Goal: Task Accomplishment & Management: Use online tool/utility

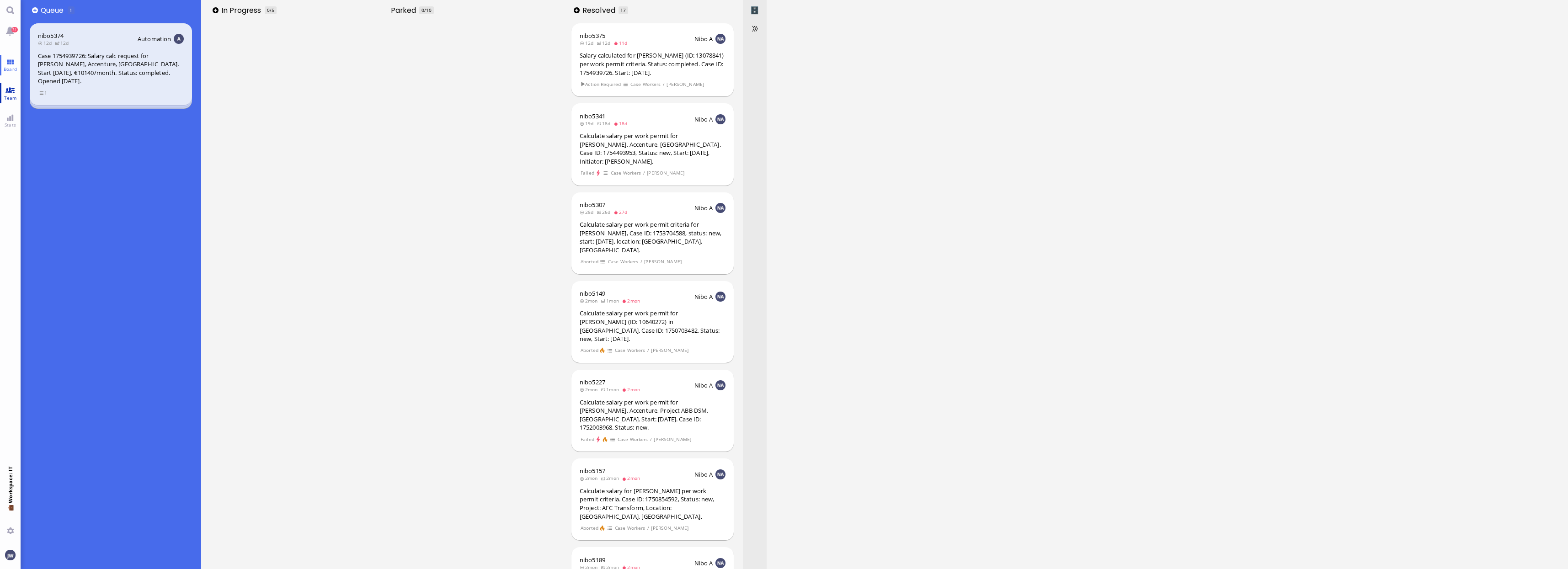
click at [18, 85] on link "Team" at bounding box center [10, 93] width 21 height 21
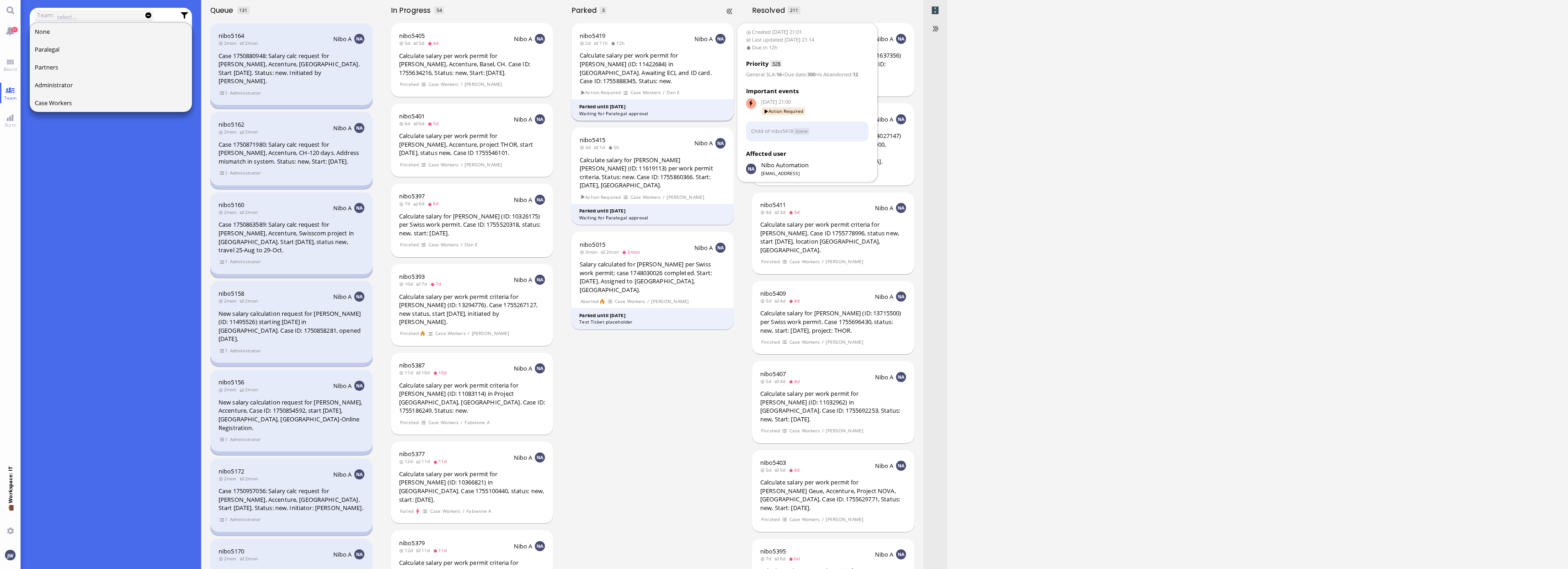
click at [674, 89] on span "Den E" at bounding box center [673, 93] width 14 height 8
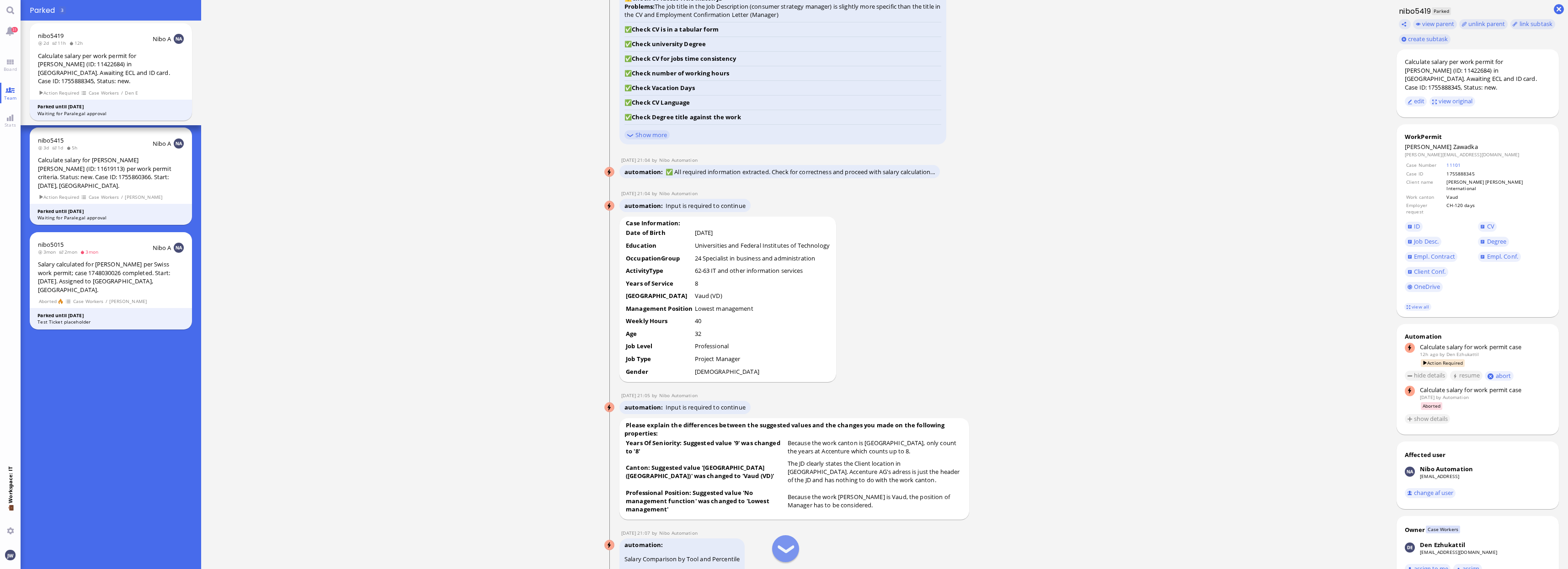
scroll to position [-1086, 0]
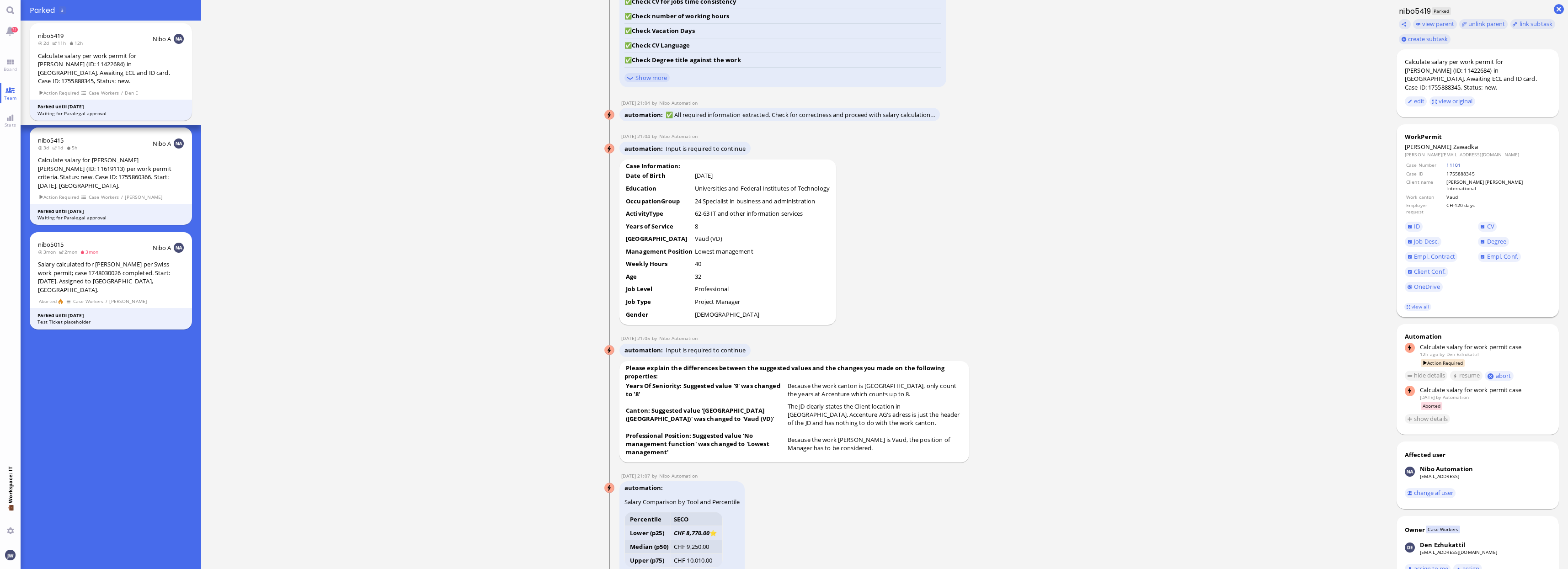
click at [1461, 162] on link "11101" at bounding box center [1453, 165] width 14 height 7
click at [1416, 222] on span "ID" at bounding box center [1417, 226] width 6 height 9
click at [1491, 237] on span "Degree" at bounding box center [1497, 242] width 19 height 9
click at [1508, 253] on span "Empl. Conf." at bounding box center [1502, 257] width 31 height 9
click at [1488, 222] on span "CV" at bounding box center [1491, 226] width 7 height 9
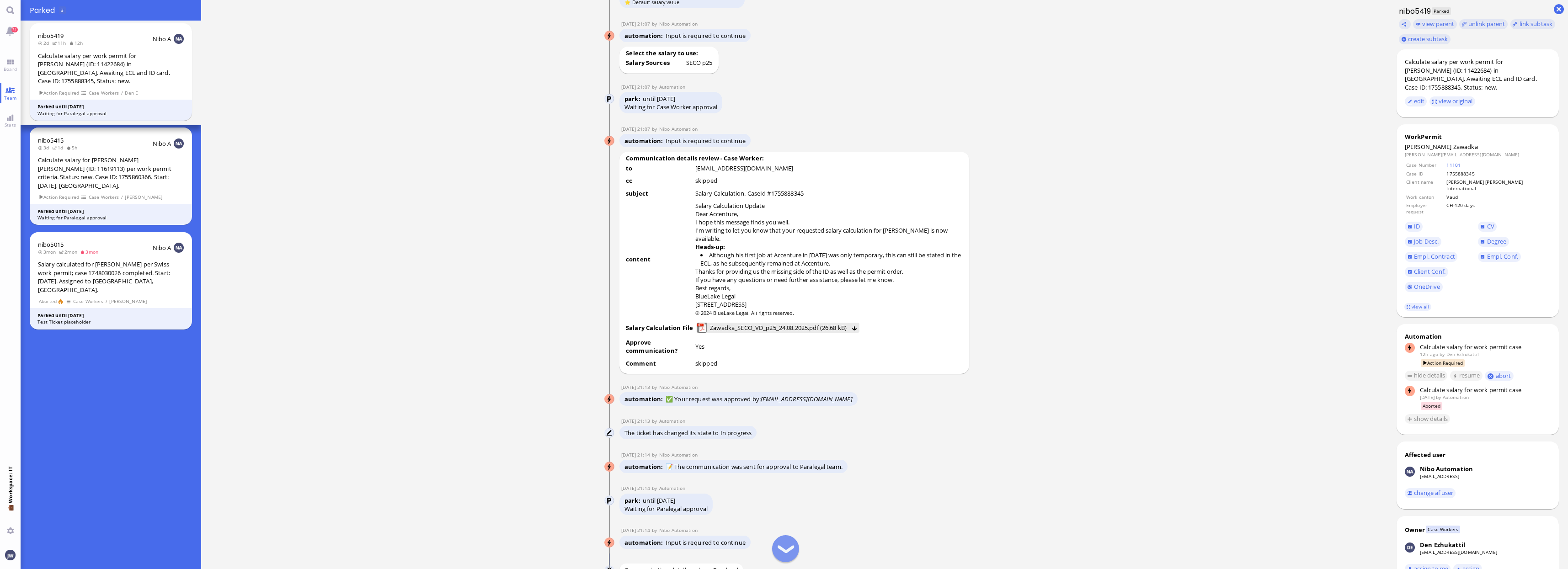
scroll to position [-514, 0]
click at [1427, 234] on span "Job Desc." at bounding box center [1441, 242] width 73 height 15
click at [1430, 237] on span "Job Desc." at bounding box center [1426, 242] width 25 height 9
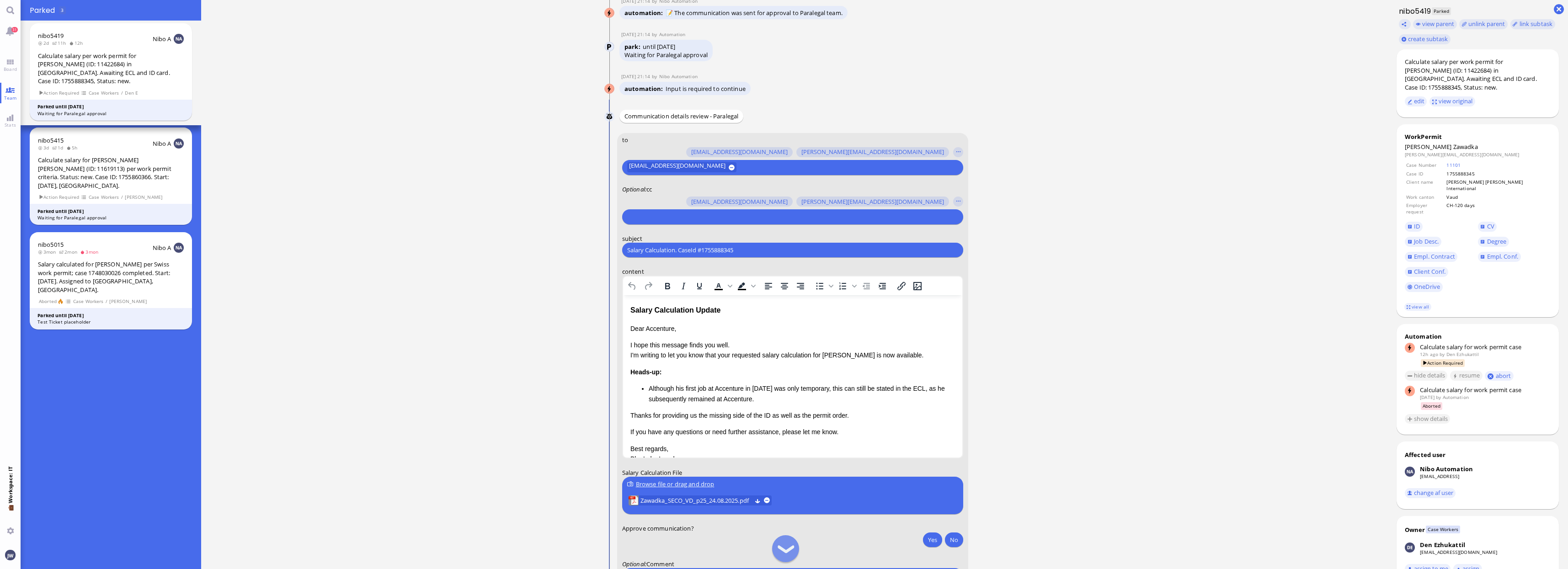
scroll to position [-57, 0]
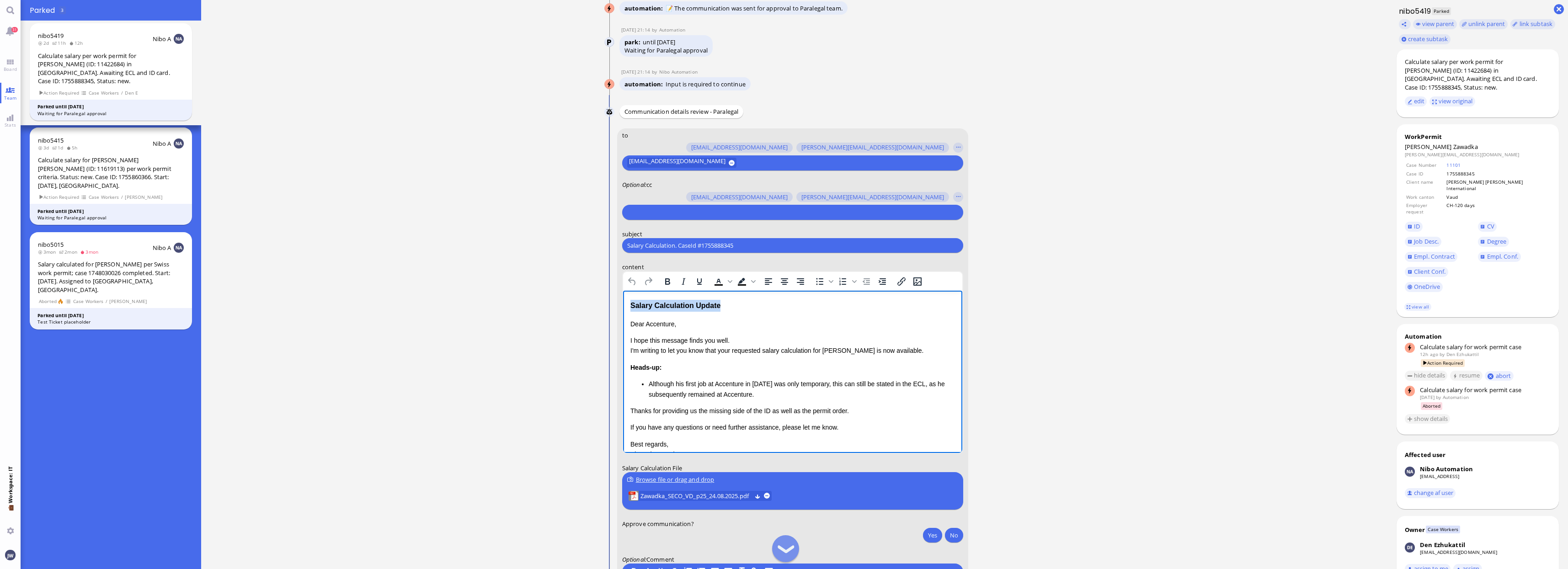
drag, startPoint x: 732, startPoint y: 308, endPoint x: 612, endPoint y: 305, distance: 120.0
click at [623, 305] on html "Salary Calculation Update Dear Accenture, I hope this message finds you well. I…" at bounding box center [792, 394] width 339 height 207
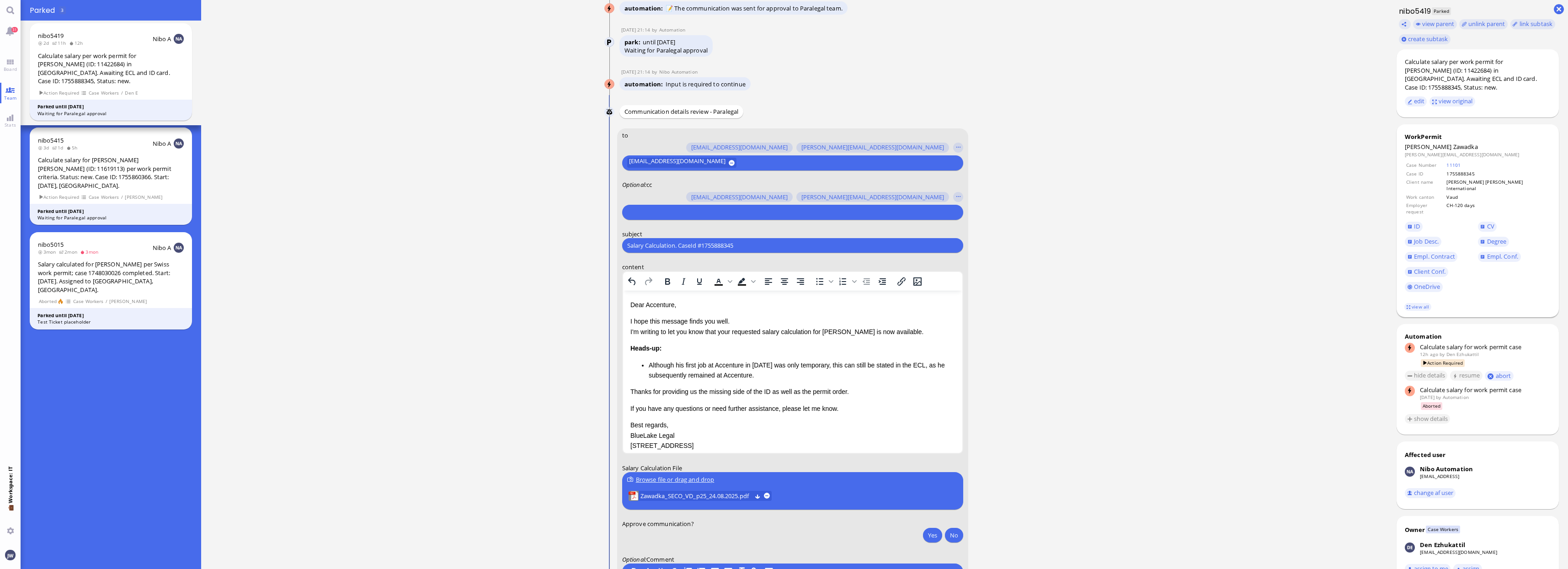
click at [1453, 142] on span "Zawadka" at bounding box center [1465, 147] width 25 height 9
copy span "Zawadka"
click at [710, 206] on div at bounding box center [791, 212] width 331 height 13
paste input "PazPerTout new case: [PERSON_NAME] (1755888345 / 11422684), Employer Request: C…"
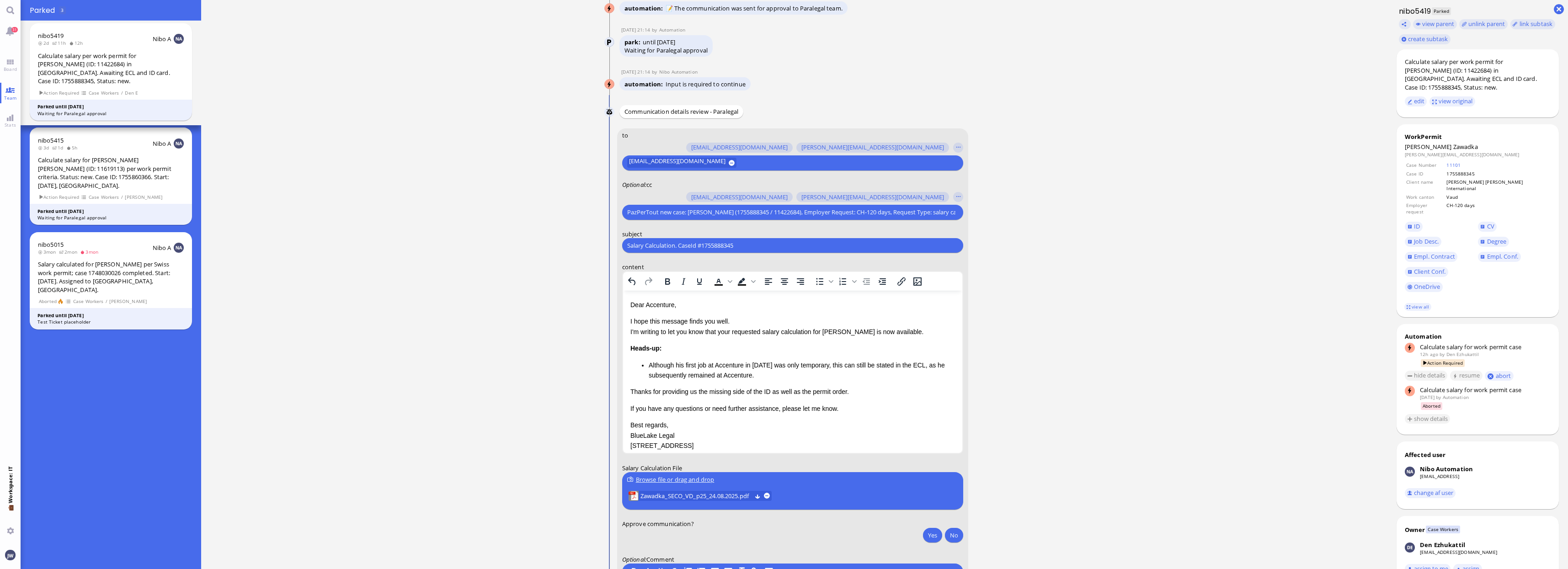
scroll to position [-57, 0]
type input "PazPerTout new case: [PERSON_NAME] (1755888345 / 11422684), Employer Request: C…"
click at [669, 217] on div "PazPerTout new case: [PERSON_NAME] (1755888345 / 11422684), Employer Request: C…" at bounding box center [791, 212] width 331 height 13
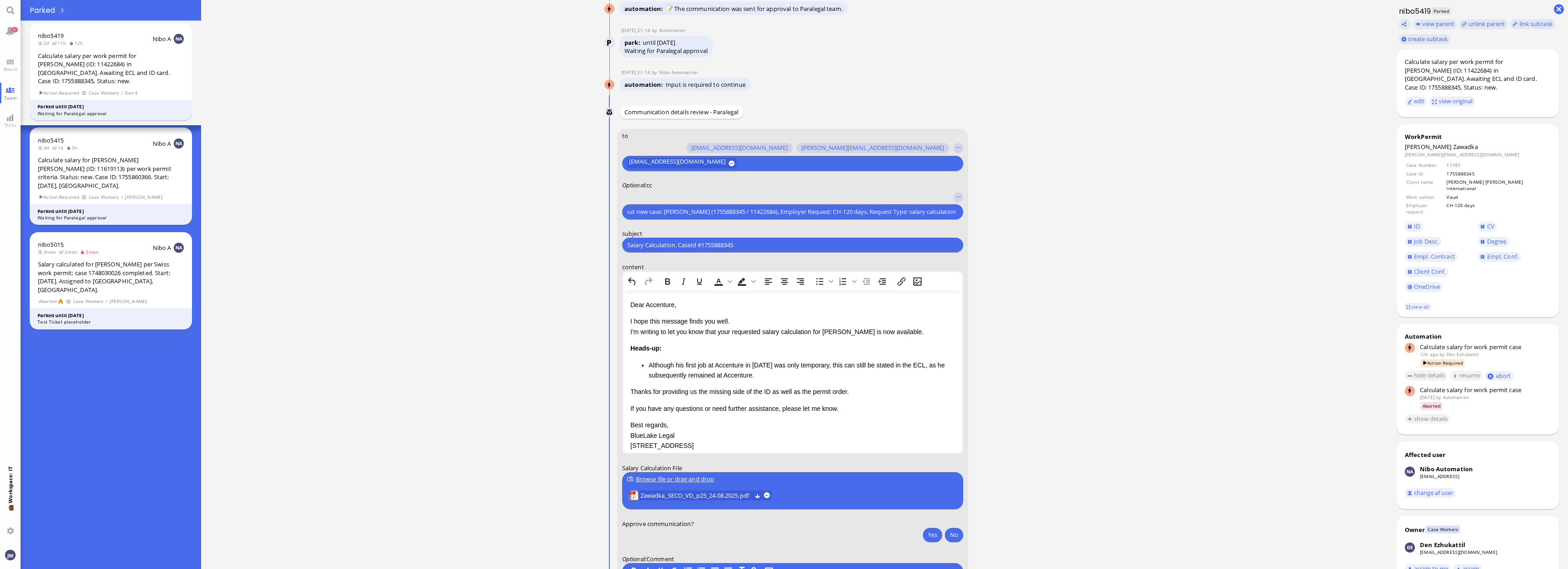
click at [669, 212] on input "PazPerTout new case: [PERSON_NAME] (1755888345 / 11422684), Employer Request: C…" at bounding box center [791, 212] width 329 height 10
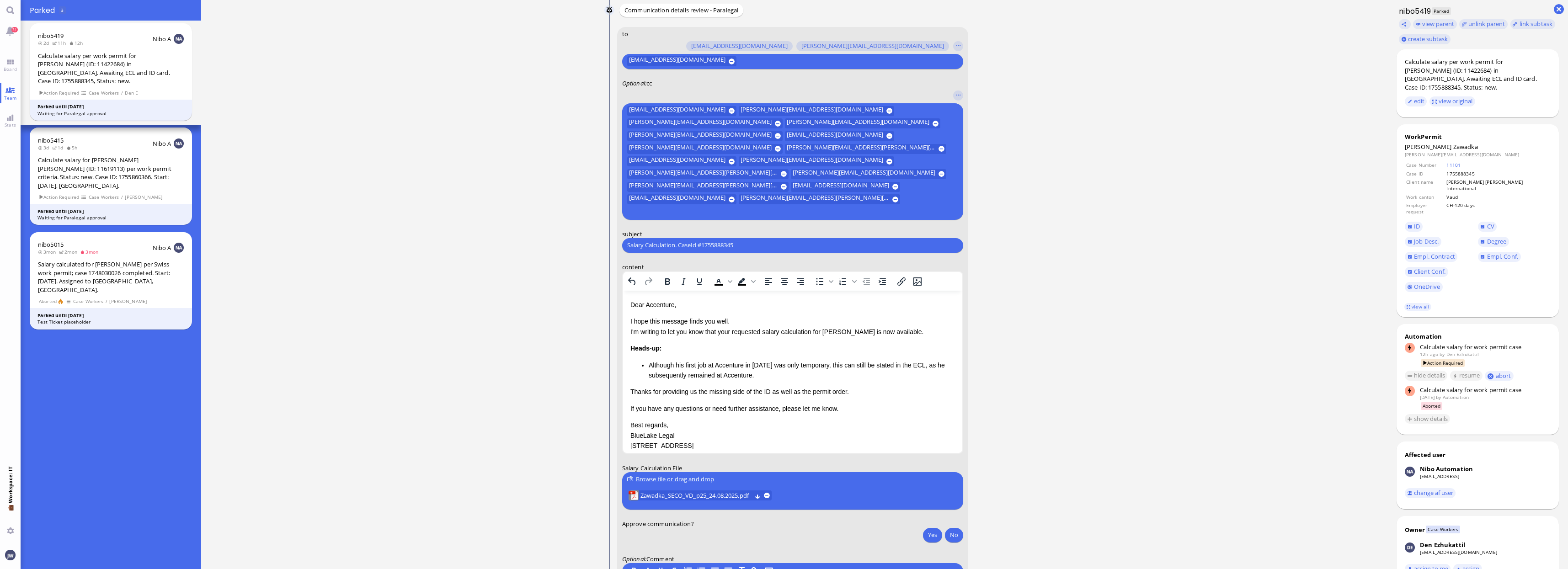
scroll to position [-133, 0]
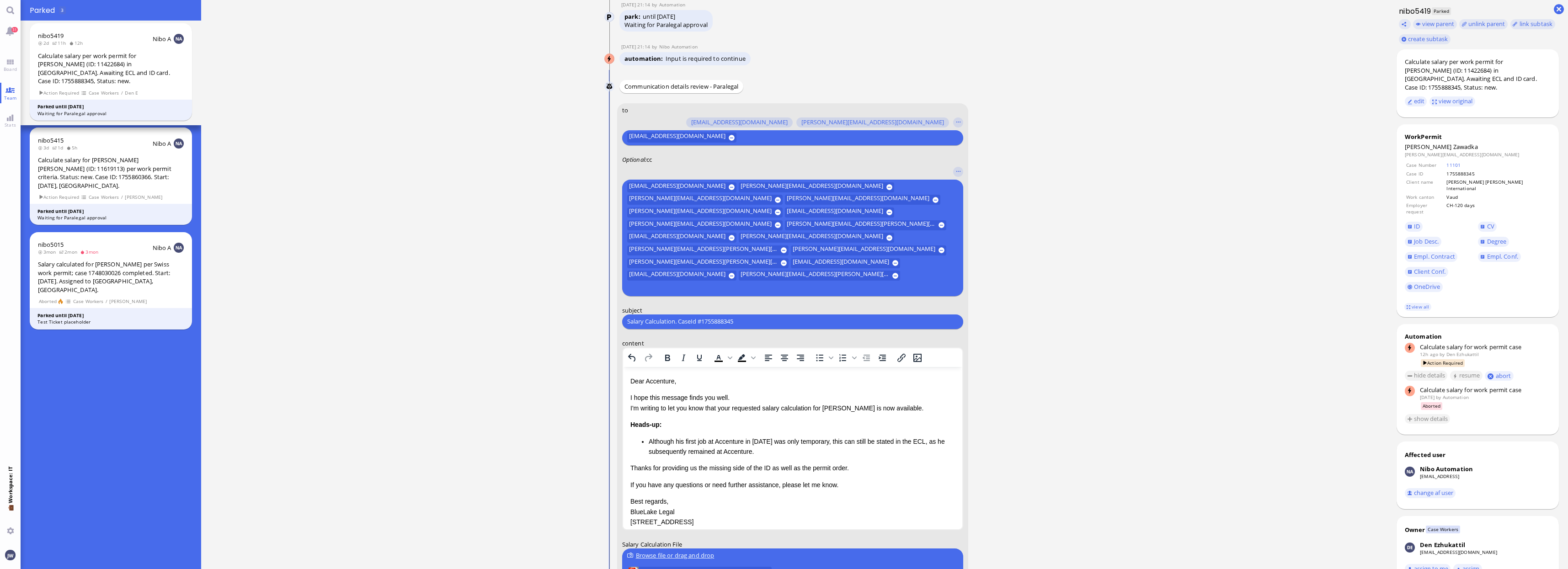
click at [729, 315] on div "Salary Calculation. CaseId #1755888345 Please type something" at bounding box center [793, 321] width 341 height 15
click at [733, 331] on form "to [PERSON_NAME][EMAIL_ADDRESS][DOMAIN_NAME] [DOMAIN_NAME][EMAIL_ADDRESS][DOMAI…" at bounding box center [793, 396] width 352 height 585
click at [730, 318] on input "Salary Calculation. CaseId #1755888345" at bounding box center [793, 321] width 331 height 10
paste input "PazPerTout new case: [PERSON_NAME] (1755888345 / 11422684), Employer Request: C…"
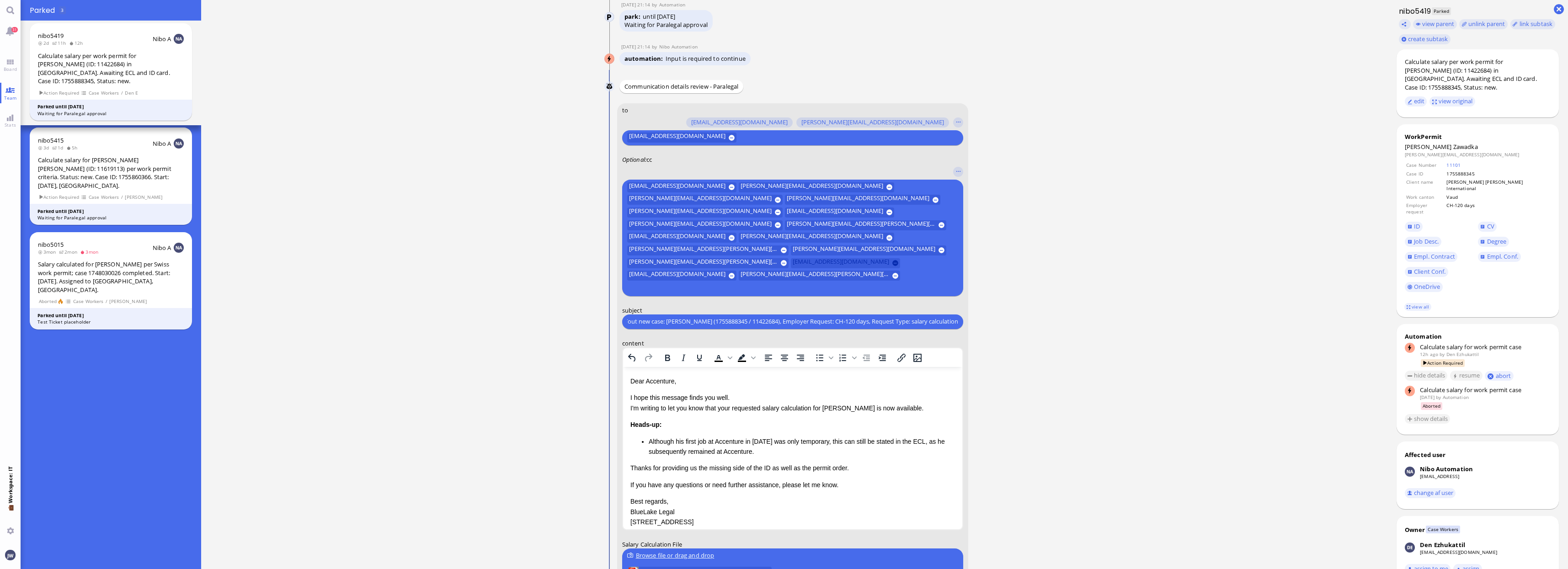
type input "PazPerTout new case: [PERSON_NAME] (1755888345 / 11422684), Employer Request: C…"
click at [793, 268] on span "[EMAIL_ADDRESS][DOMAIN_NAME]" at bounding box center [841, 263] width 96 height 10
click at [704, 285] on input "text" at bounding box center [791, 288] width 329 height 10
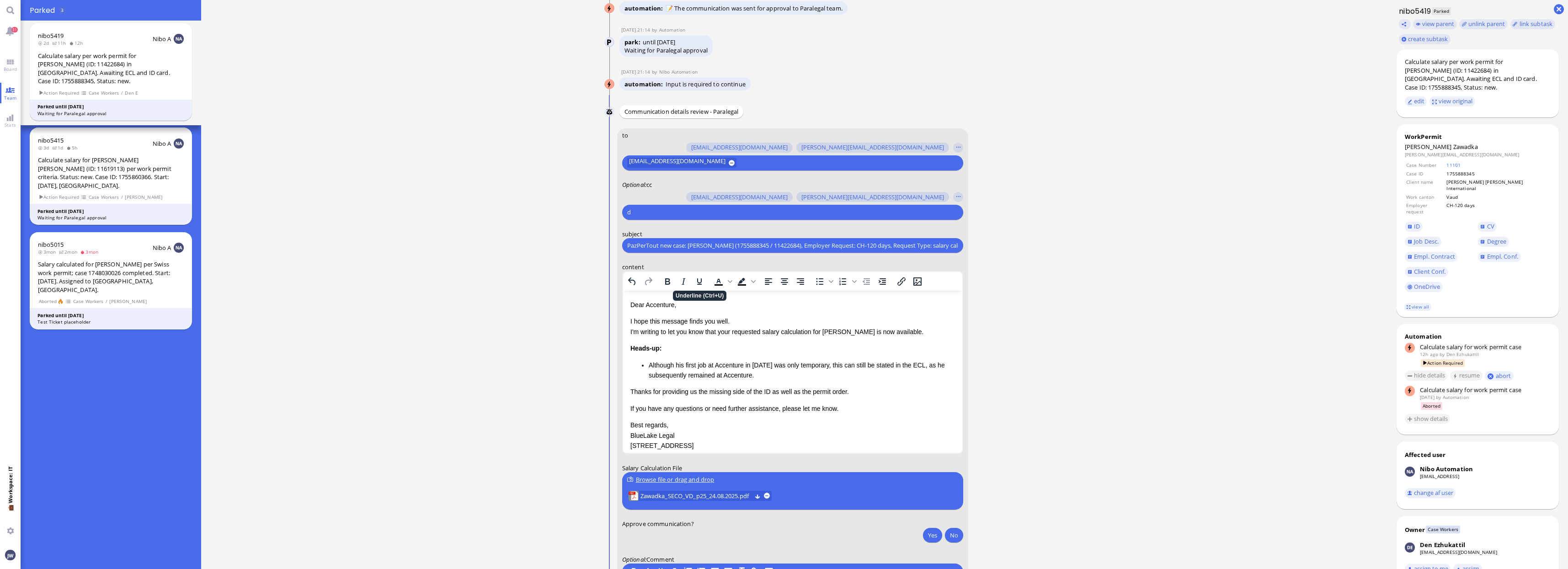
scroll to position [-57, 0]
type input "den"
click at [657, 191] on span "[EMAIL_ADDRESS][DOMAIN_NAME]" at bounding box center [693, 195] width 96 height 10
type input "anu"
click at [675, 200] on button "[PERSON_NAME][EMAIL_ADDRESS][DOMAIN_NAME]" at bounding box center [710, 195] width 164 height 15
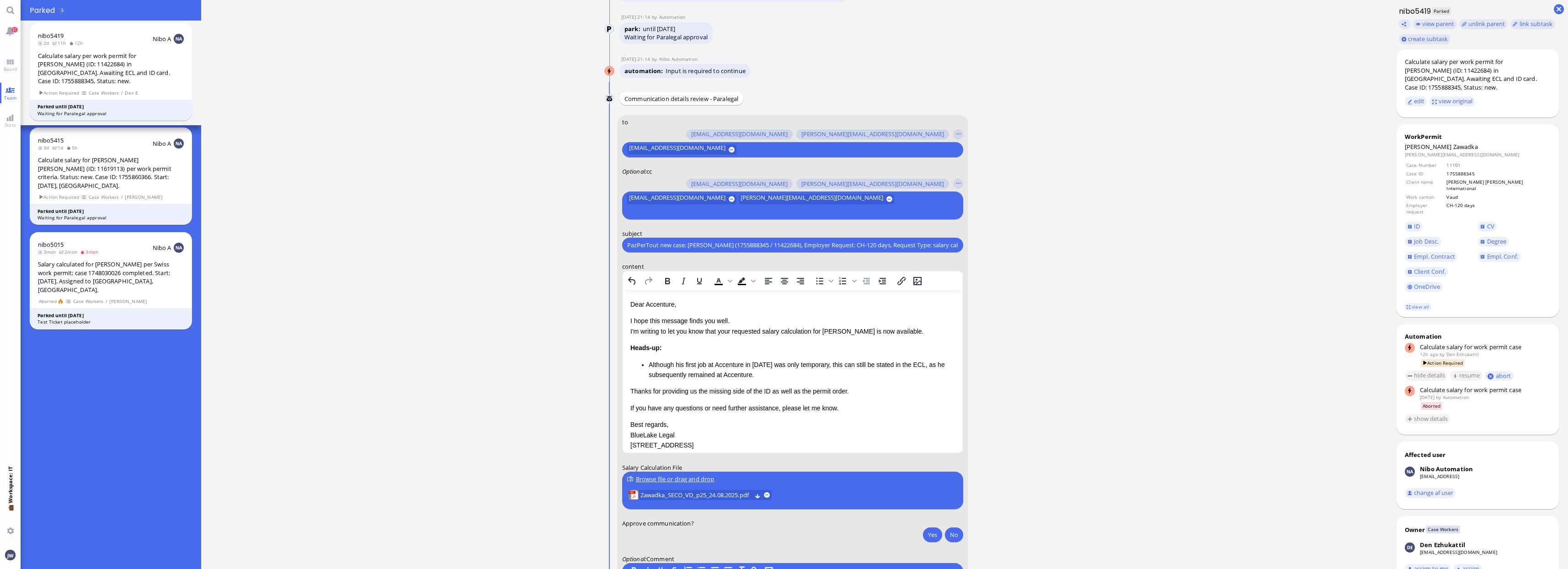
scroll to position [-57, 0]
type input "fa"
click at [678, 186] on span "[EMAIL_ADDRESS][DOMAIN_NAME]" at bounding box center [693, 182] width 96 height 10
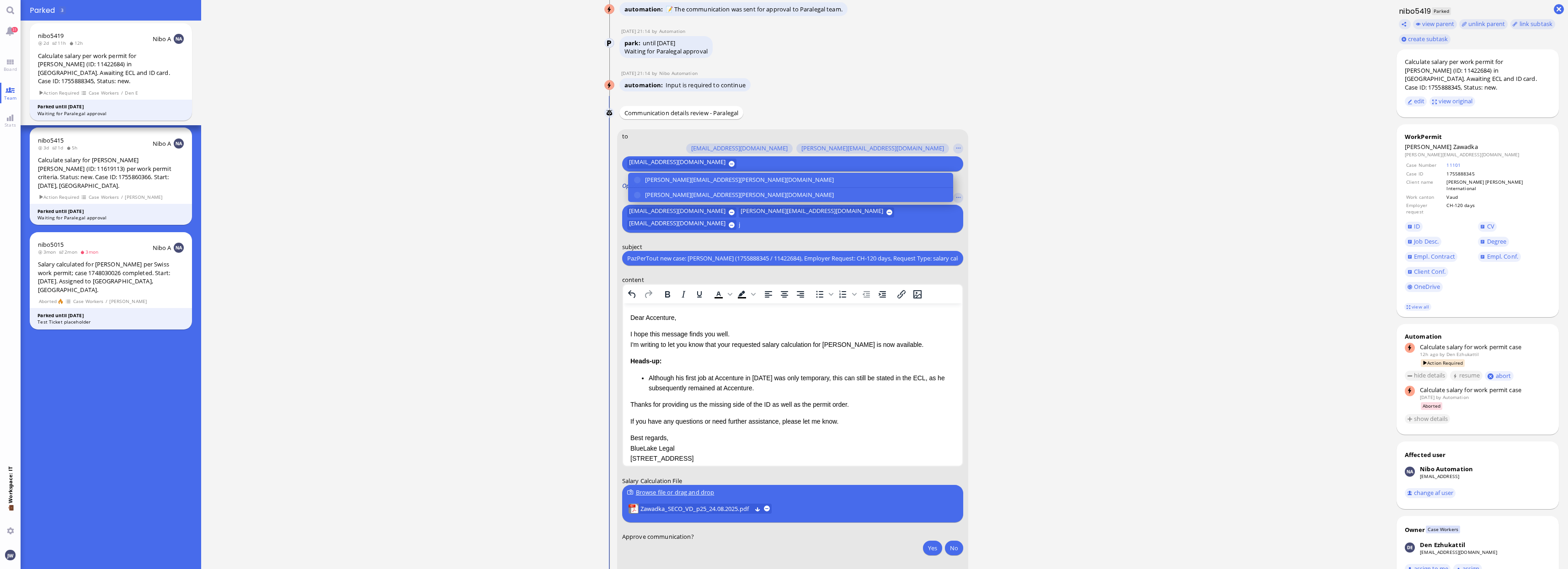
scroll to position [-69, 0]
type input "ja"
click at [695, 190] on span "[PERSON_NAME][EMAIL_ADDRESS][PERSON_NAME][DOMAIN_NAME]" at bounding box center [740, 194] width 189 height 10
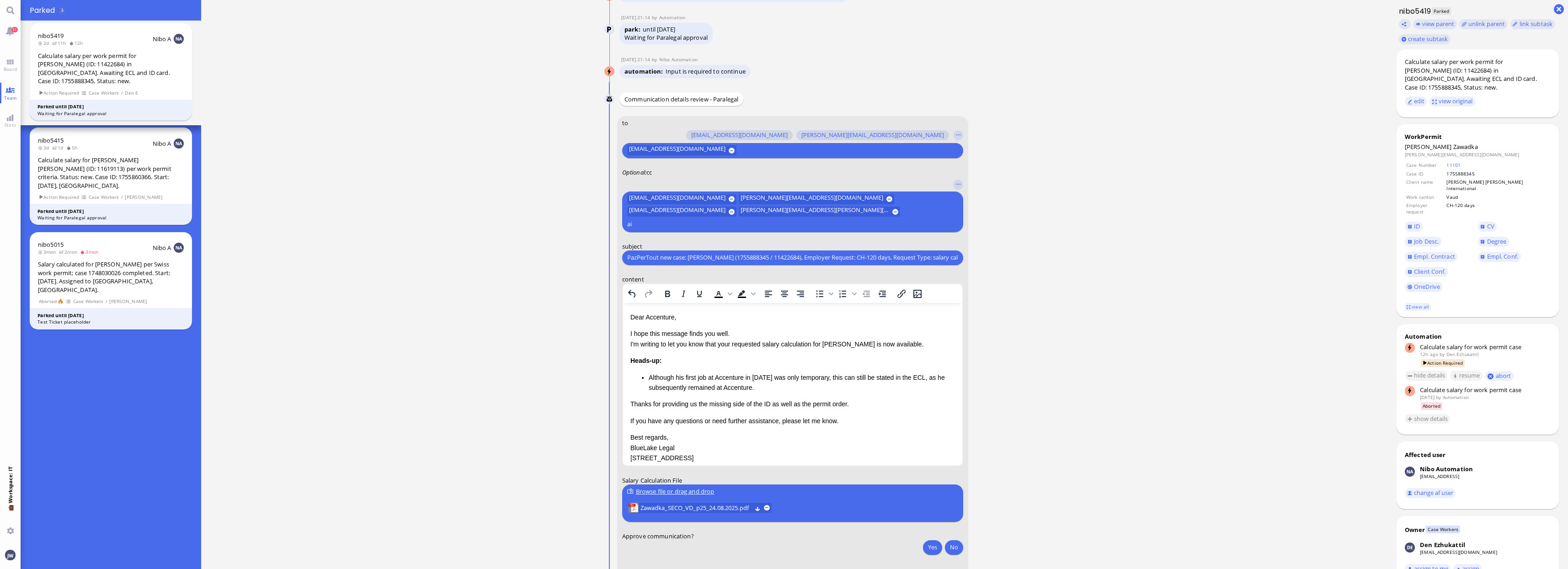
type input "a"
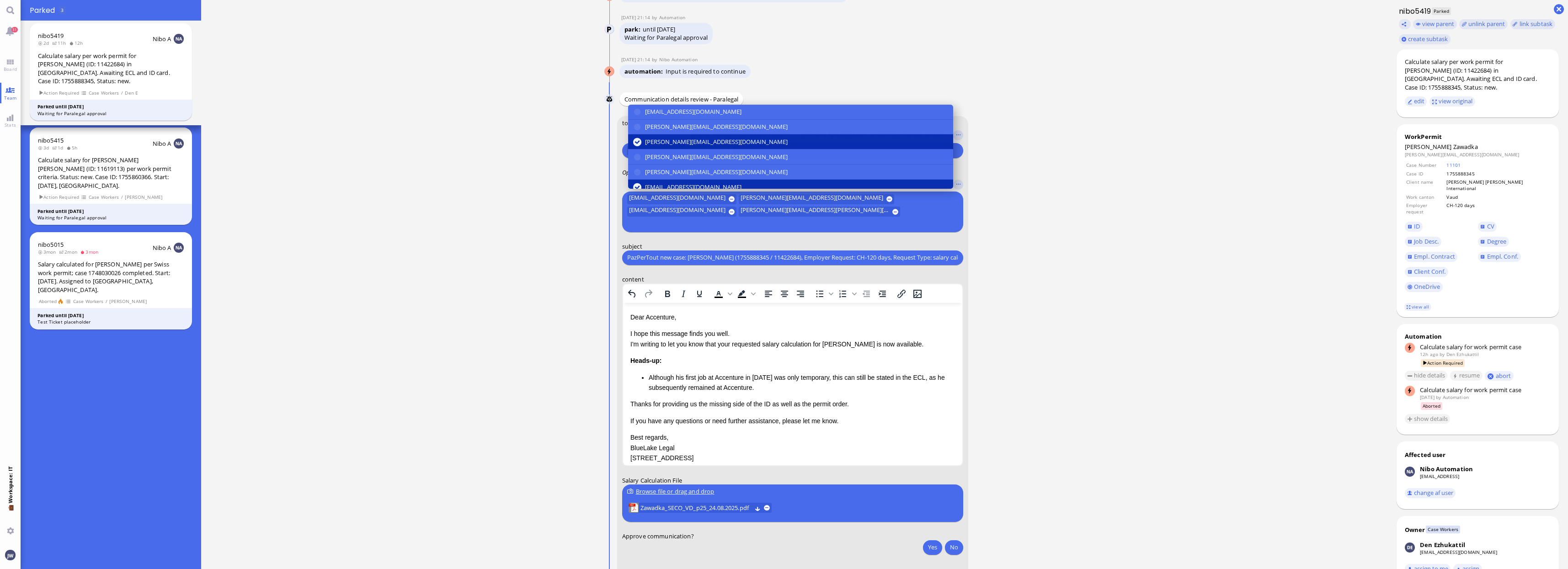
scroll to position [-70, 0]
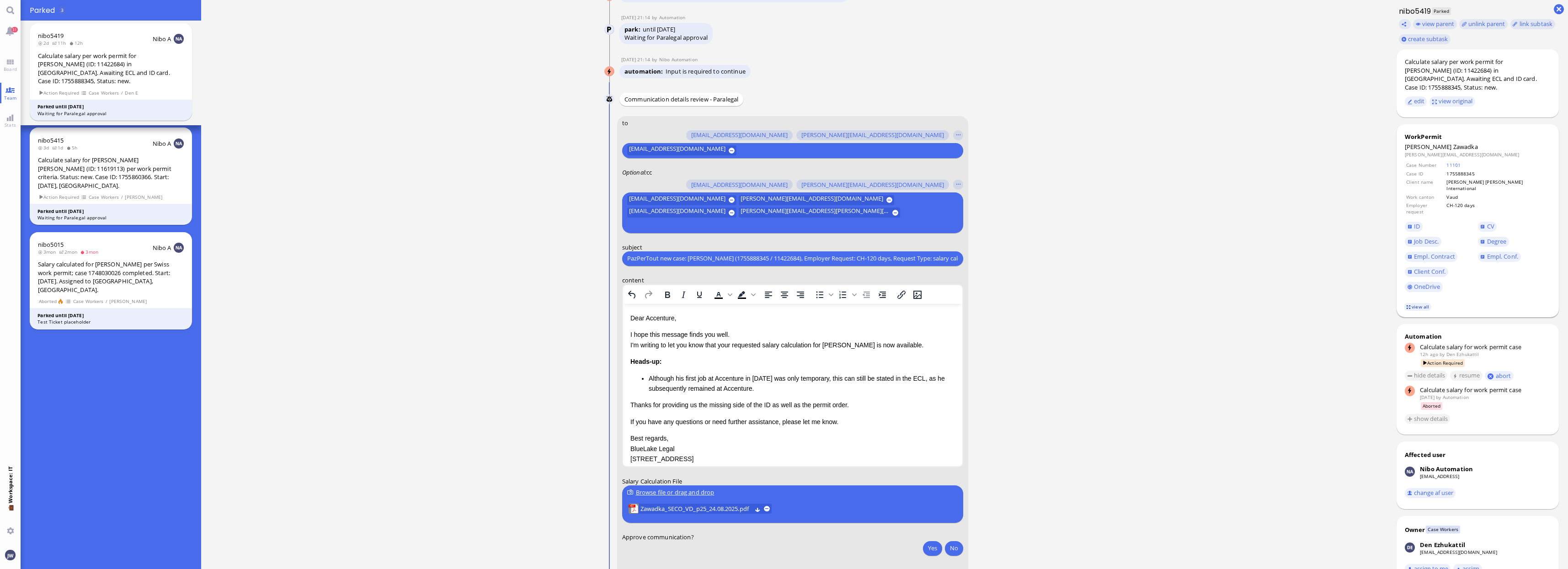
click at [1409, 303] on link "view all" at bounding box center [1418, 307] width 27 height 8
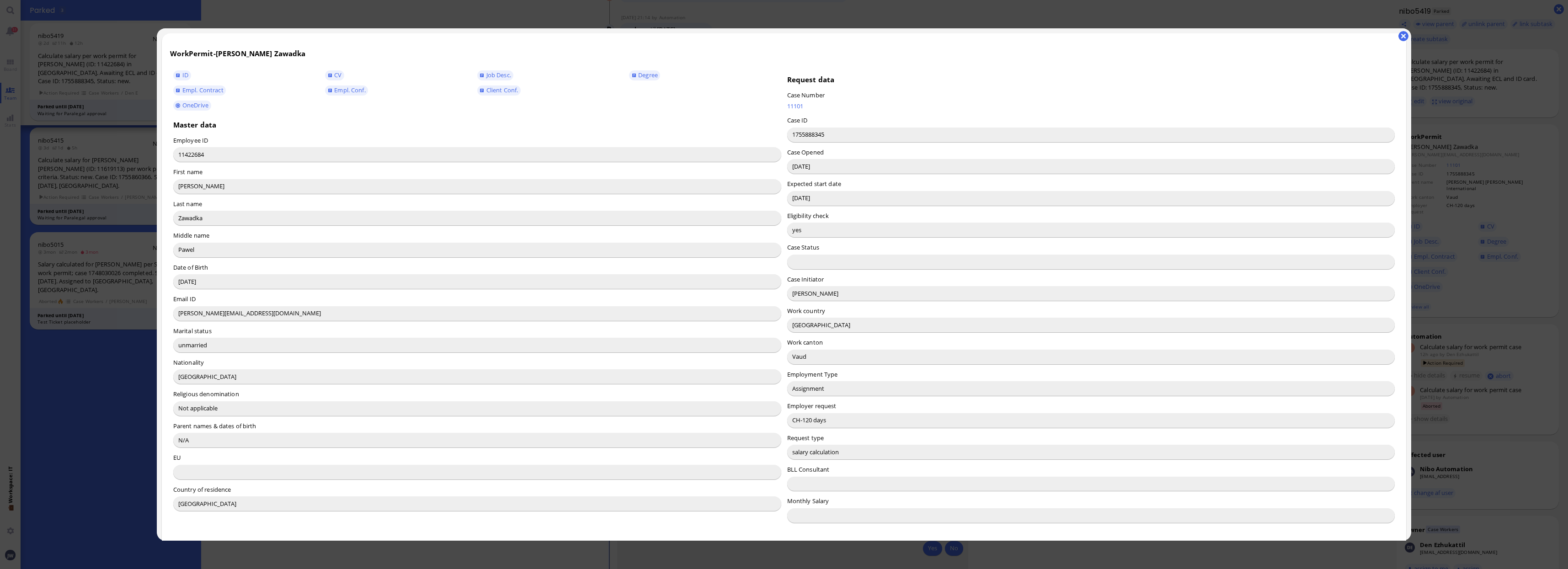
click at [800, 298] on input "[PERSON_NAME]" at bounding box center [1091, 293] width 608 height 15
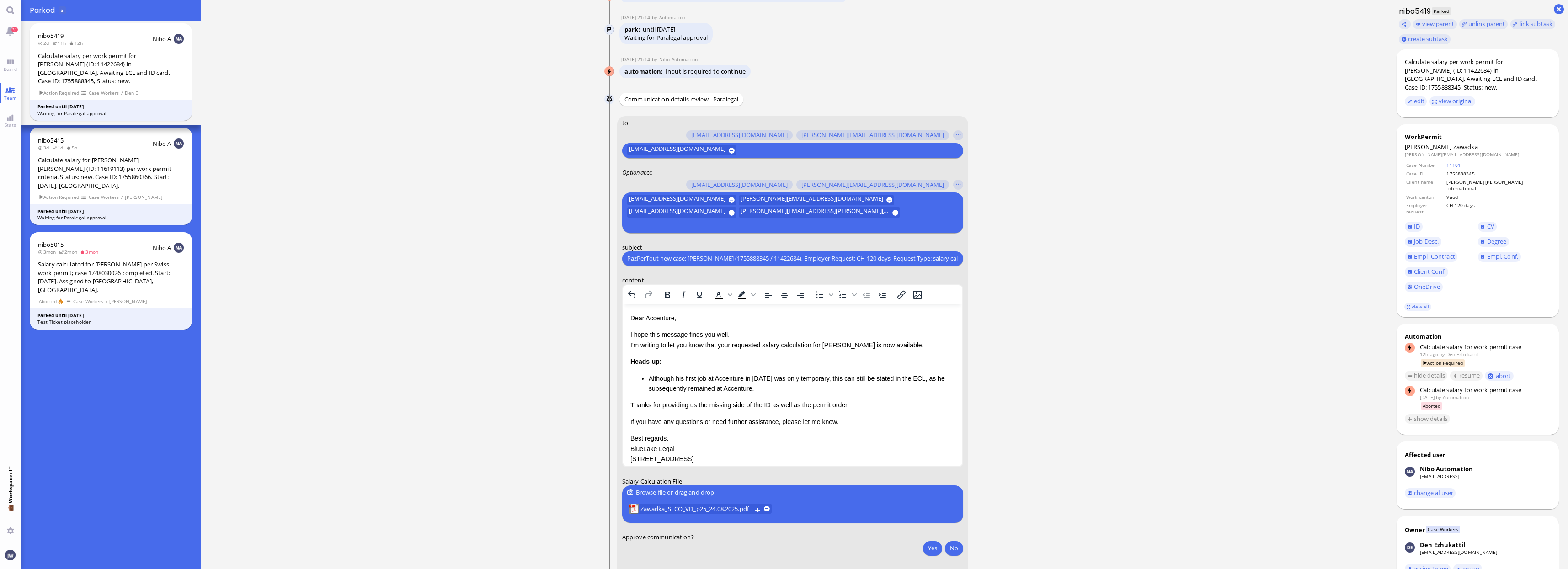
click at [663, 316] on p "Dear Accenture," at bounding box center [792, 318] width 324 height 10
click at [726, 342] on p "I hope this message finds you well. I'm writing to let you know that your reque…" at bounding box center [792, 340] width 324 height 21
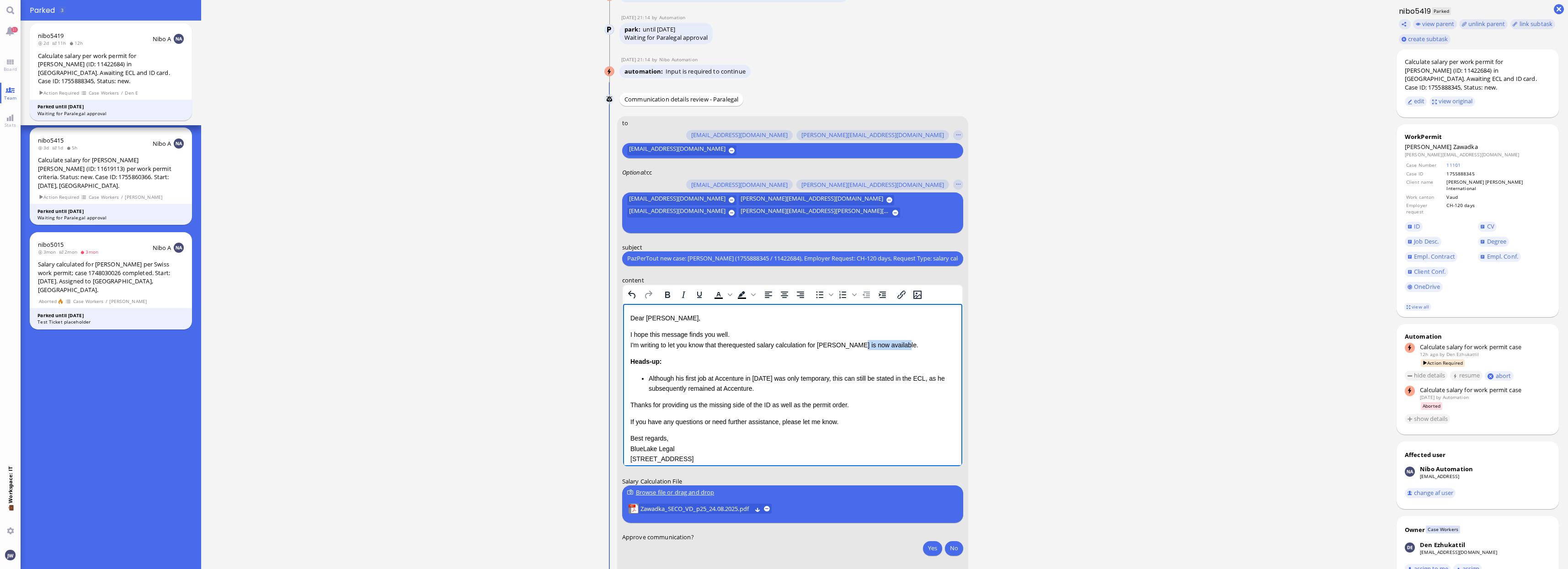
drag, startPoint x: 856, startPoint y: 344, endPoint x: 900, endPoint y: 346, distance: 44.0
click at [900, 346] on p "I hope this message finds you well. I'm writing to let you know that therequest…" at bounding box center [792, 340] width 324 height 21
click at [1419, 303] on link "view all" at bounding box center [1418, 307] width 27 height 8
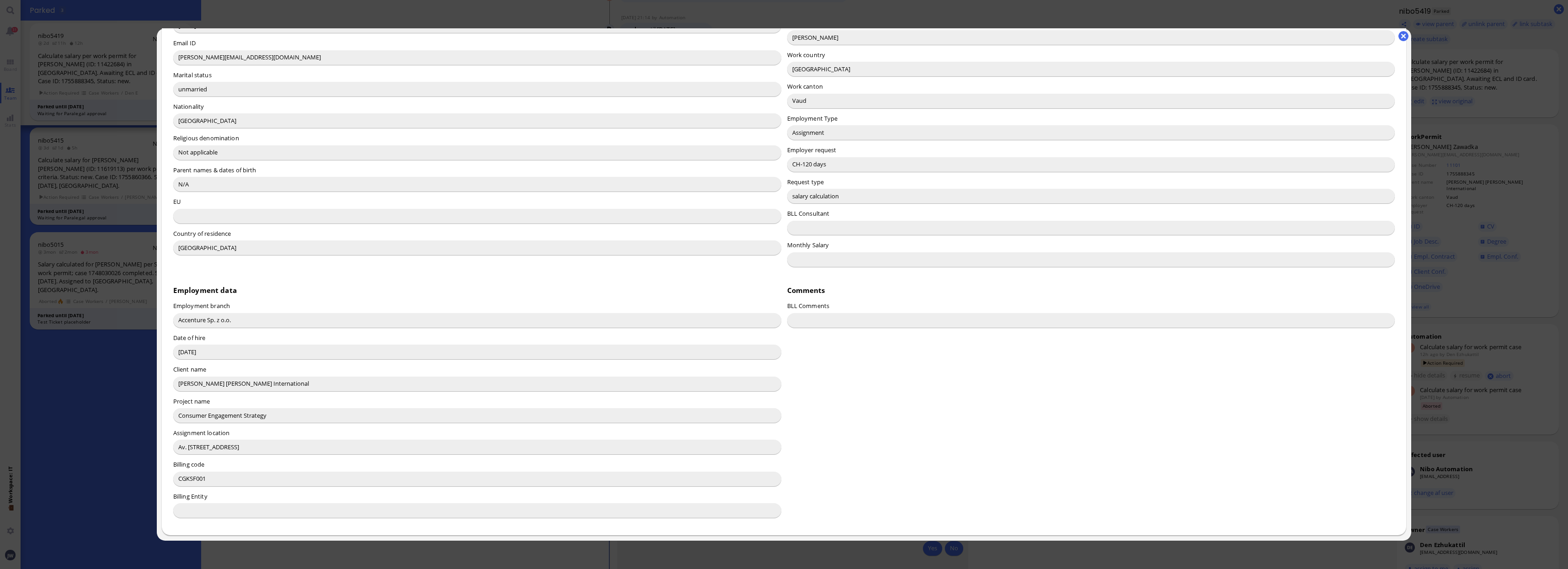
scroll to position [257, 0]
click at [1403, 36] on button "button" at bounding box center [1403, 36] width 10 height 10
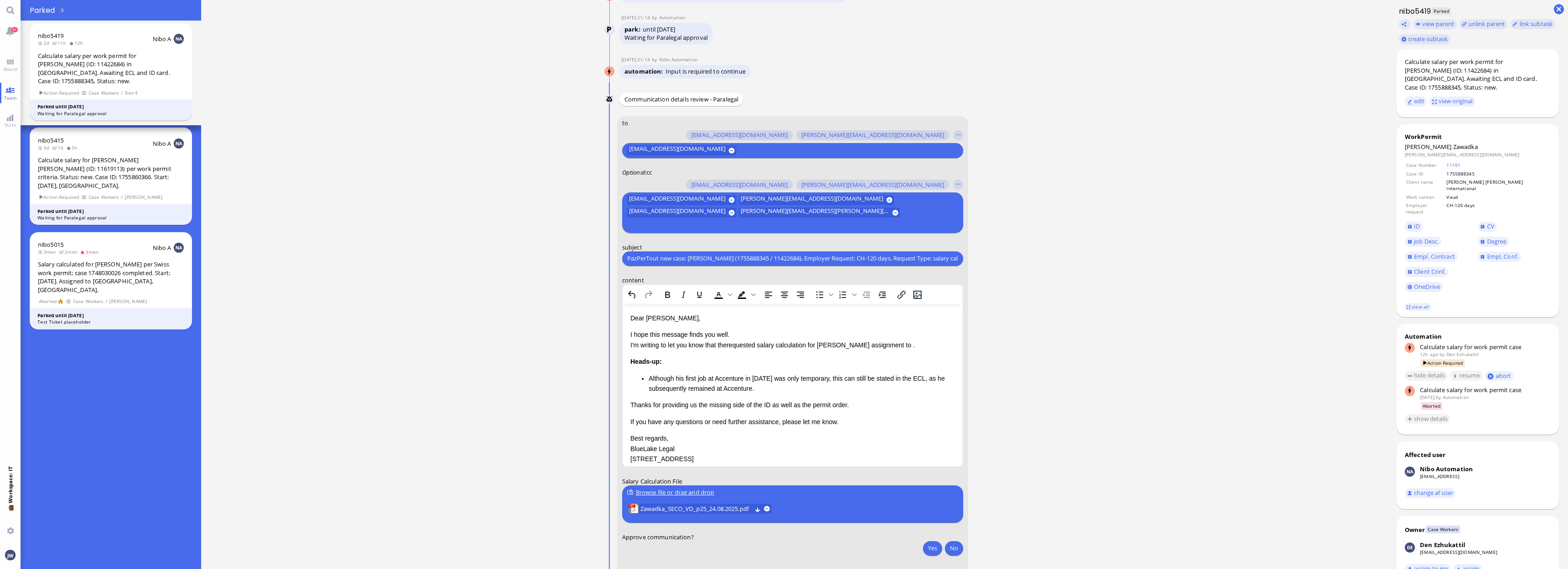
click at [903, 344] on p "I hope this message finds you well. I'm writing to let you know that therequest…" at bounding box center [792, 340] width 324 height 21
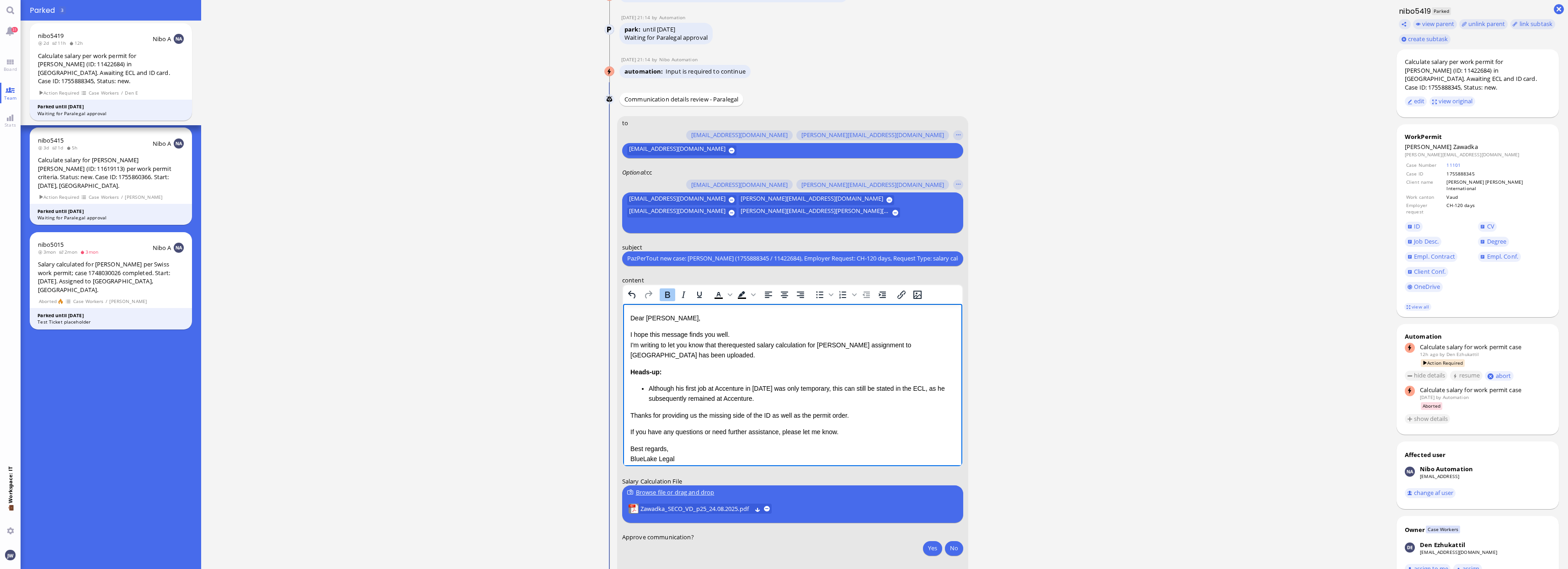
drag, startPoint x: 662, startPoint y: 371, endPoint x: 620, endPoint y: 368, distance: 42.1
click at [623, 368] on html "Dear [PERSON_NAME], I hope this message finds you well. I'm writing to let you …" at bounding box center [792, 403] width 339 height 198
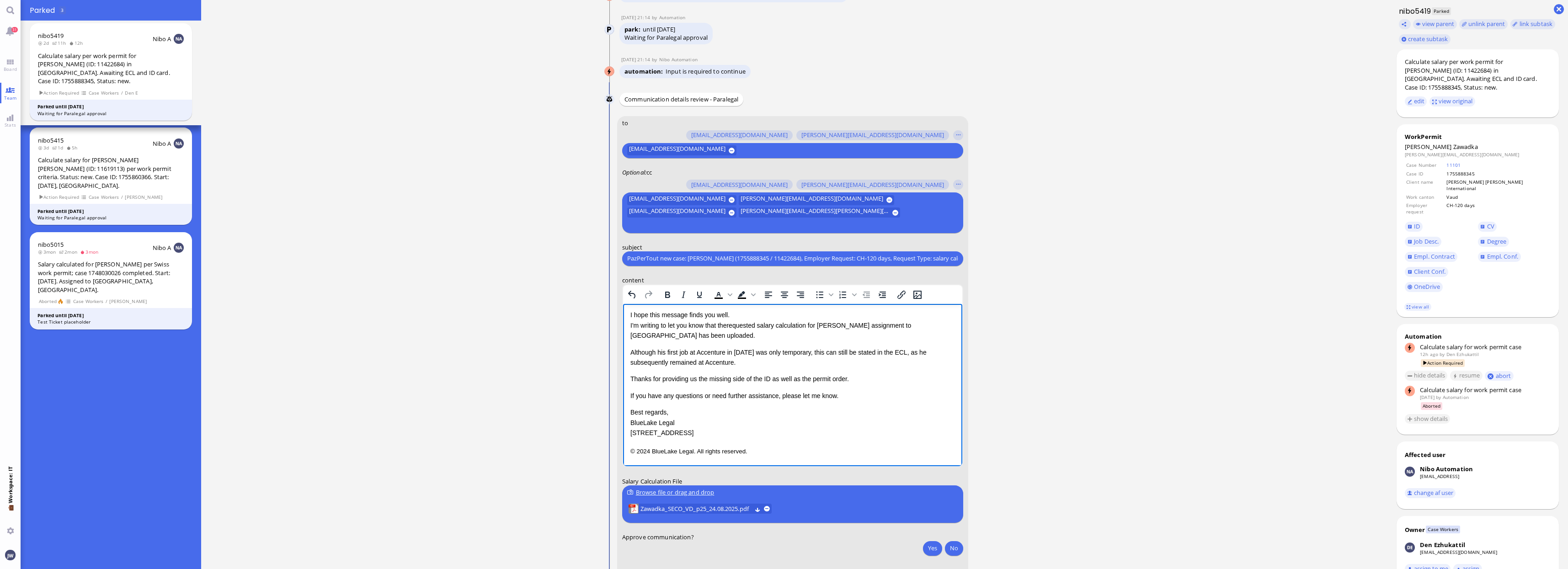
click at [847, 379] on p "Thanks for providing us the missing side of the ID as well as the permit order." at bounding box center [792, 379] width 324 height 10
click at [1416, 303] on link "view all" at bounding box center [1418, 307] width 27 height 8
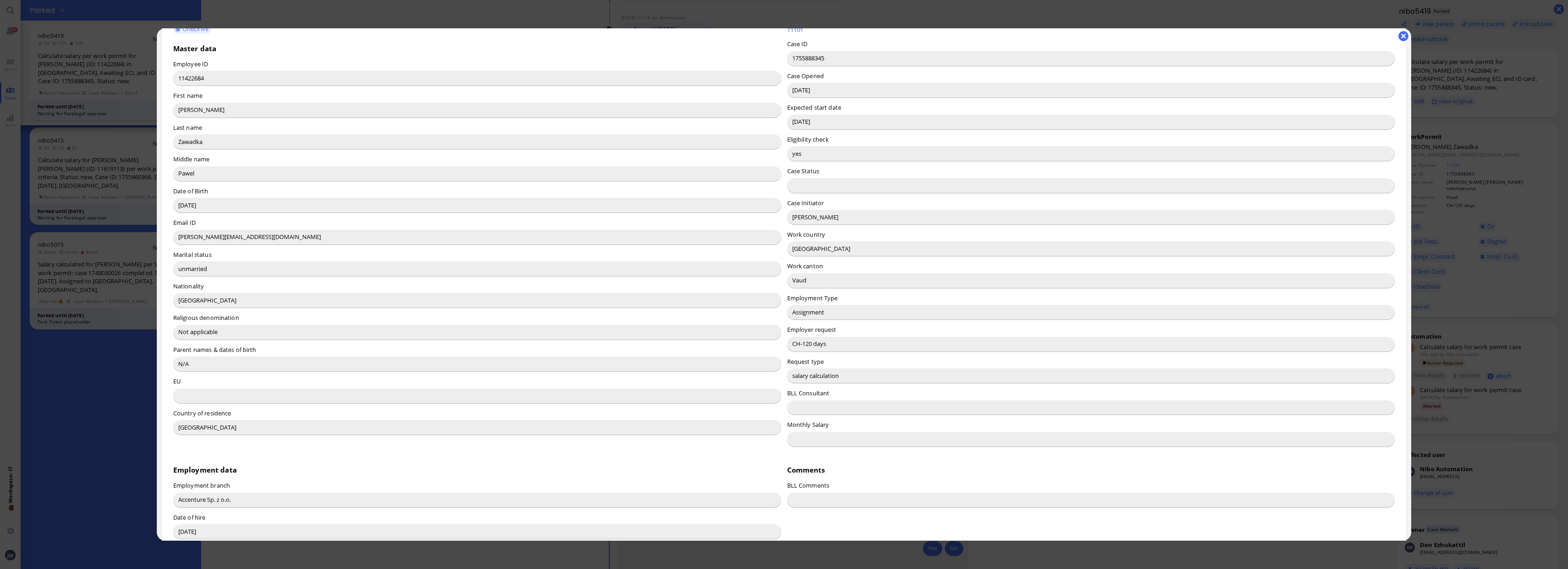
scroll to position [29, 0]
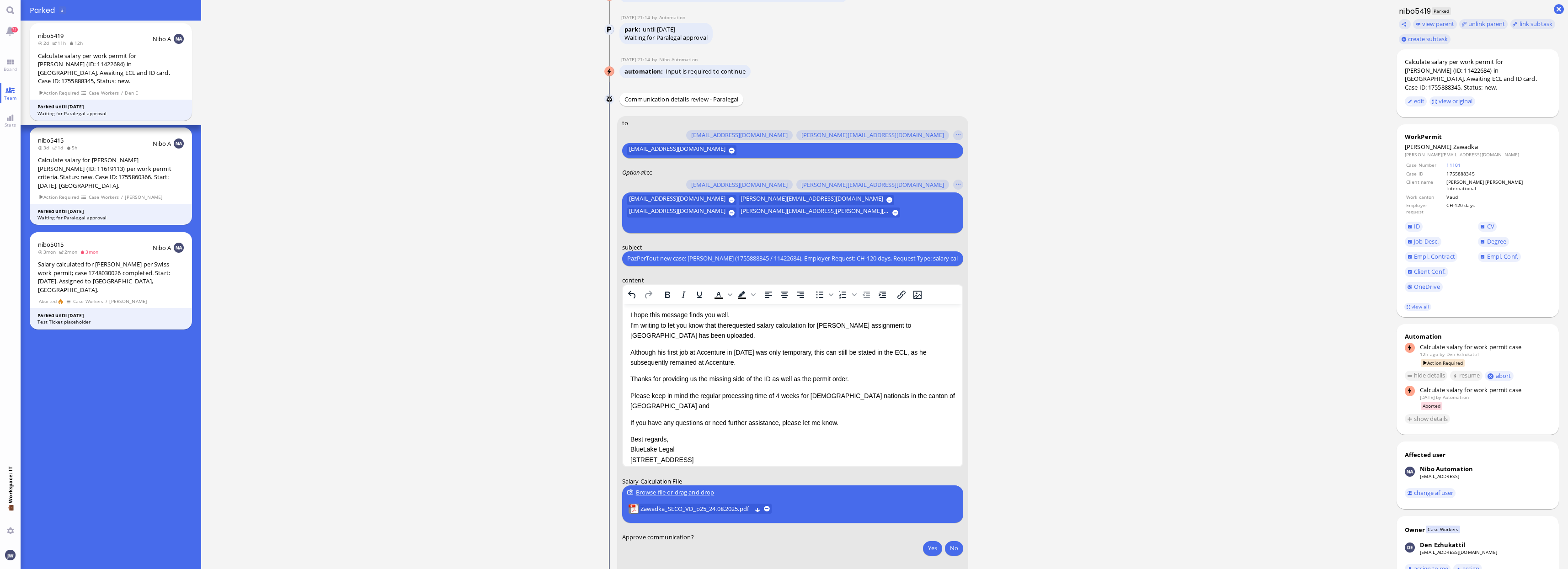
click at [928, 394] on p "Please keep in mind the regular processing time of 4 weeks for [DEMOGRAPHIC_DAT…" at bounding box center [792, 400] width 324 height 21
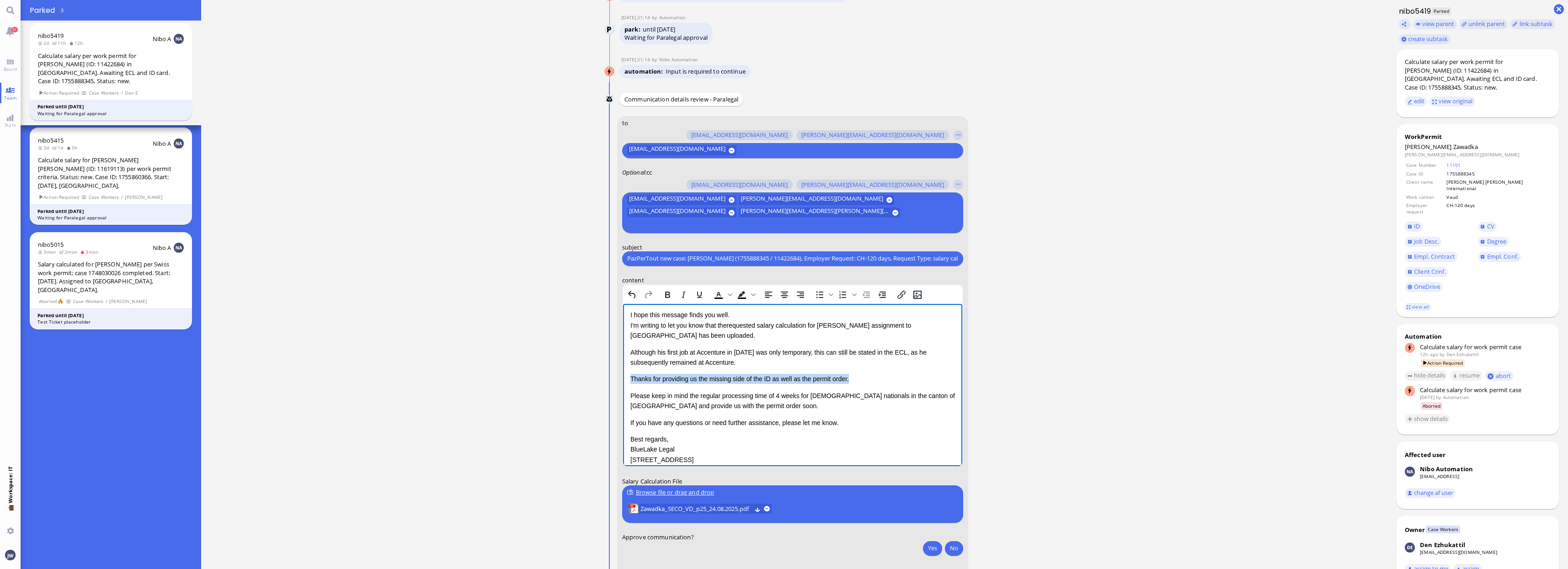
drag, startPoint x: 631, startPoint y: 378, endPoint x: 861, endPoint y: 377, distance: 230.0
click at [861, 377] on p "Thanks for providing us the missing side of the ID as well as the permit order." at bounding box center [792, 379] width 324 height 10
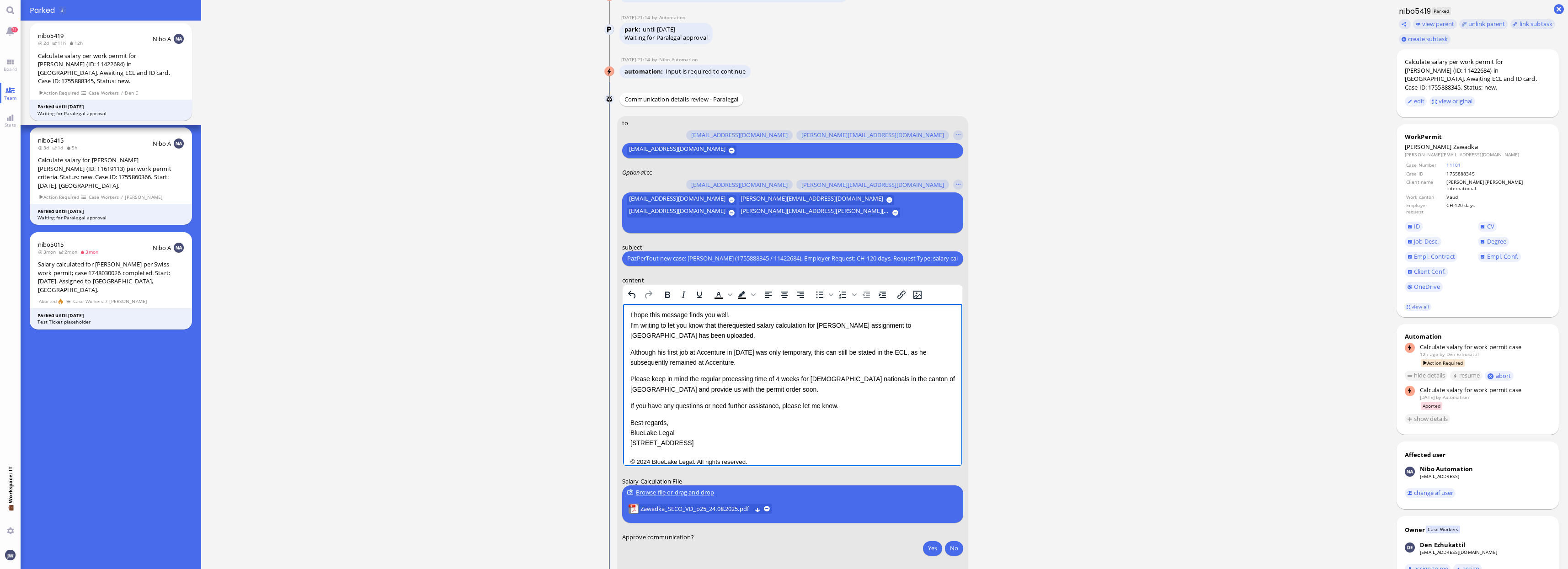
click at [847, 407] on p "If you have any questions or need further assistance, please let me know." at bounding box center [792, 405] width 324 height 10
drag, startPoint x: 847, startPoint y: 406, endPoint x: 902, endPoint y: 478, distance: 90.6
click at [902, 466] on html "Dear [PERSON_NAME], I hope this message finds you well. I'm writing to let you …" at bounding box center [792, 369] width 339 height 192
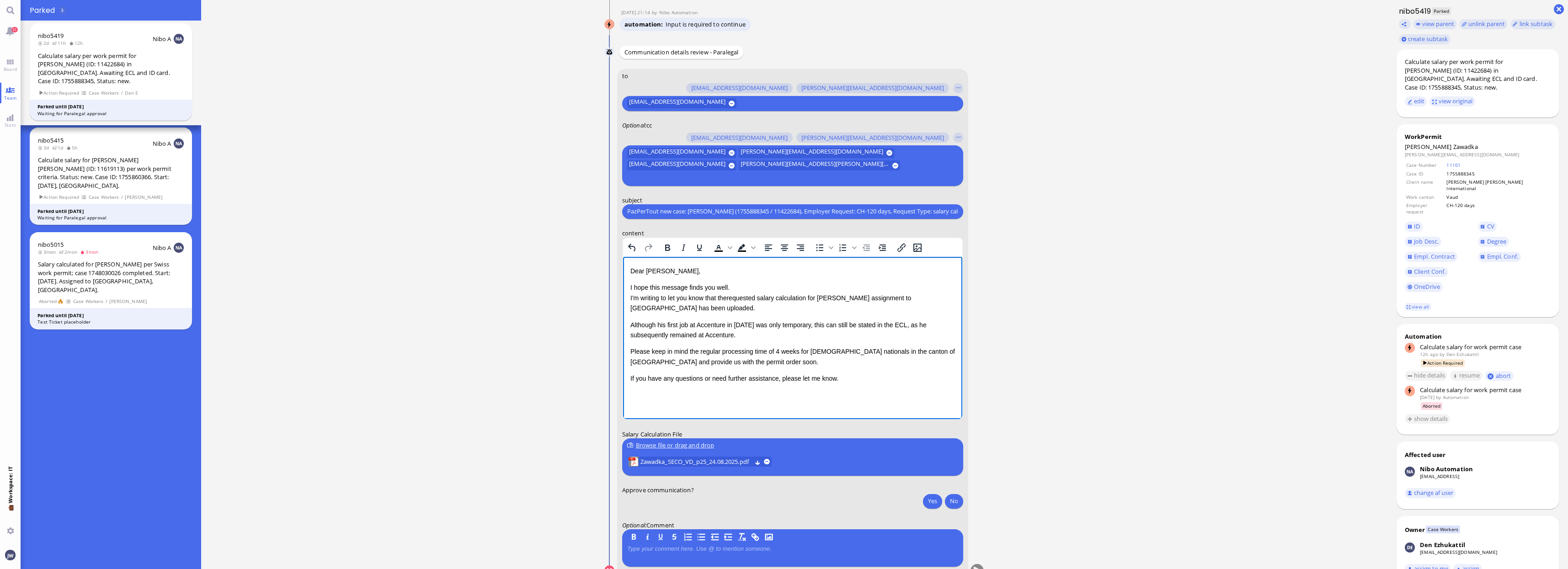
scroll to position [1, 0]
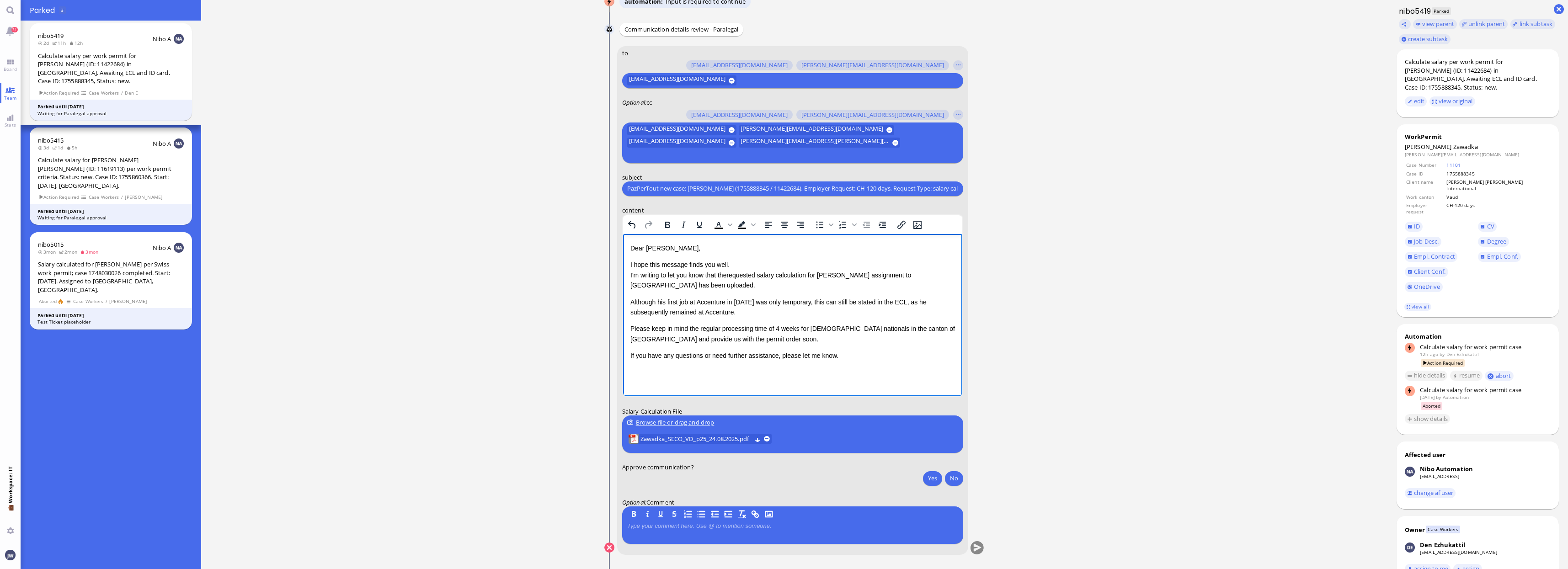
drag, startPoint x: 687, startPoint y: 302, endPoint x: 712, endPoint y: 302, distance: 25.0
click at [687, 302] on p "Although his first job at Accenture in [DATE] was only temporary, this can stil…" at bounding box center [792, 307] width 324 height 21
click at [770, 313] on p "Although his first engagement at Accenture in [DATE] was only temporary, this c…" at bounding box center [792, 307] width 324 height 21
click at [933, 476] on button "Yes" at bounding box center [933, 478] width 19 height 15
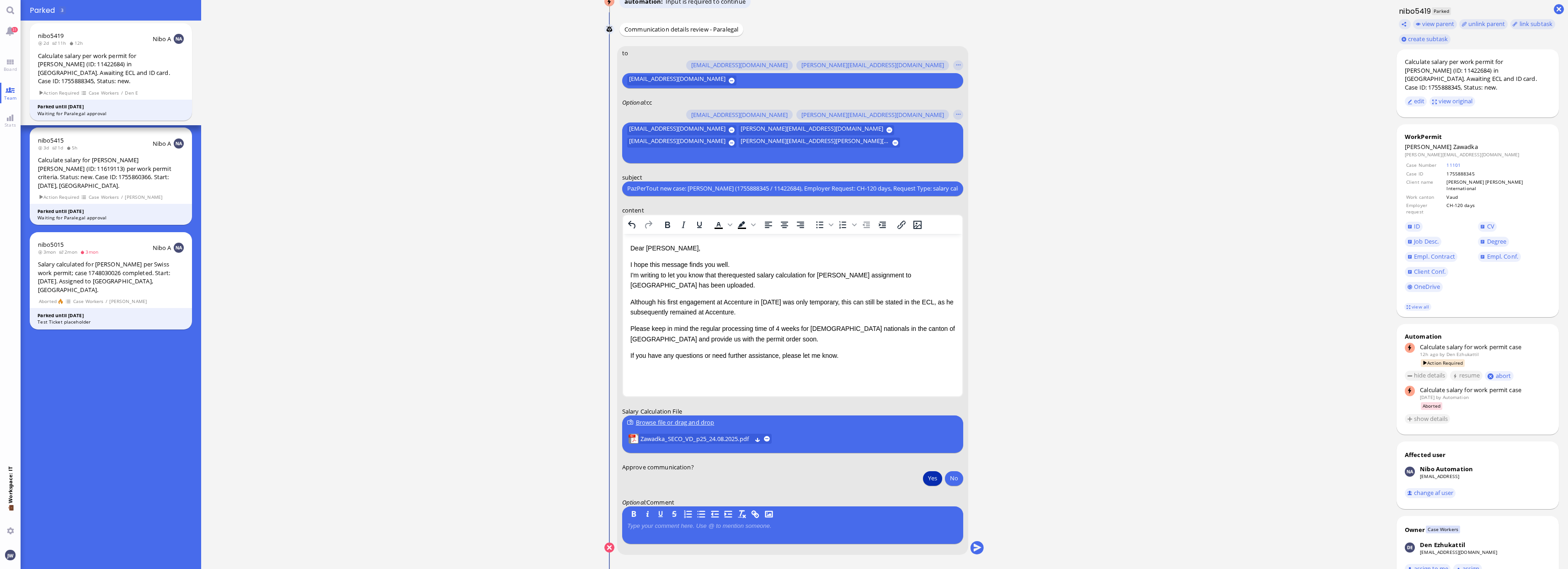
click at [867, 482] on runbook-parameter-input "Yes No" at bounding box center [793, 480] width 341 height 17
click at [1013, 459] on ticket "[DATE] 21:01 by Automation Automation Calculate eligible salary for work permit…" at bounding box center [794, 284] width 1186 height 569
click at [948, 478] on button "No" at bounding box center [954, 478] width 18 height 15
click at [976, 548] on button "submit" at bounding box center [977, 548] width 14 height 14
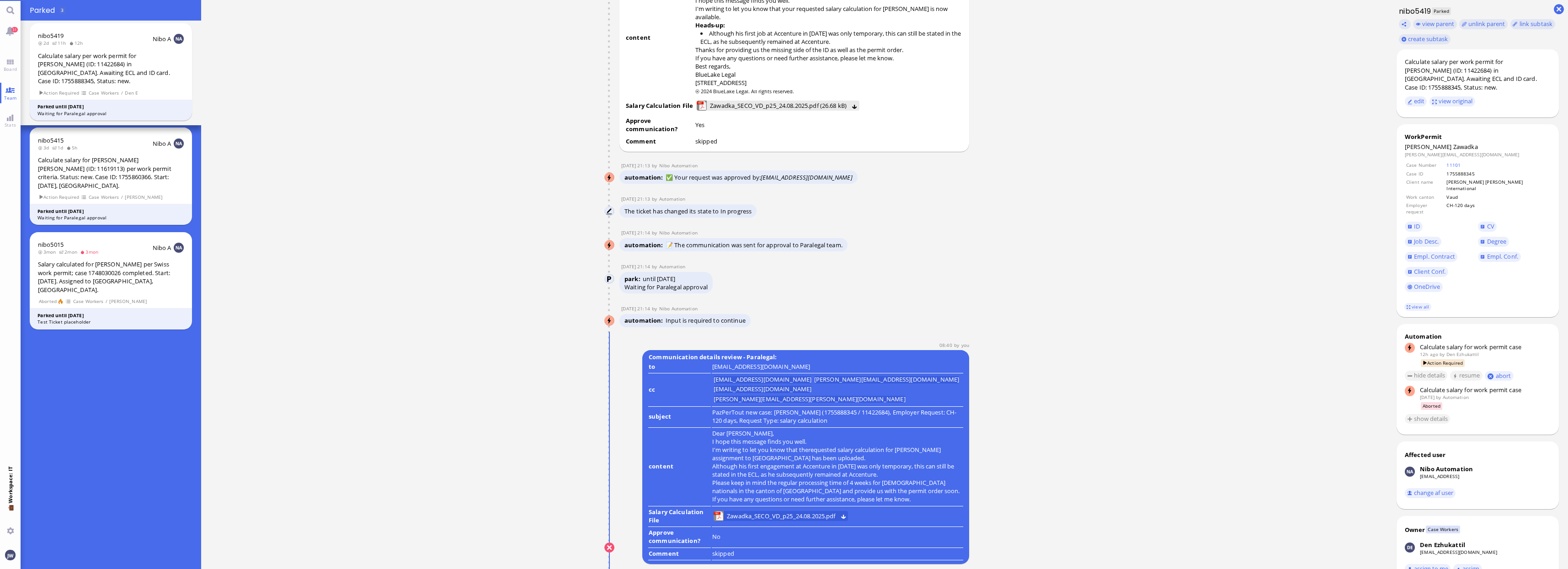
scroll to position [0, 0]
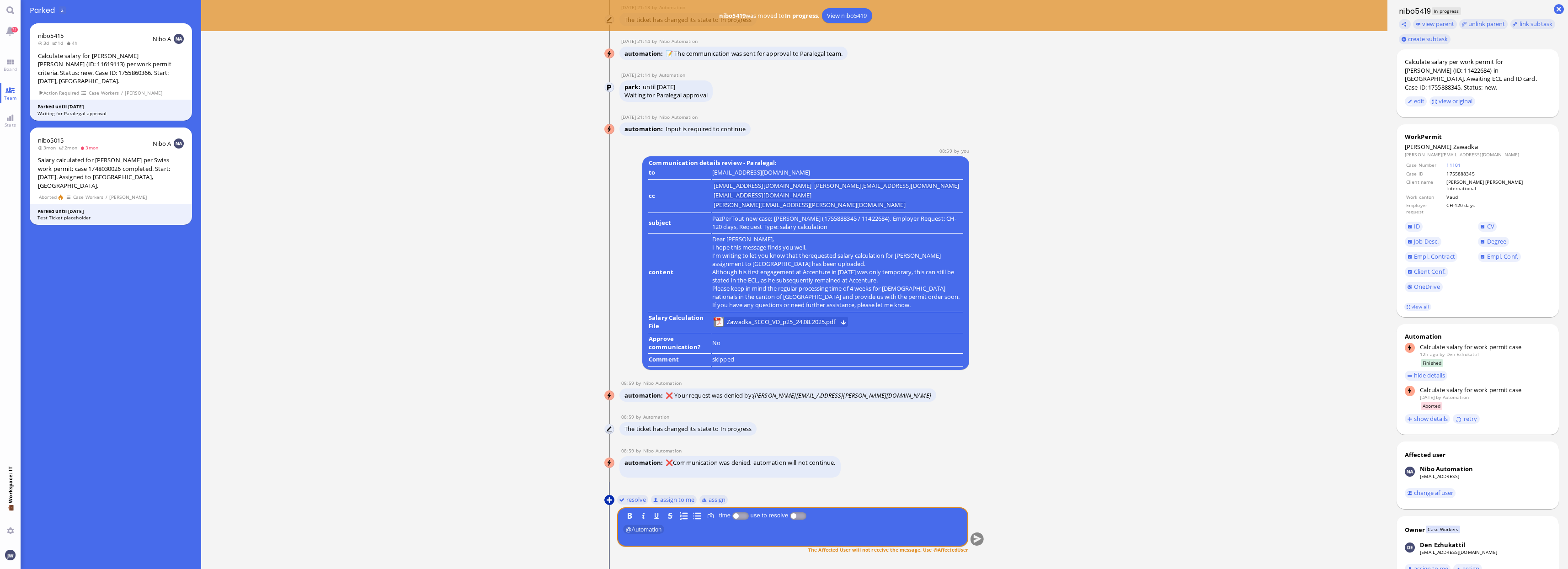
click at [607, 501] on button at bounding box center [609, 500] width 10 height 10
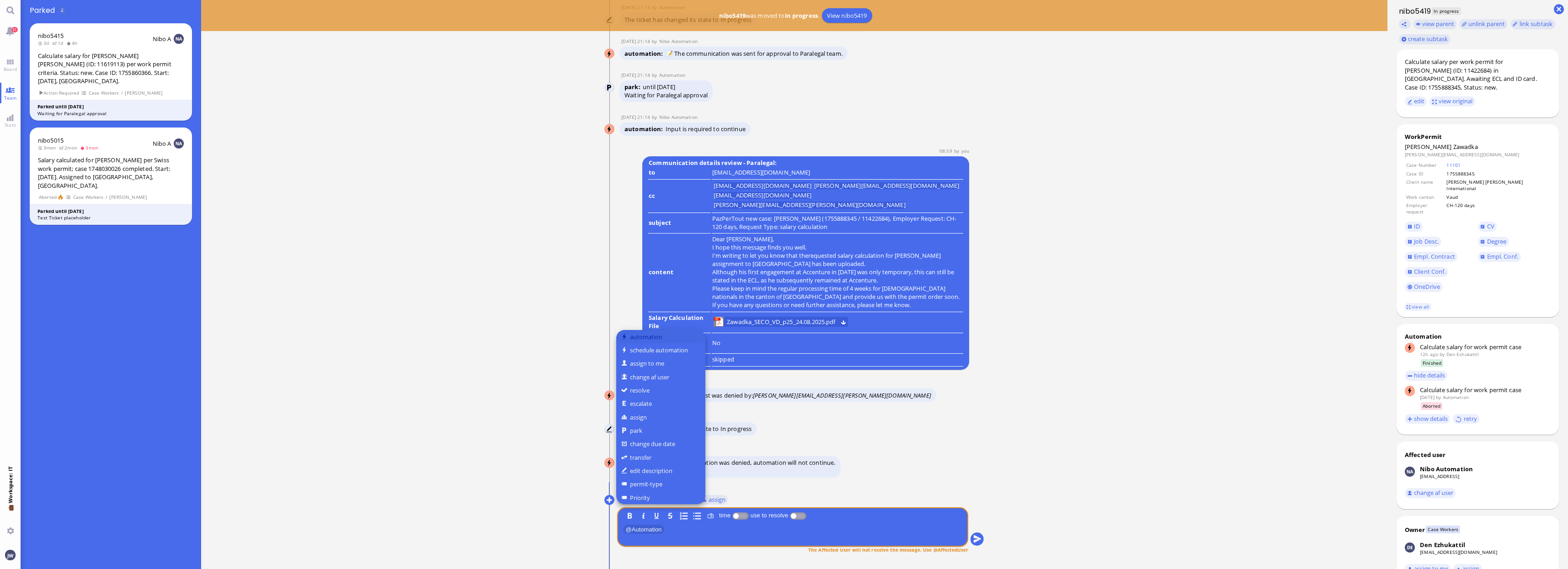
click at [645, 341] on button "automation" at bounding box center [660, 337] width 89 height 13
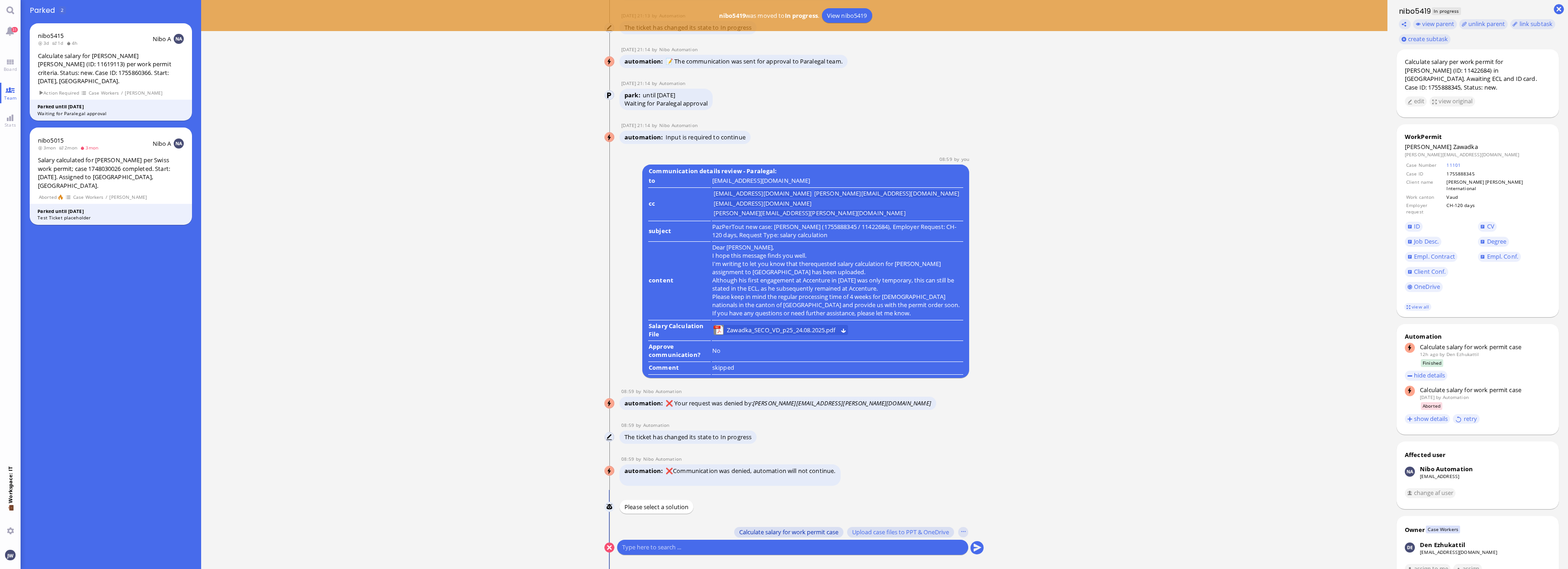
click at [761, 537] on button "Calculate salary for work permit case" at bounding box center [788, 532] width 109 height 10
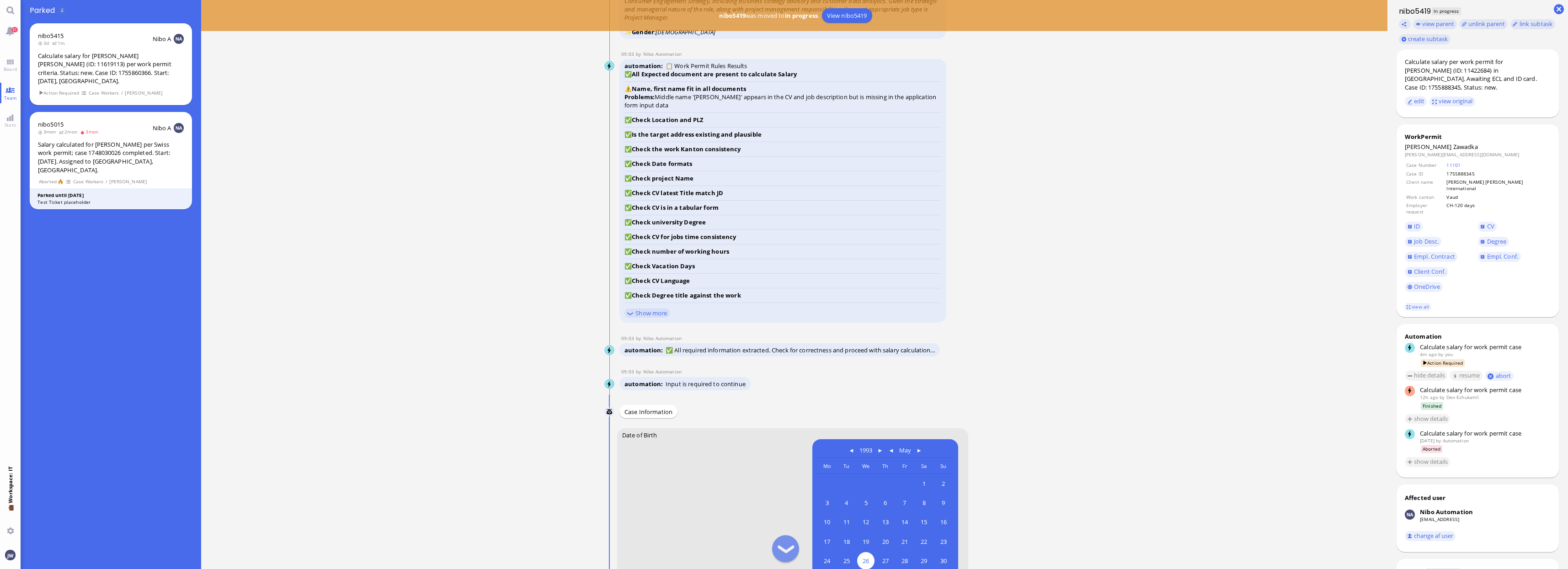
scroll to position [-172, 0]
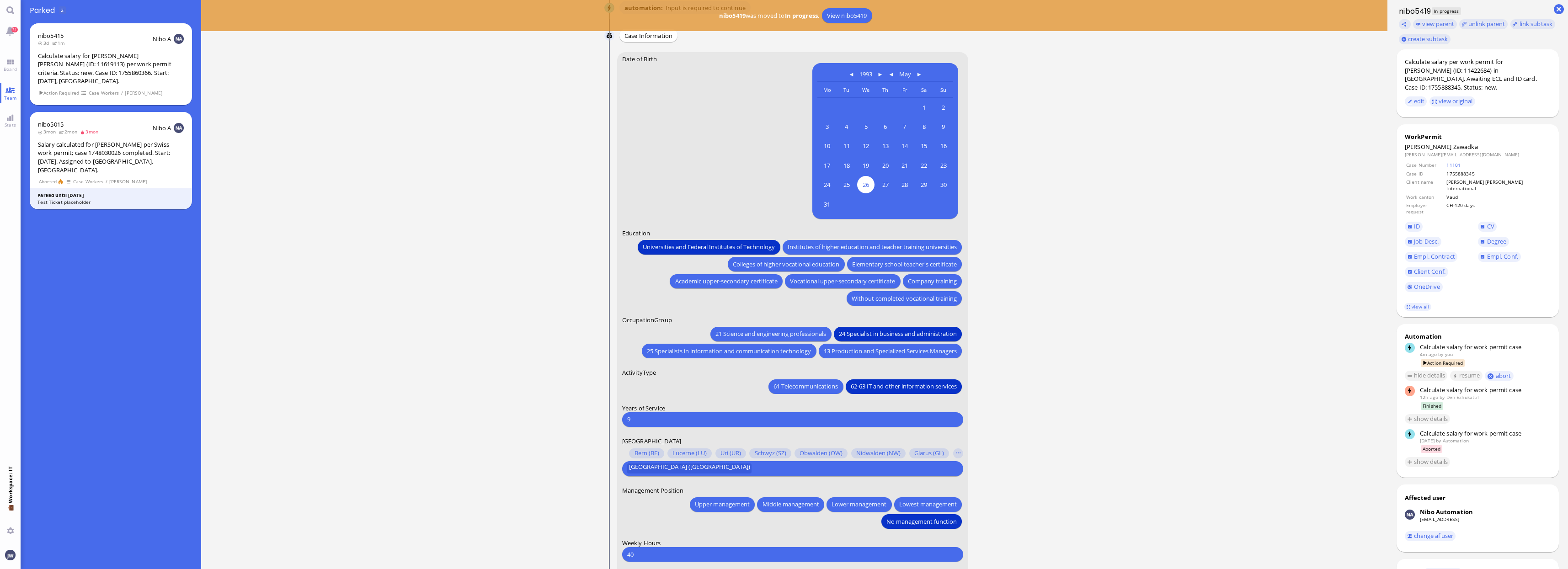
click at [712, 421] on input "9" at bounding box center [793, 419] width 331 height 10
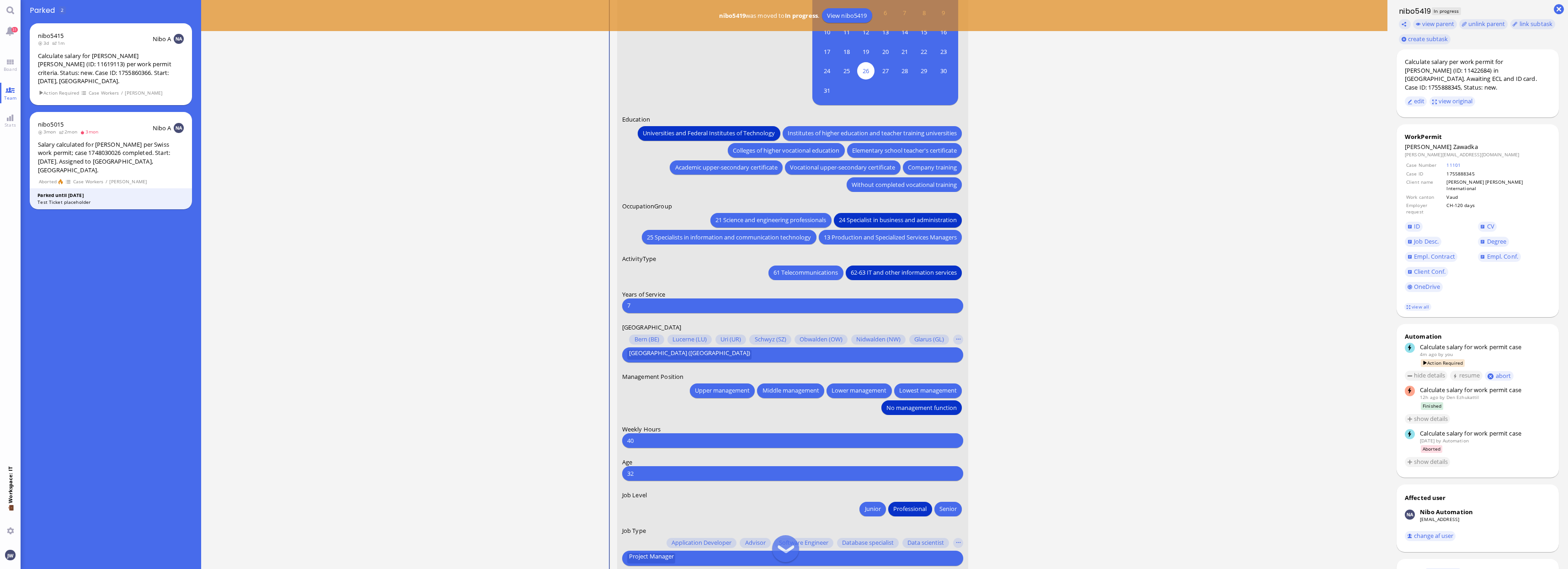
scroll to position [-57, 0]
type input "7"
click at [754, 352] on input "text" at bounding box center [855, 355] width 201 height 10
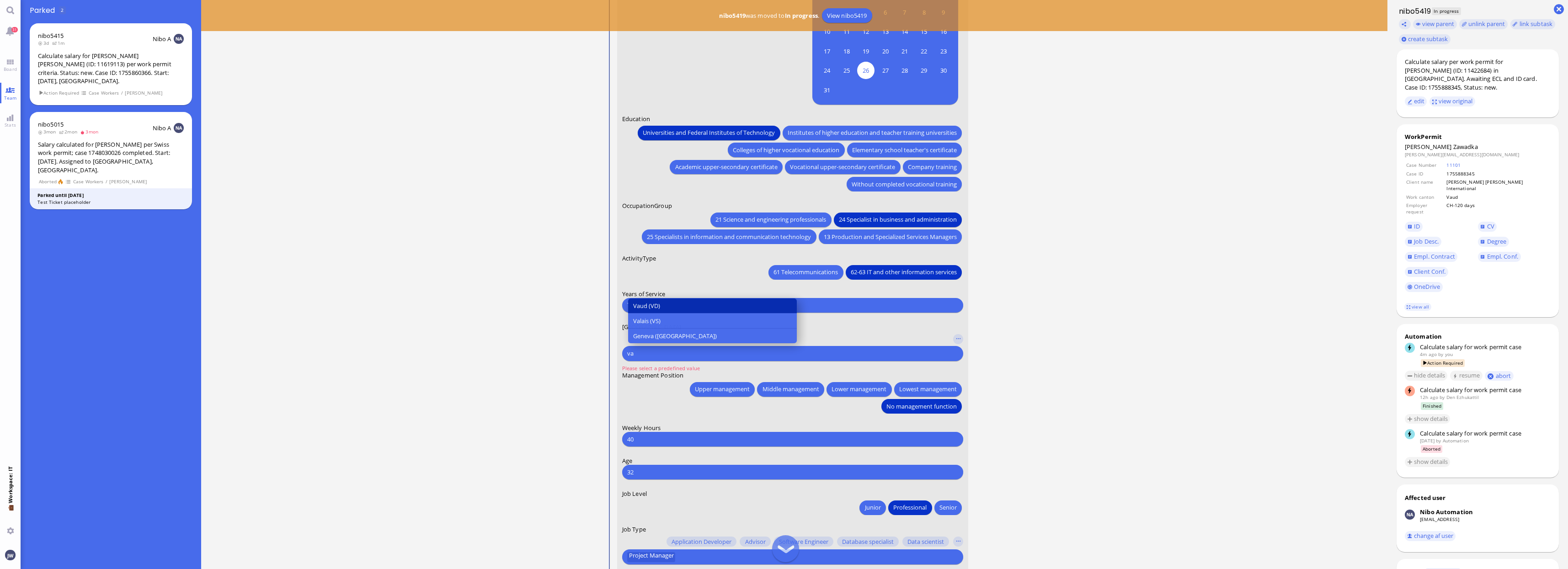
type input "va"
click at [644, 307] on span "Vaud (VD)" at bounding box center [646, 306] width 27 height 10
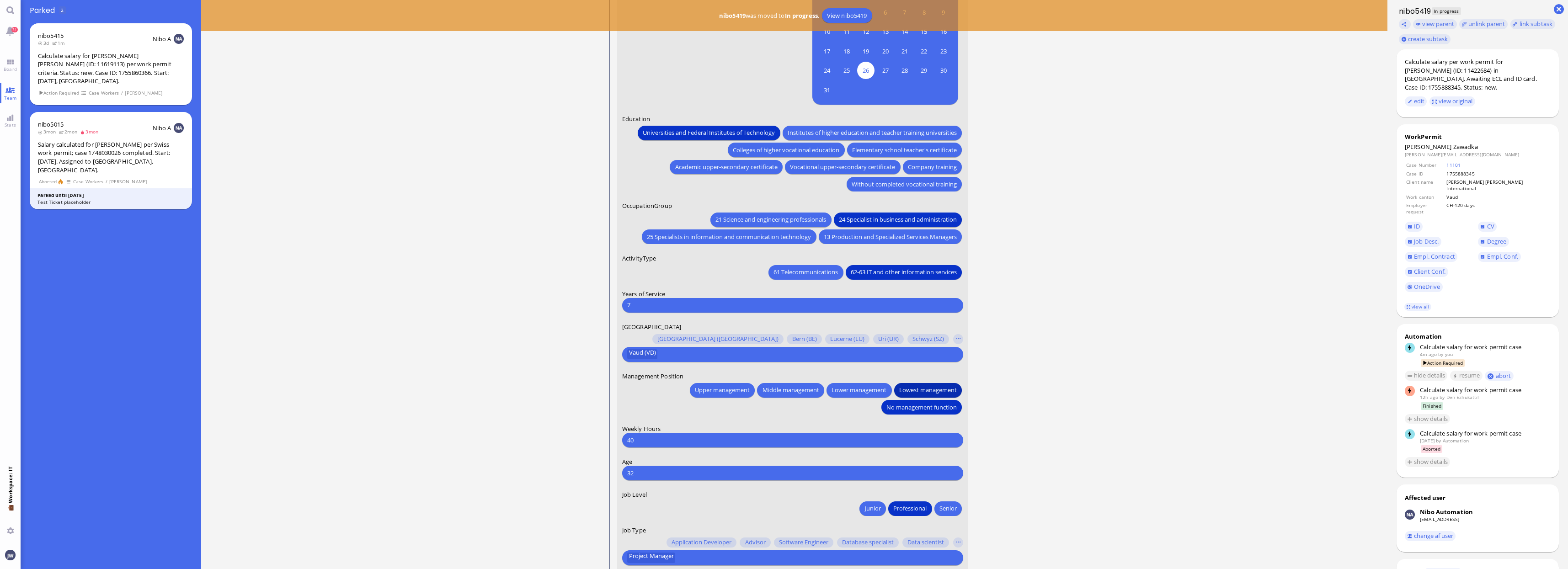
click at [920, 390] on span "Lowest management" at bounding box center [928, 390] width 58 height 10
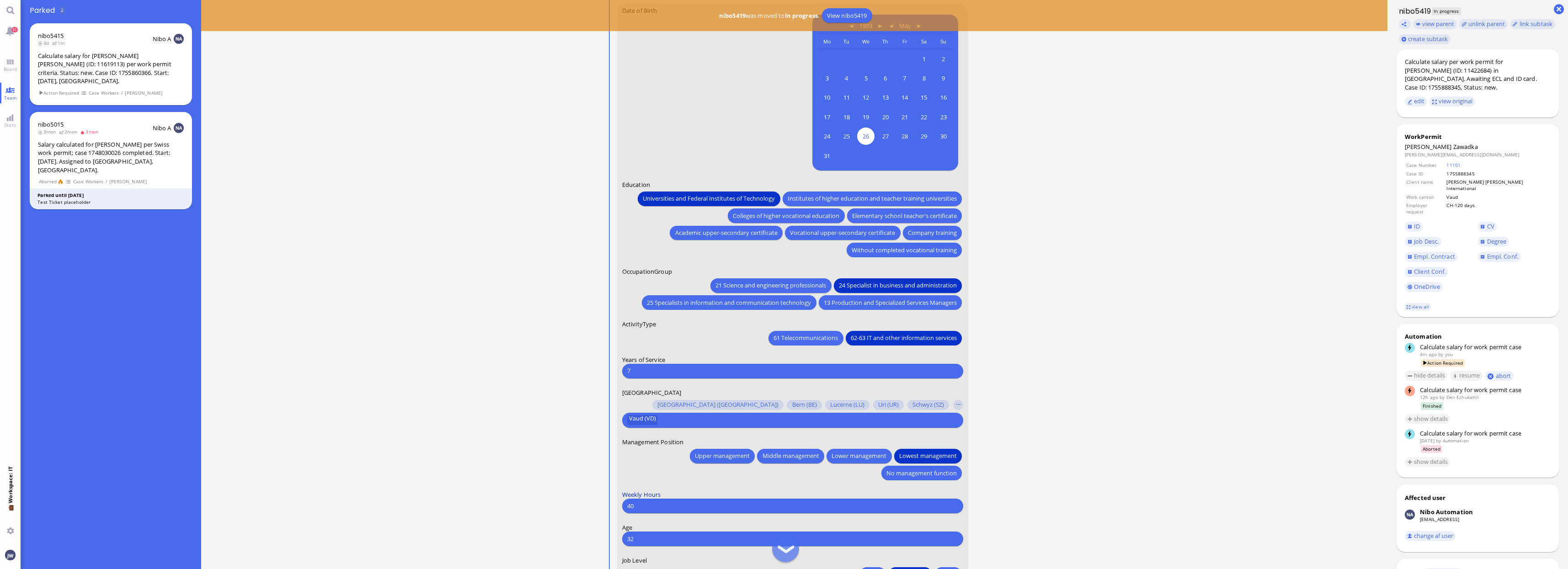
scroll to position [0, 0]
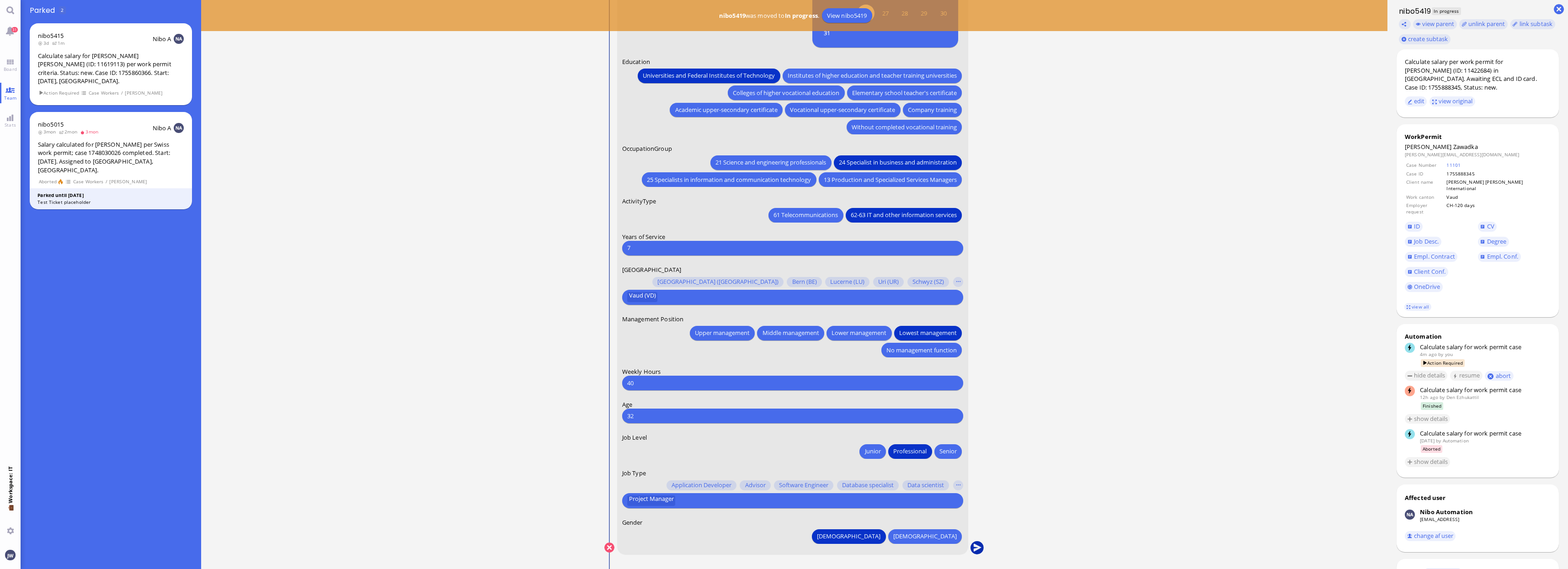
click at [974, 548] on button "submit" at bounding box center [977, 548] width 14 height 14
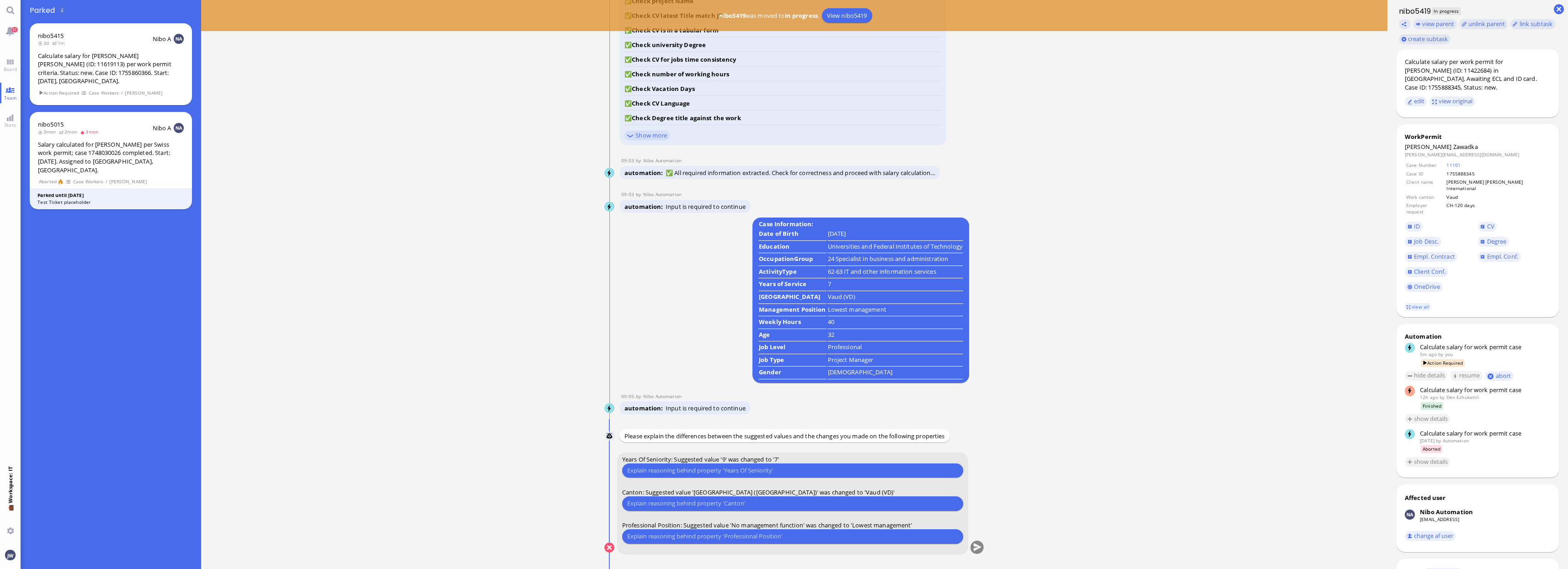
click at [756, 469] on input "text" at bounding box center [793, 470] width 331 height 10
type input "W"
click at [835, 473] on input "As the assignment is to [GEOGRAPHIC_DATA], we only take the most recent employm…" at bounding box center [793, 470] width 331 height 10
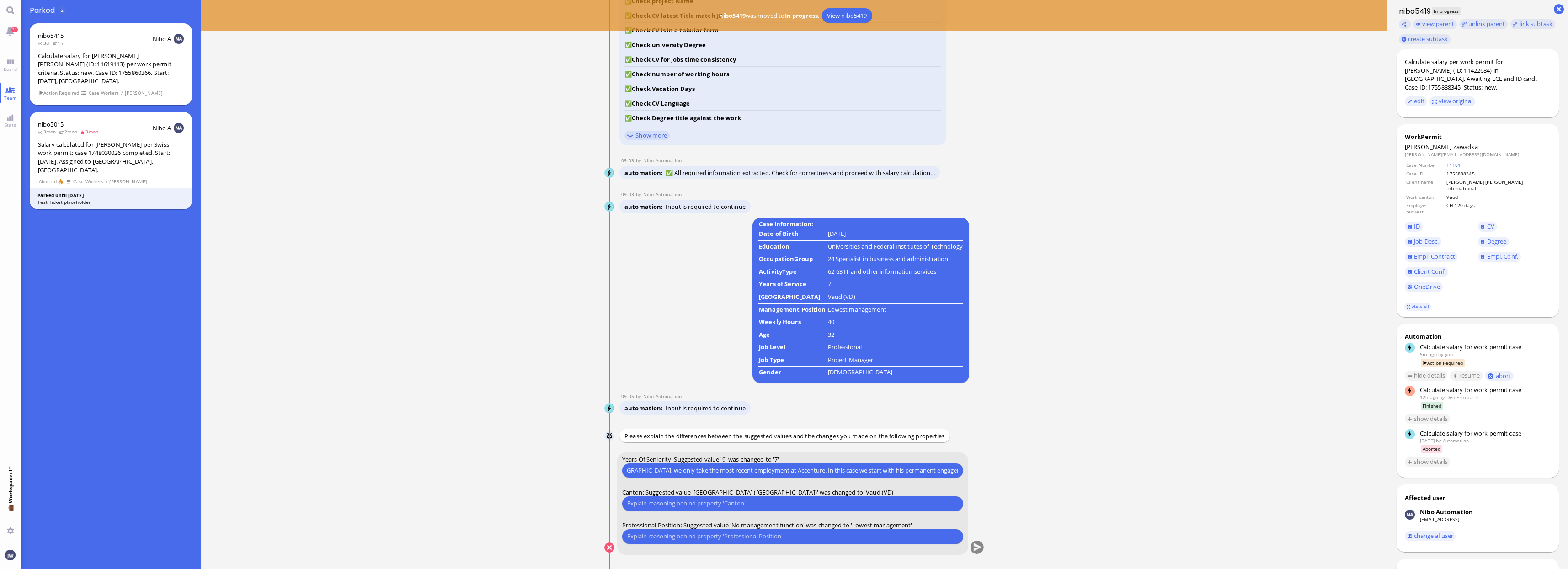
click at [849, 469] on input "As the assignment is to [GEOGRAPHIC_DATA], we only take the most recent employm…" at bounding box center [793, 470] width 331 height 10
click at [843, 469] on input "As the assignment is to [GEOGRAPHIC_DATA], we only take the most recent employm…" at bounding box center [793, 470] width 331 height 10
click at [836, 472] on input "As the assignment is to [GEOGRAPHIC_DATA], we only take the most recent employm…" at bounding box center [793, 470] width 331 height 10
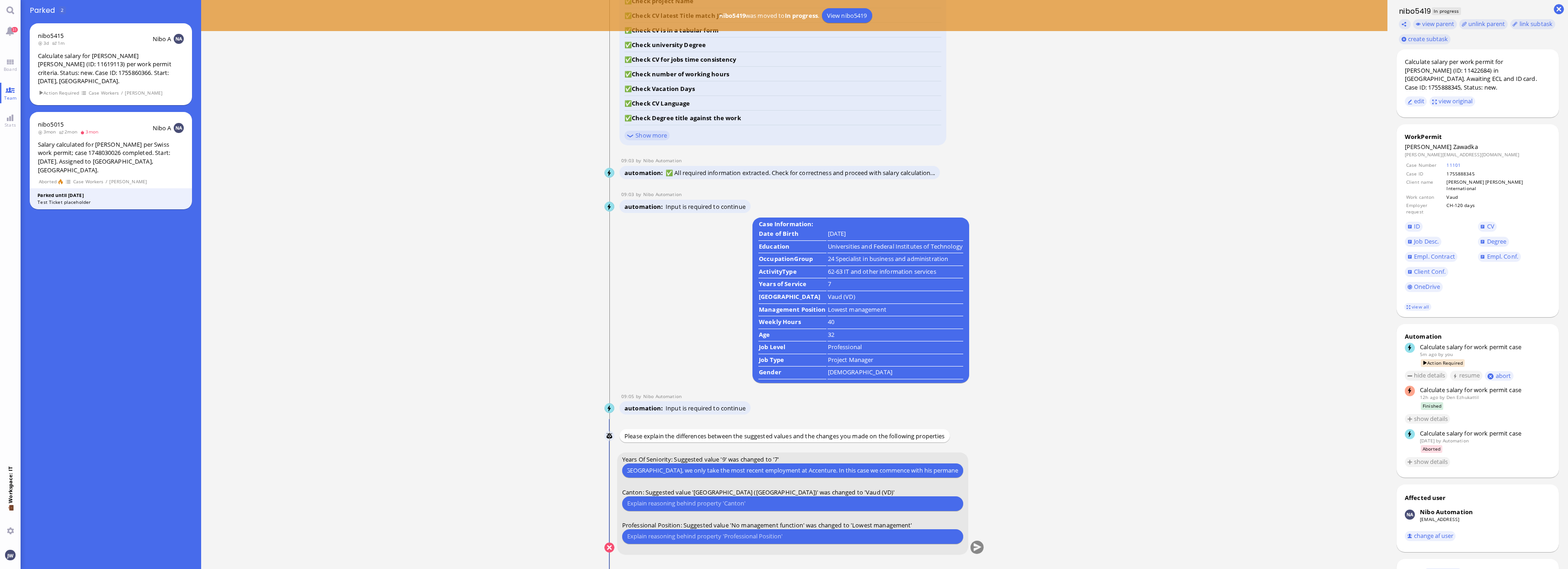
click at [945, 467] on input "As the assignment is to [GEOGRAPHIC_DATA], we only take the most recent employm…" at bounding box center [793, 470] width 331 height 10
type input "As the assignment is to [GEOGRAPHIC_DATA], we only take the most recent employm…"
click at [760, 506] on input "text" at bounding box center [793, 503] width 331 height 10
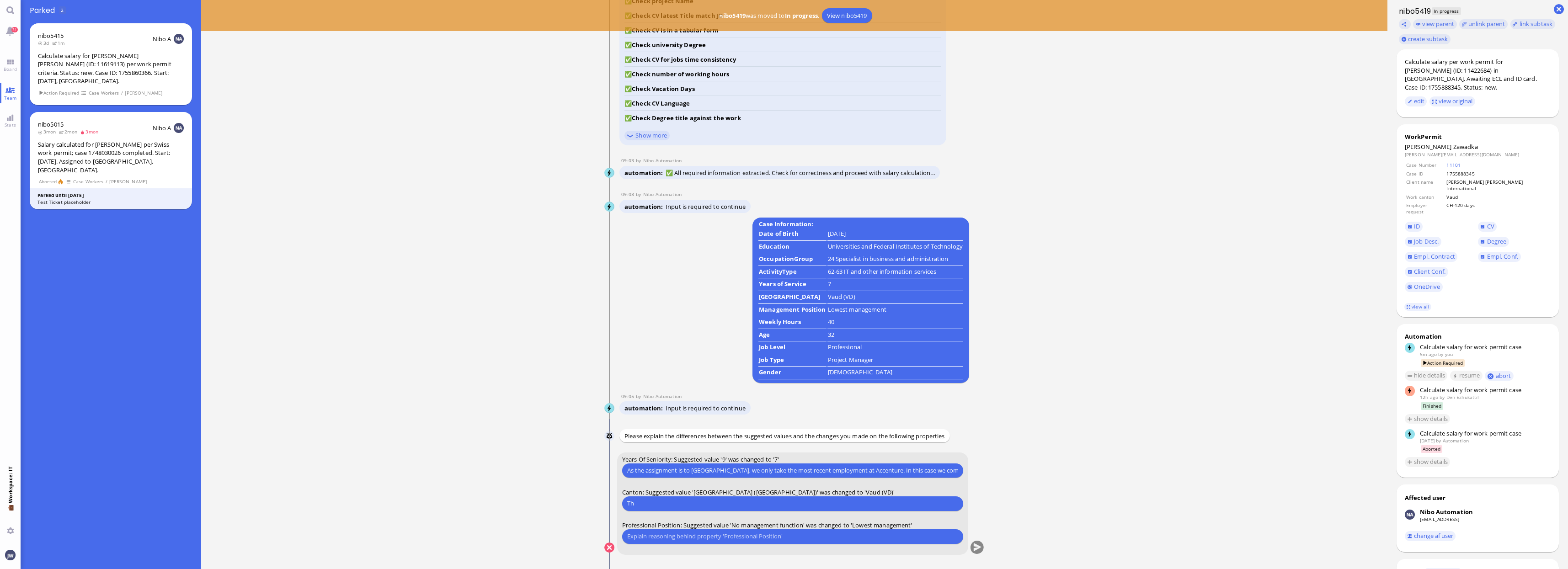
type input "T"
type input "The project is in [GEOGRAPHIC_DATA] at PMI."
click at [663, 533] on input "text" at bounding box center [793, 536] width 331 height 10
type input "Vaud requires a classification and as a manager he is classified as lowest mana…"
click at [979, 548] on button "submit" at bounding box center [977, 548] width 14 height 14
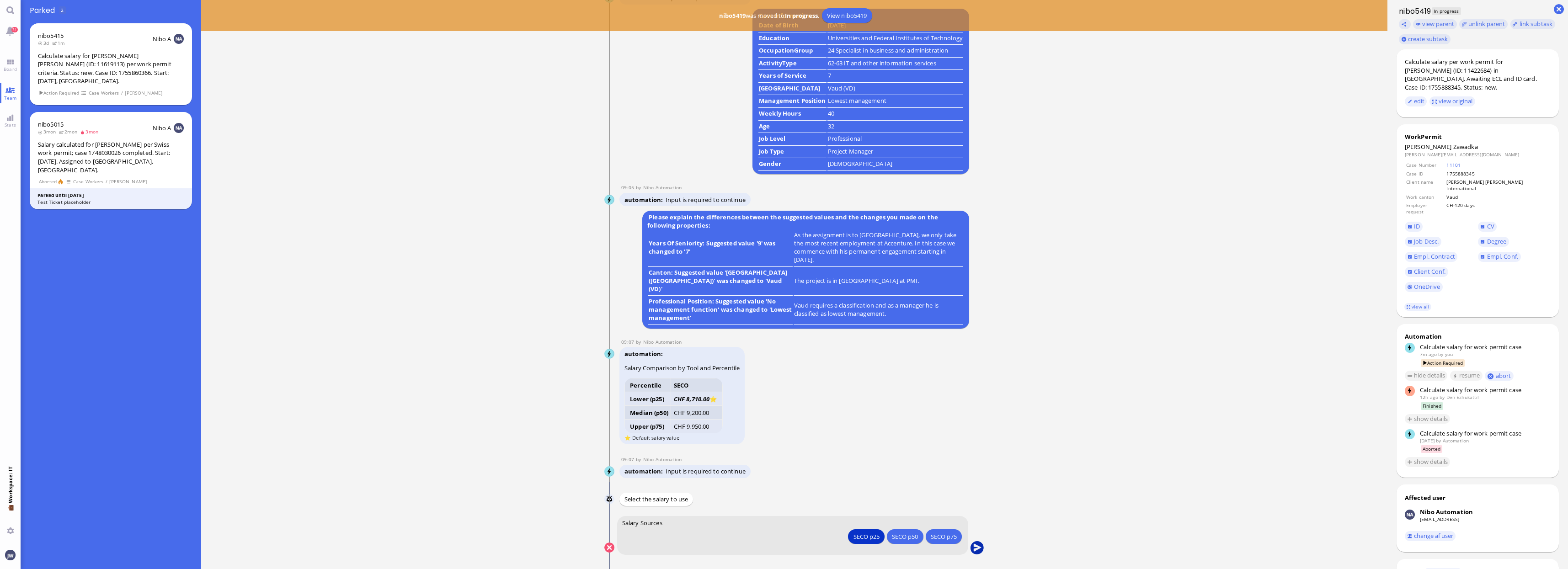
click at [978, 551] on button "submit" at bounding box center [977, 548] width 14 height 14
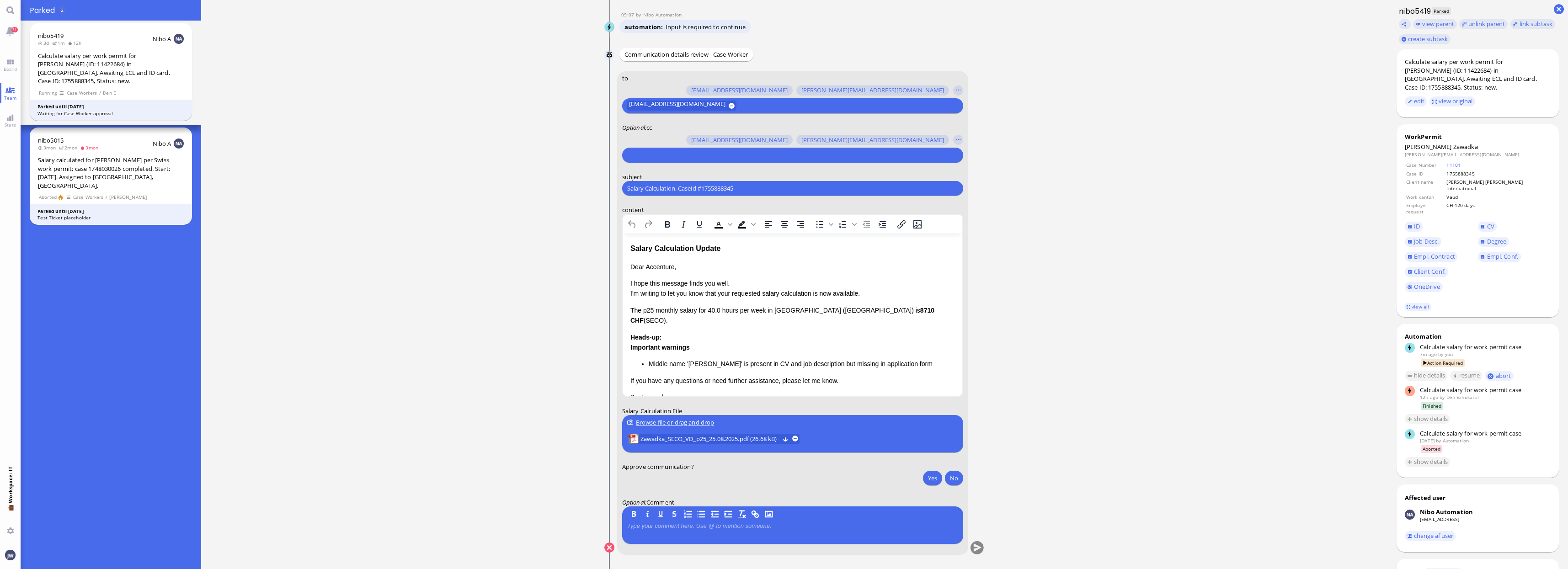
click at [667, 155] on input "text" at bounding box center [791, 155] width 329 height 10
type input "den"
click at [677, 138] on span "[EMAIL_ADDRESS][DOMAIN_NAME]" at bounding box center [693, 138] width 96 height 10
type input "anu"
click at [677, 138] on span "[PERSON_NAME][EMAIL_ADDRESS][DOMAIN_NAME]" at bounding box center [716, 138] width 142 height 10
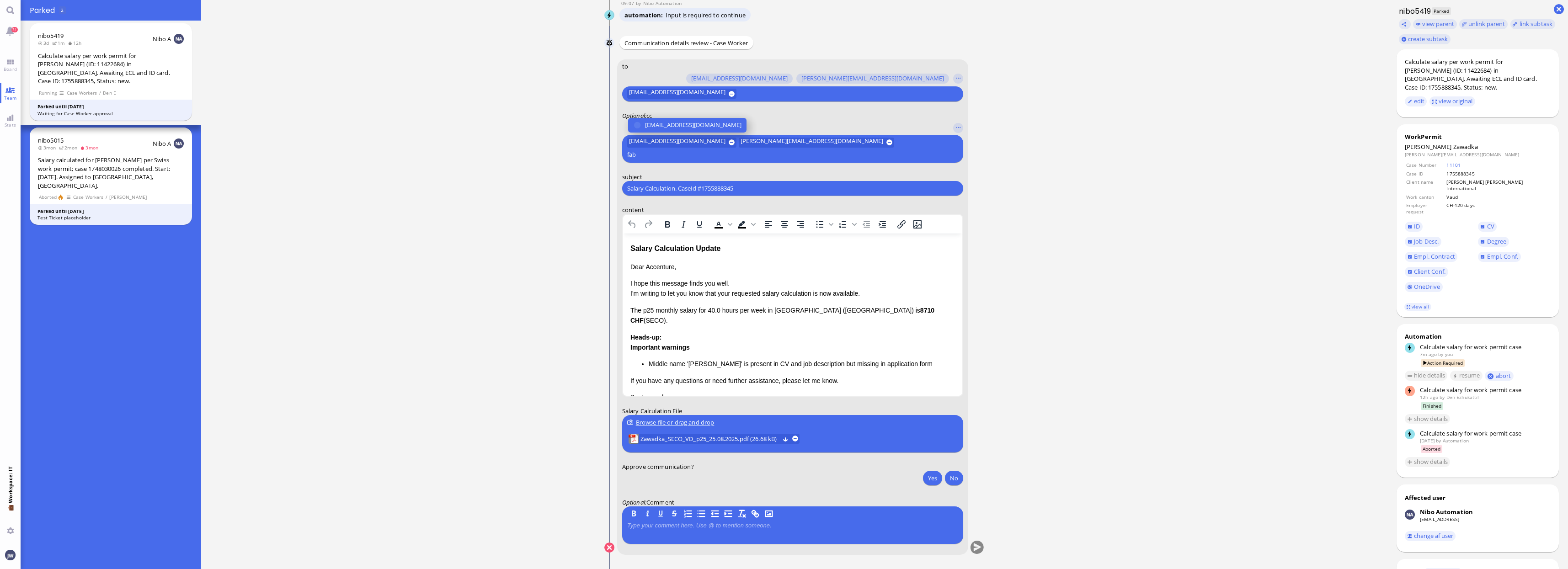
type input "fab"
click at [677, 130] on span "[EMAIL_ADDRESS][DOMAIN_NAME]" at bounding box center [693, 125] width 96 height 10
type input "jan"
click at [679, 127] on span "[PERSON_NAME][EMAIL_ADDRESS][PERSON_NAME][DOMAIN_NAME]" at bounding box center [740, 125] width 189 height 10
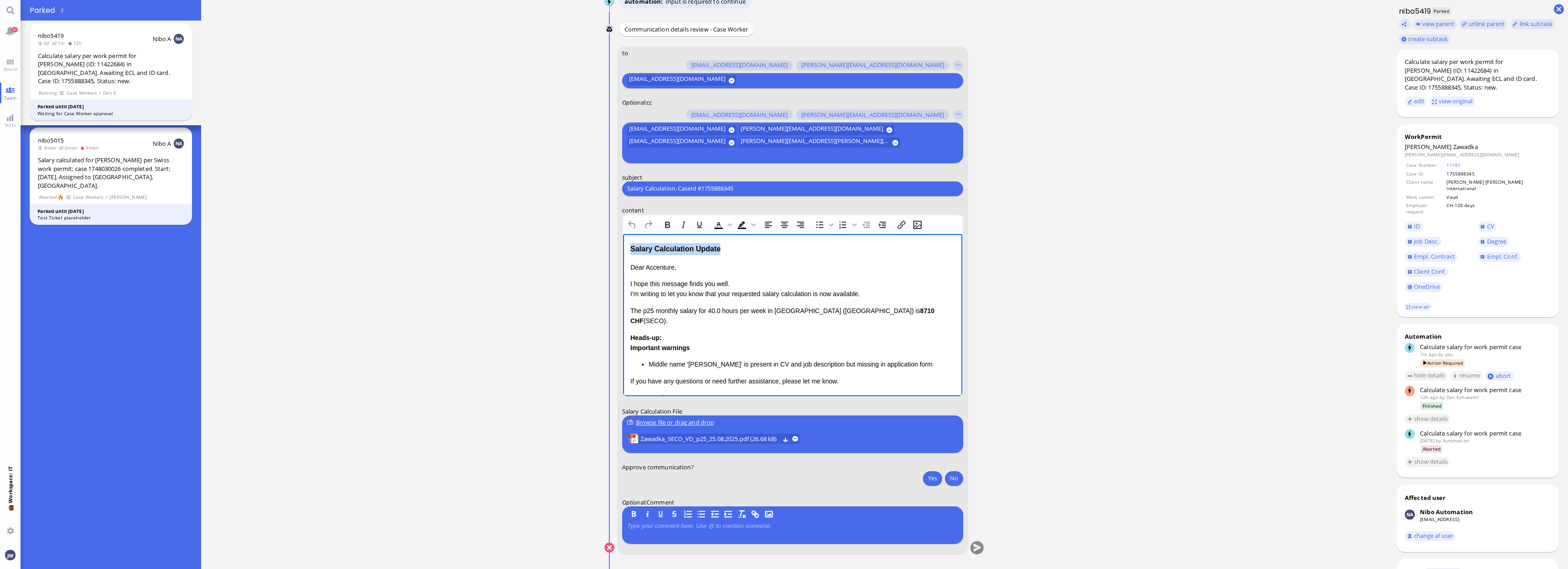
drag, startPoint x: 730, startPoint y: 246, endPoint x: 595, endPoint y: 252, distance: 135.1
click at [623, 252] on html "Salary Calculation Update Dear Accenture, I hope this message finds you well. I…" at bounding box center [792, 342] width 339 height 217
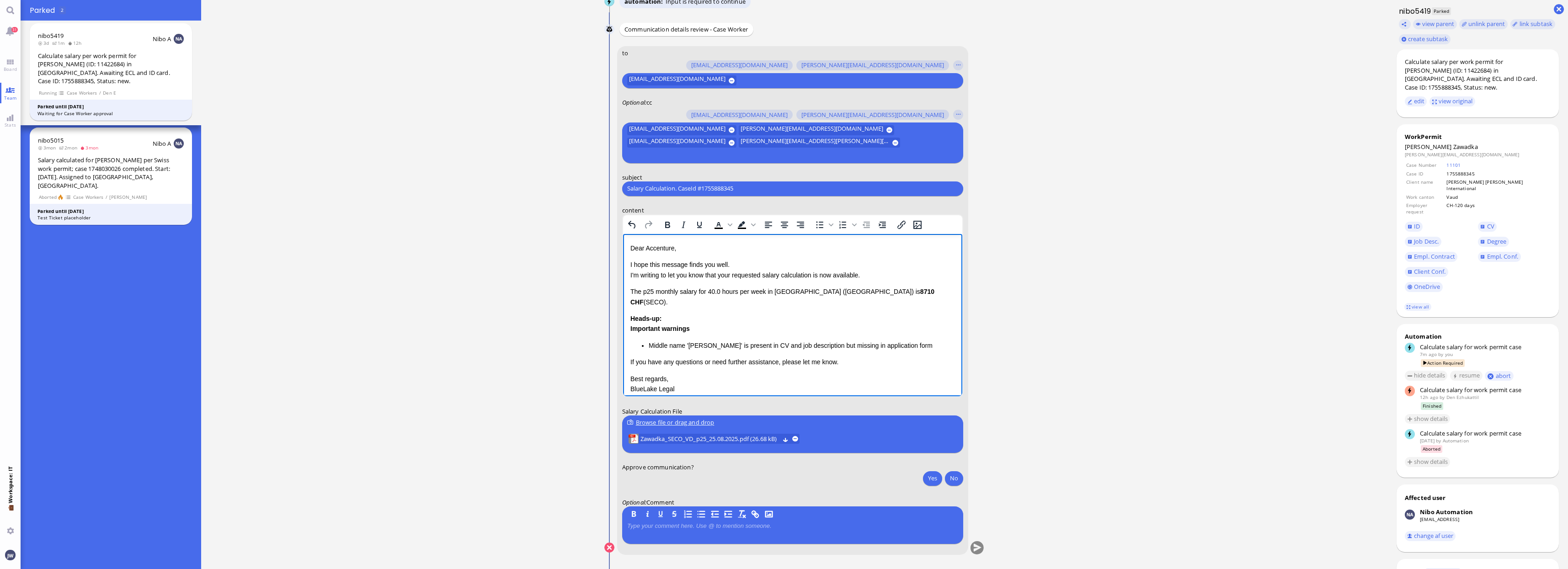
click at [639, 188] on input "Salary Calculation. CaseId #1755888345" at bounding box center [793, 189] width 331 height 10
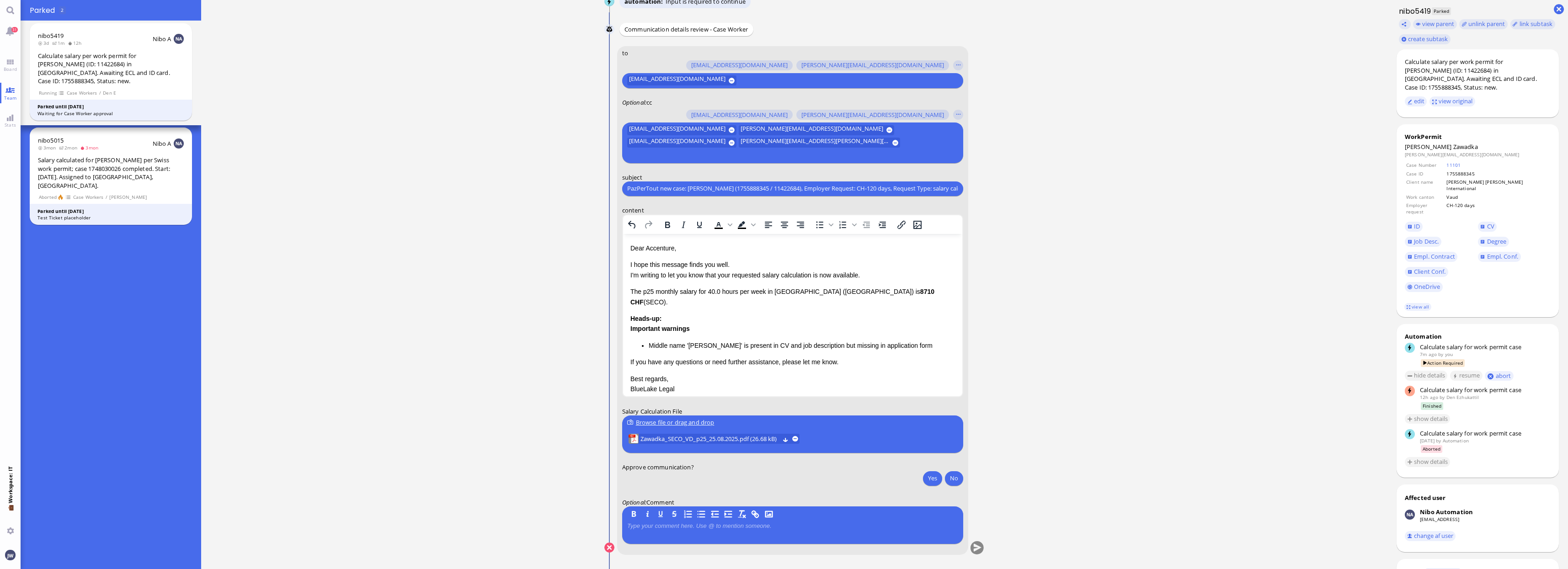
scroll to position [0, 35]
type input "PazPerTout new case: [PERSON_NAME] (1755888345 / 11422684), Employer Request: C…"
click at [1418, 303] on link "view all" at bounding box center [1418, 307] width 27 height 8
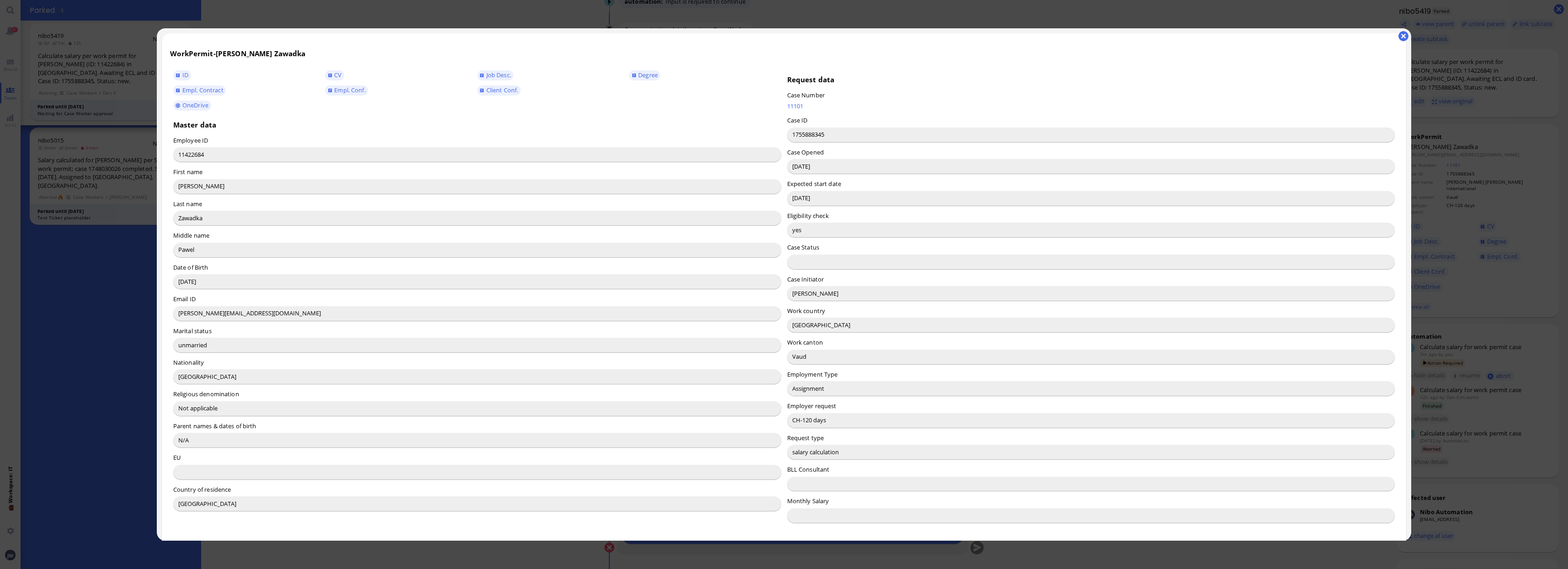
click at [796, 296] on input "[PERSON_NAME]" at bounding box center [1091, 293] width 608 height 15
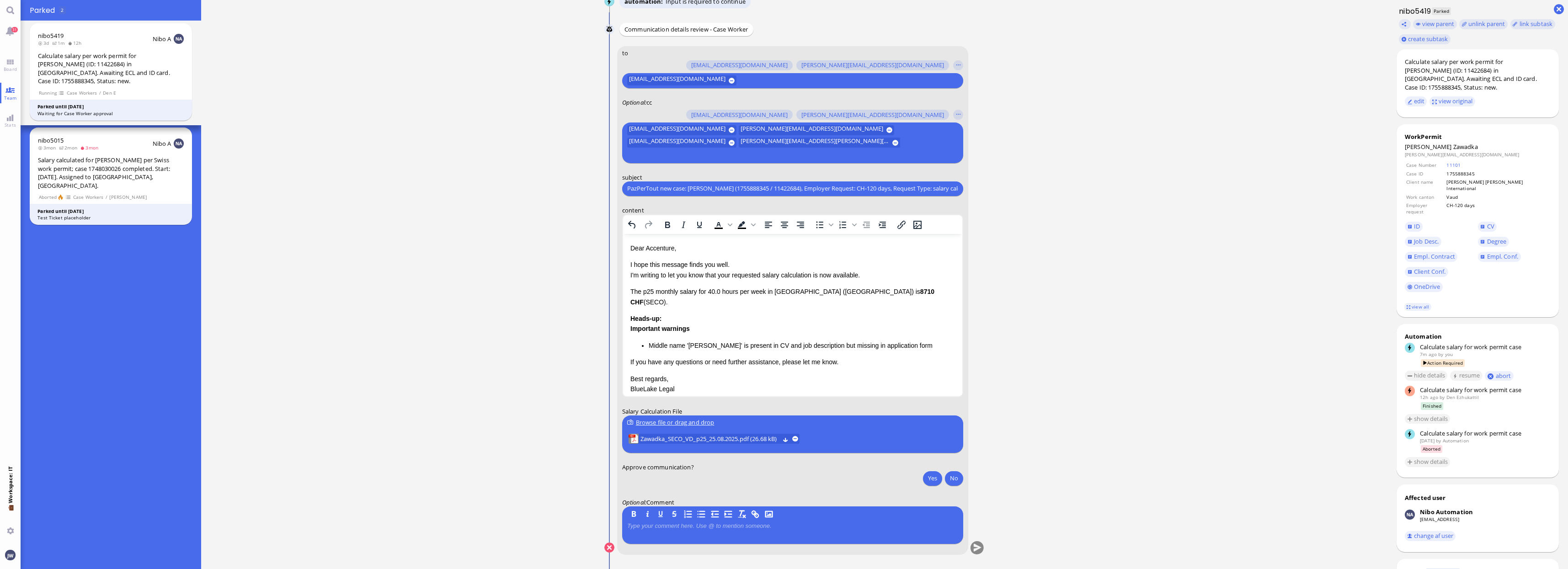
click at [660, 246] on p "Dear Accenture," at bounding box center [792, 248] width 324 height 10
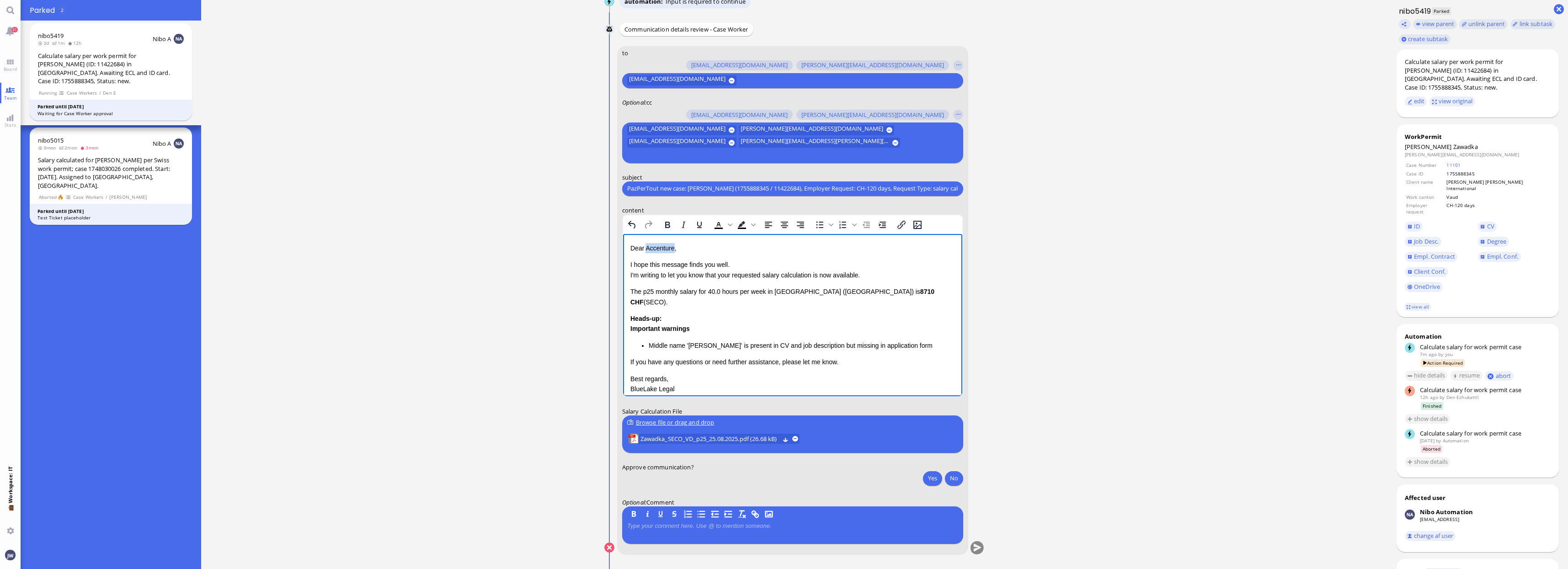
click at [660, 246] on p "Dear Accenture," at bounding box center [792, 248] width 324 height 10
click at [724, 275] on p "I hope this message finds you well. I'm writing to let you know that your reque…" at bounding box center [792, 270] width 324 height 21
click at [813, 276] on p "I hope this message finds you well. I'm writing to let you know that the reques…" at bounding box center [792, 270] width 324 height 21
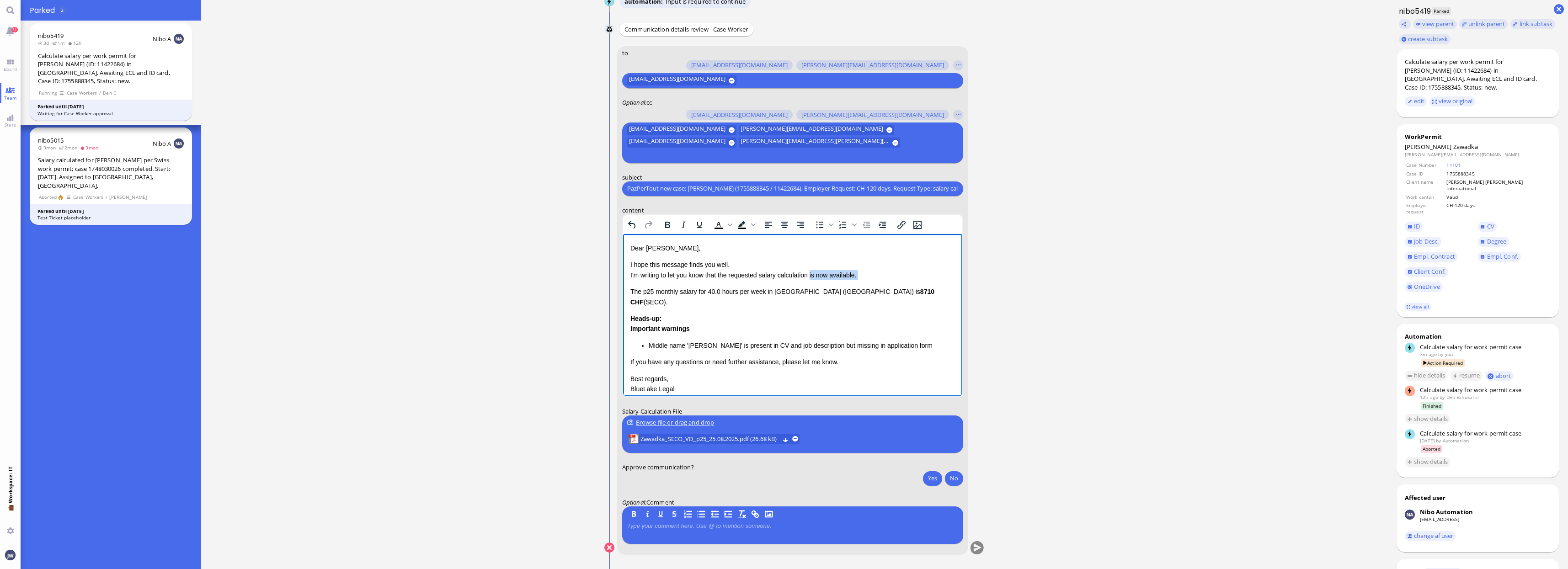
click at [866, 276] on p "I hope this message finds you well. I'm writing to let you know that the reques…" at bounding box center [792, 270] width 324 height 21
click at [846, 279] on p "I hope this message finds you well. I'm writing to let you know that the reques…" at bounding box center [792, 270] width 324 height 21
click at [1453, 142] on span "Zawadka" at bounding box center [1465, 147] width 25 height 9
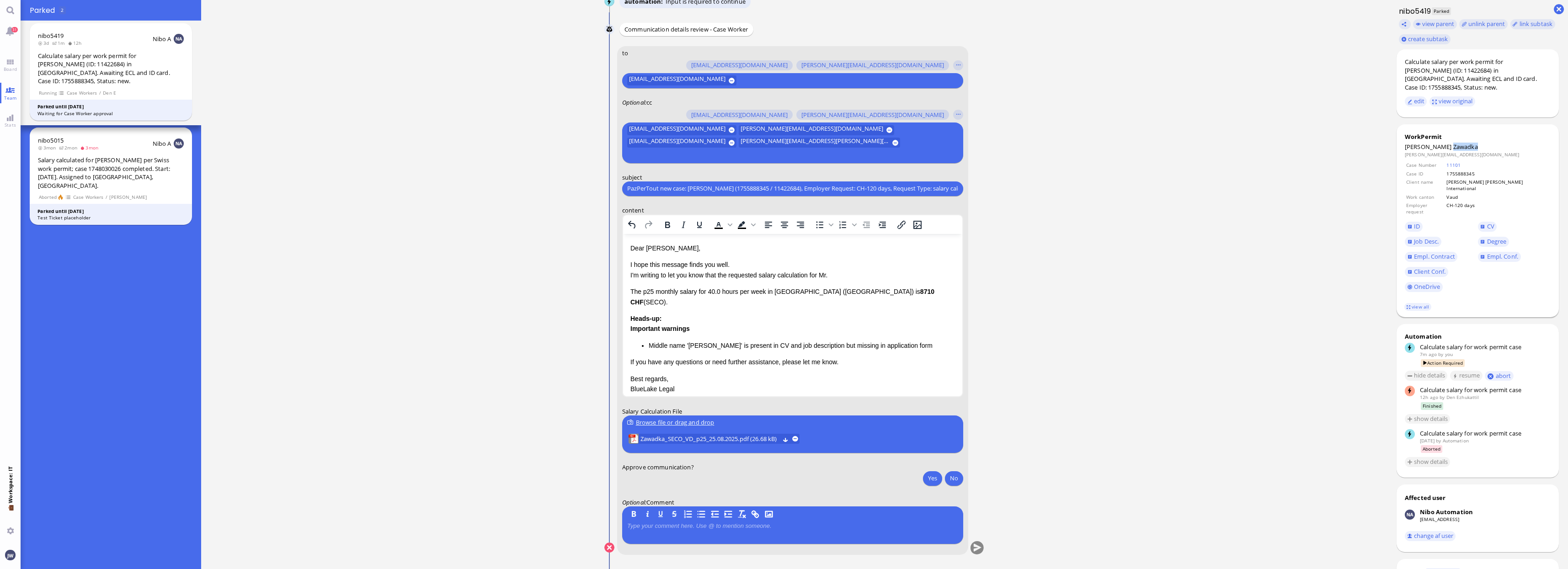
click at [1453, 142] on span "Zawadka" at bounding box center [1465, 147] width 25 height 9
copy span "Zawadka"
click at [836, 276] on p "I hope this message finds you well. I'm writing to let you know that the reques…" at bounding box center [792, 270] width 324 height 21
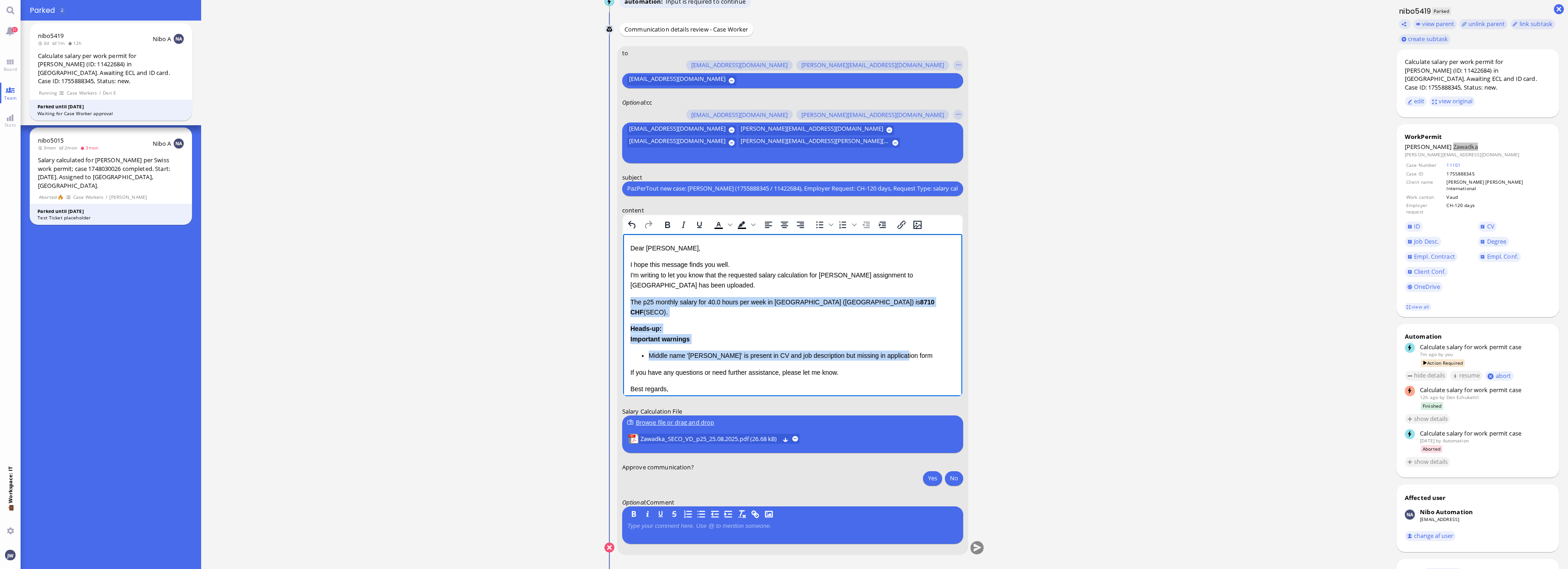
drag, startPoint x: 630, startPoint y: 301, endPoint x: 901, endPoint y: 342, distance: 274.1
click at [901, 342] on div "Dear [PERSON_NAME], I hope this message finds you well. I'm writing to let you …" at bounding box center [792, 329] width 324 height 172
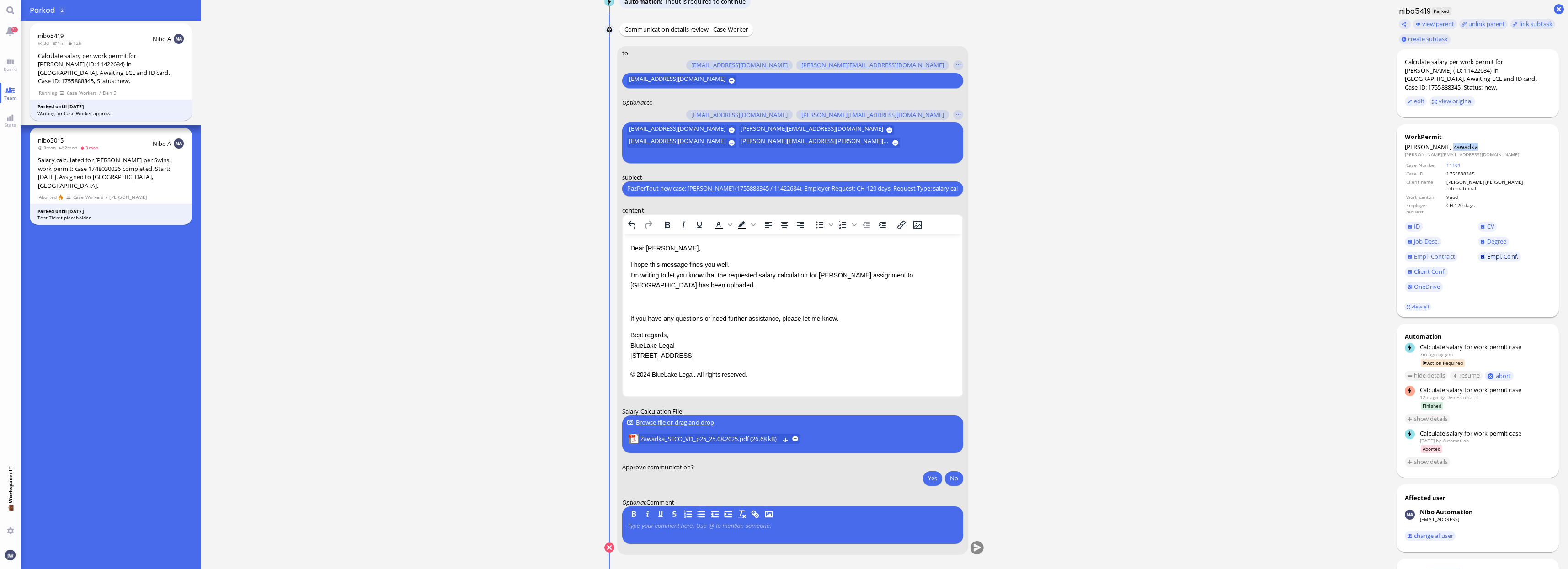
click at [1497, 253] on span "Empl. Conf." at bounding box center [1502, 257] width 31 height 9
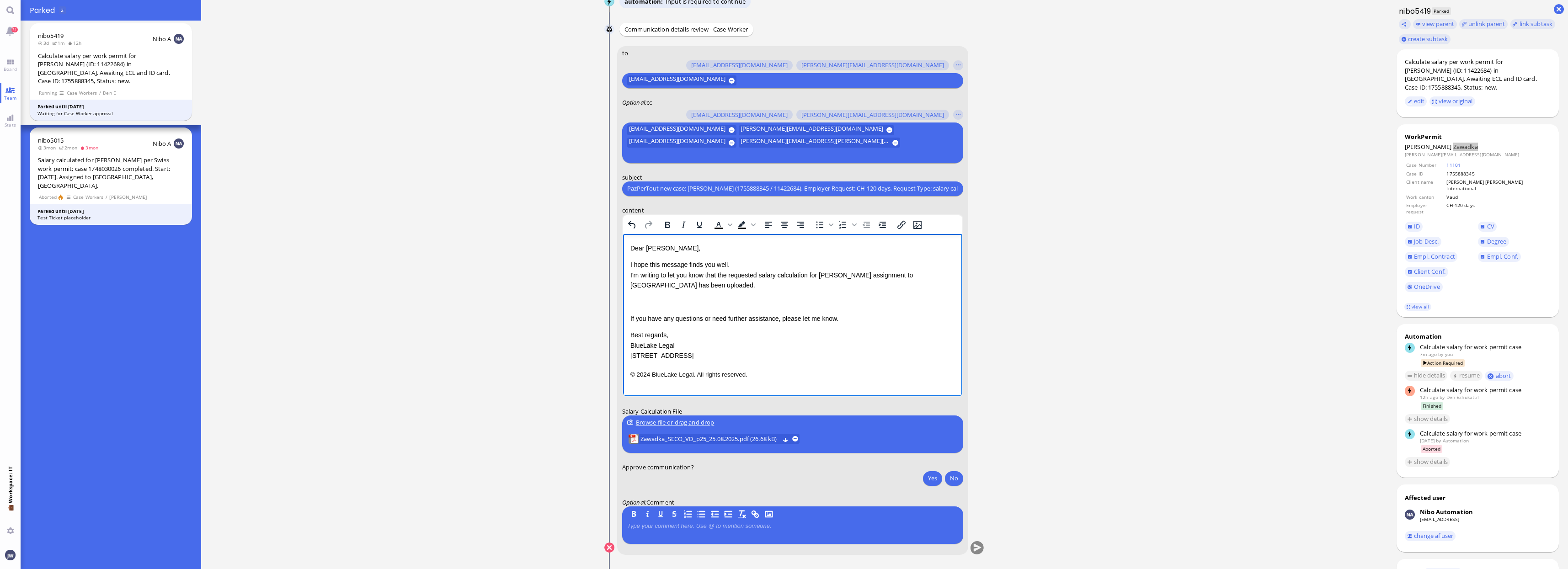
click at [642, 304] on p "Rich Text Area. Press ALT-0 for help." at bounding box center [792, 301] width 324 height 10
click at [858, 324] on div "Dear [PERSON_NAME], I hope this message finds you well. I'm writing to let you …" at bounding box center [792, 307] width 324 height 128
click at [848, 323] on p "If you have any questions or need further assistance, please let me know." at bounding box center [792, 328] width 324 height 10
click at [836, 383] on html "Dear [PERSON_NAME], I hope this message finds you well. I'm writing to let you …" at bounding box center [792, 316] width 339 height 166
click at [847, 323] on p "If you have any questions or need further assistance, please let me know." at bounding box center [792, 328] width 324 height 10
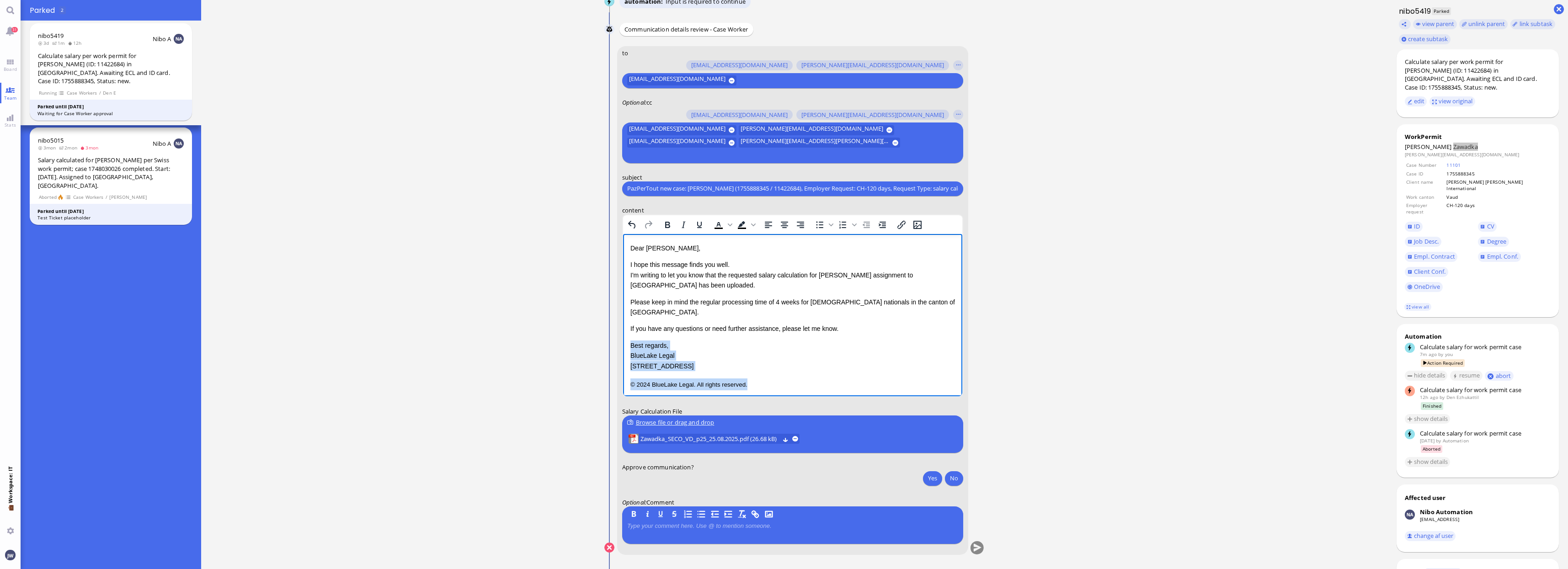
click at [810, 378] on p "© 2024 BlueLake Legal. All rights reserved." at bounding box center [792, 384] width 324 height 12
click at [934, 478] on button "Yes" at bounding box center [933, 478] width 19 height 15
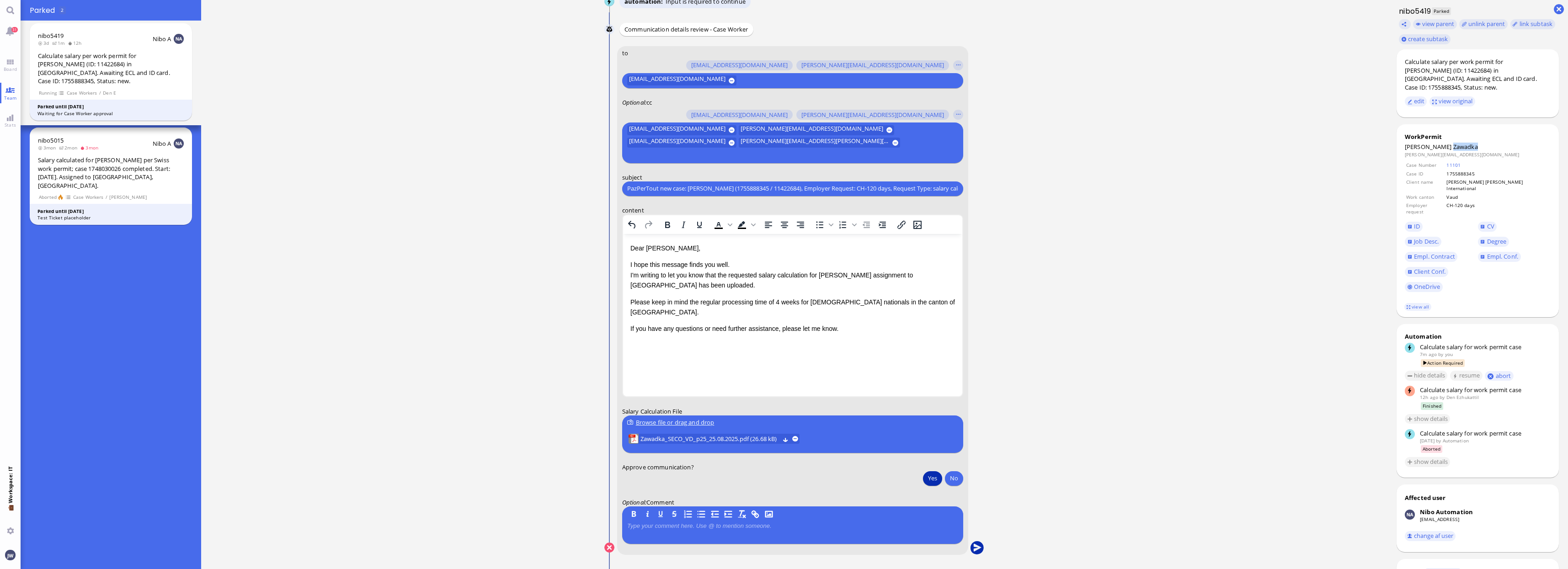
click at [971, 548] on button "submit" at bounding box center [977, 548] width 14 height 14
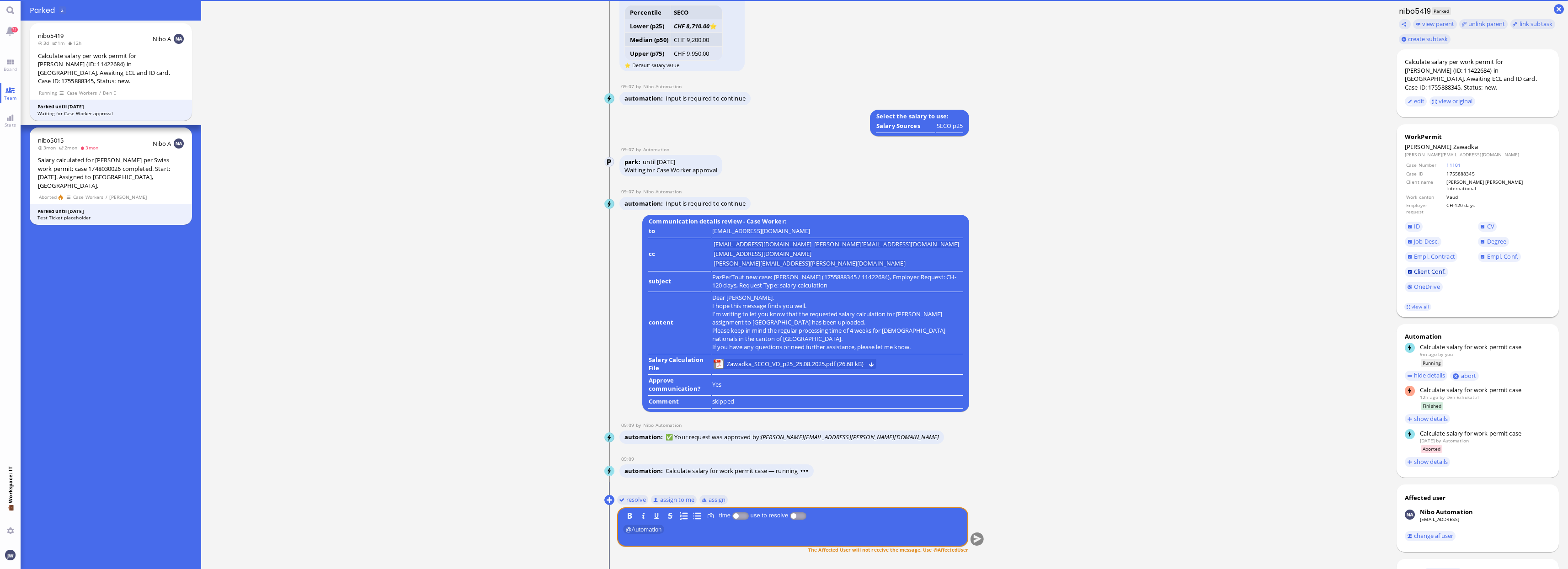
click at [1437, 267] on span "Client Conf." at bounding box center [1430, 271] width 32 height 9
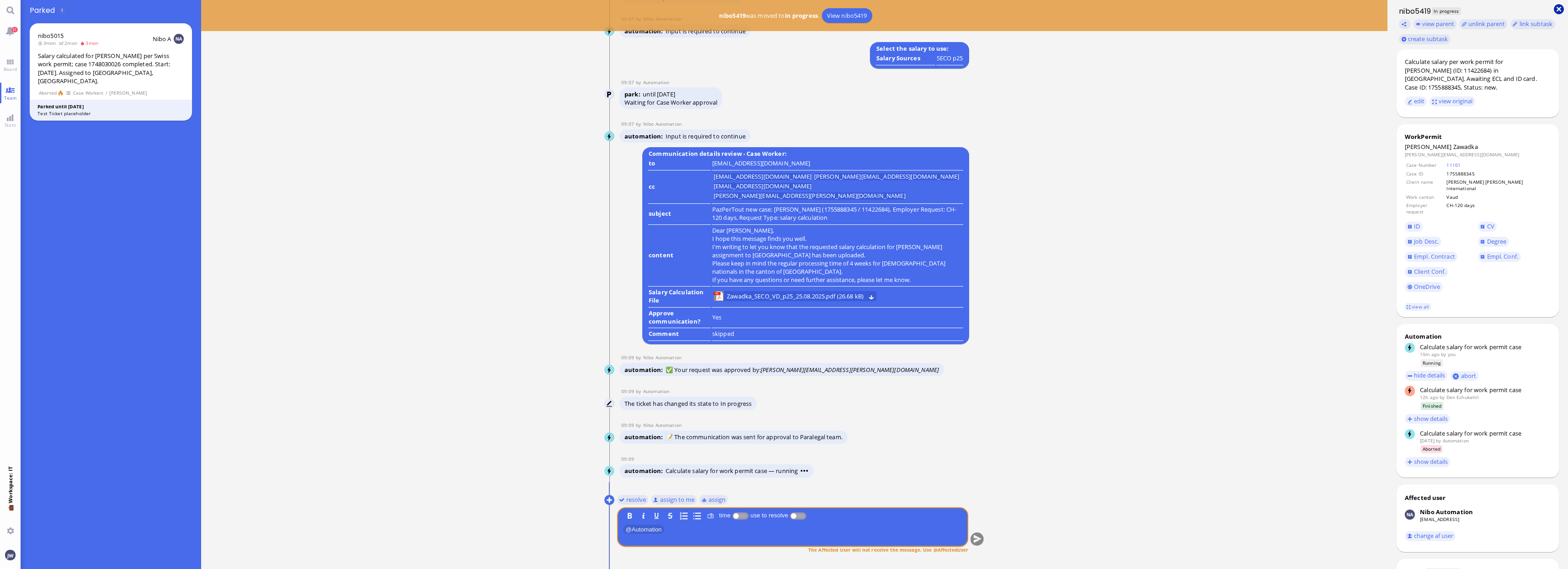
click at [1555, 7] on button at bounding box center [1559, 9] width 10 height 10
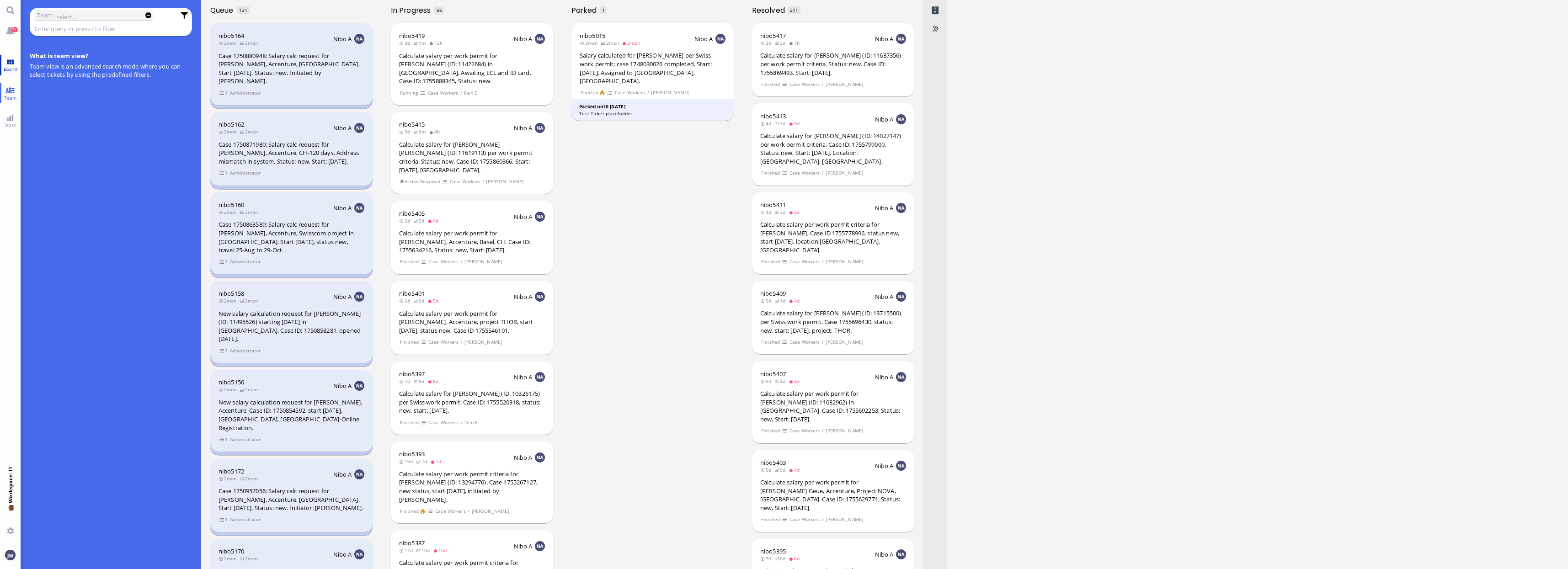
click at [14, 75] on link "Board" at bounding box center [10, 65] width 21 height 21
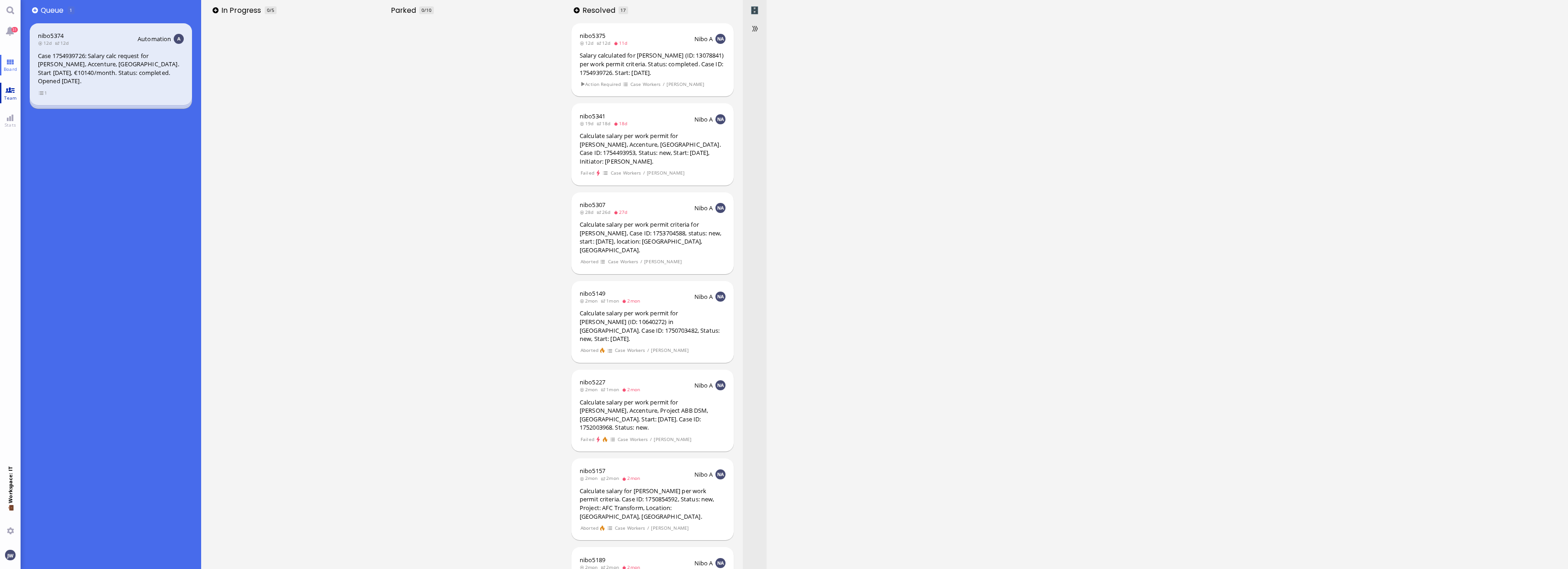
click at [16, 93] on link "Team" at bounding box center [10, 93] width 21 height 21
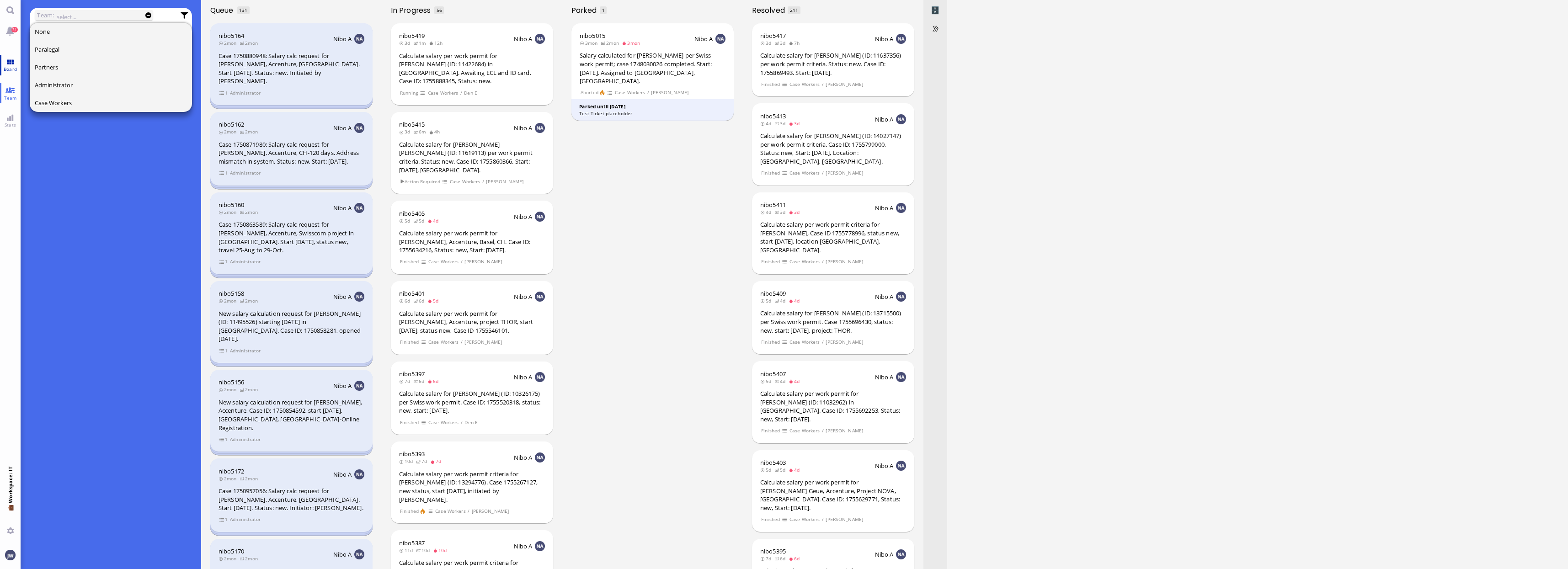
click at [3, 74] on link "Board" at bounding box center [10, 65] width 21 height 21
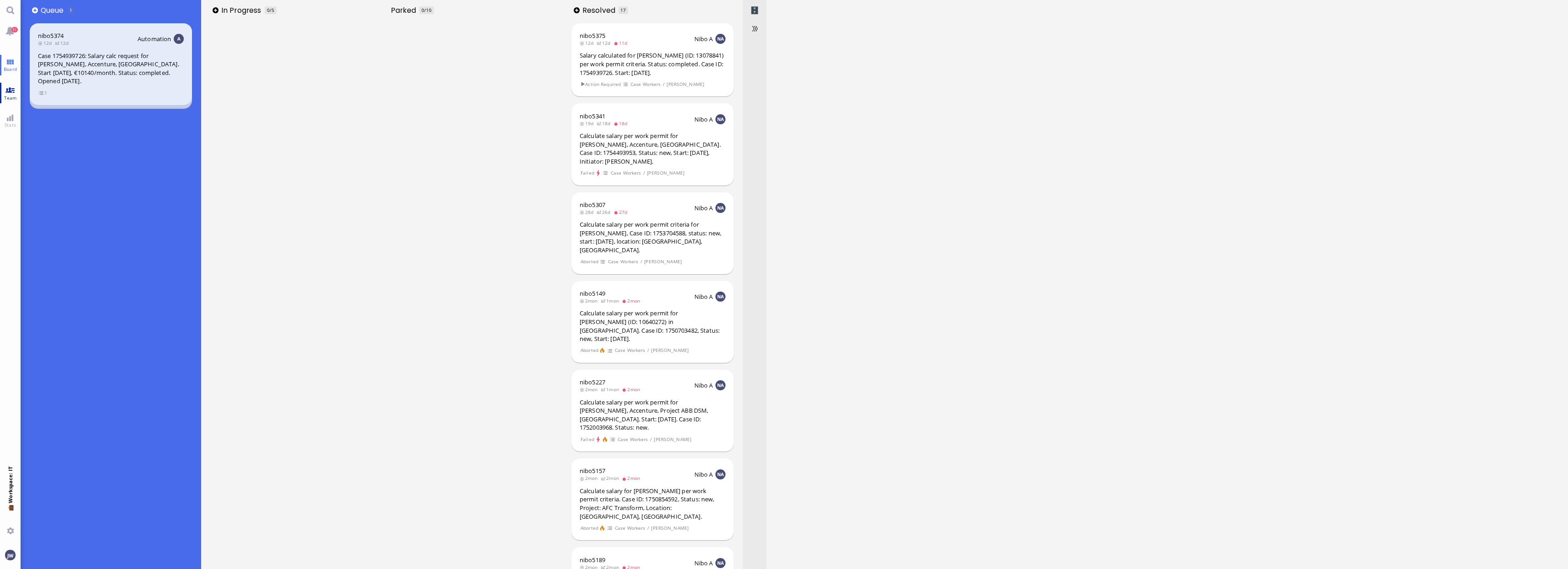
click at [7, 89] on link "Team" at bounding box center [10, 93] width 21 height 21
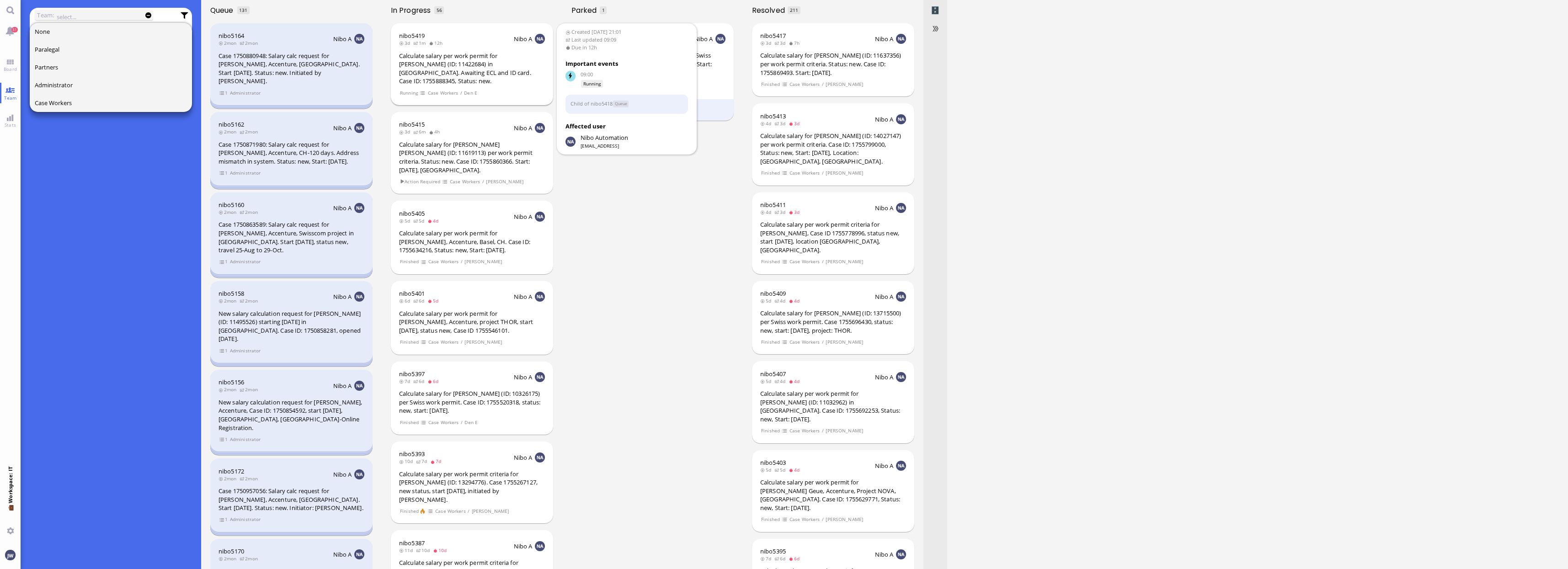
click at [445, 55] on div "Calculate salary per work permit for [PERSON_NAME] (ID: 11422684) in [GEOGRAPHI…" at bounding box center [472, 69] width 146 height 34
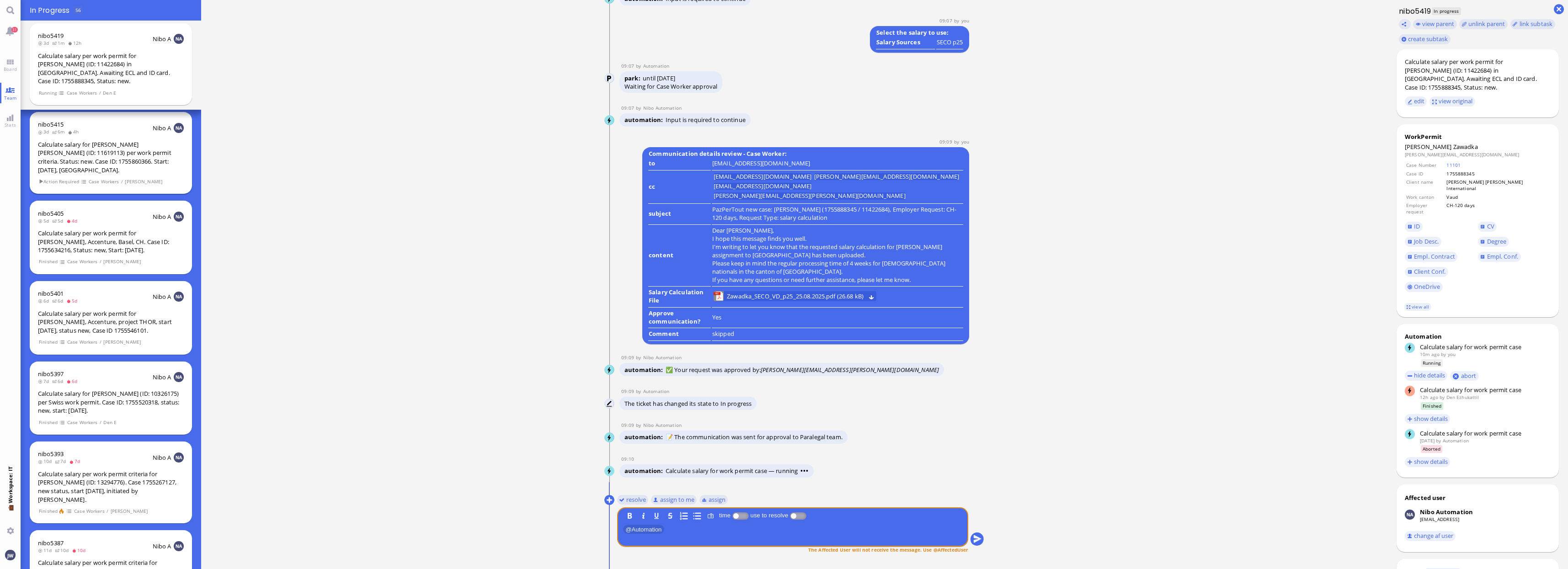
click at [113, 141] on div "Calculate salary for [PERSON_NAME] [PERSON_NAME] (ID: 11619113) per work permit…" at bounding box center [111, 158] width 146 height 34
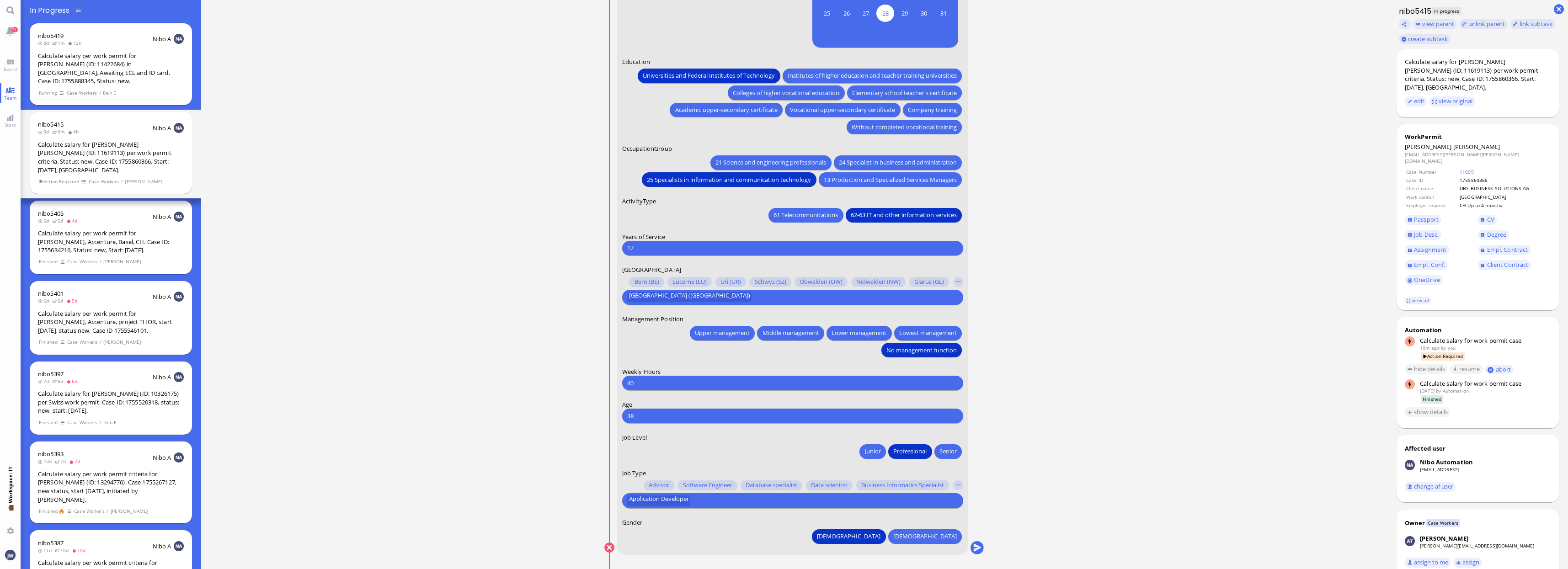
click at [699, 498] on input "text" at bounding box center [825, 501] width 263 height 10
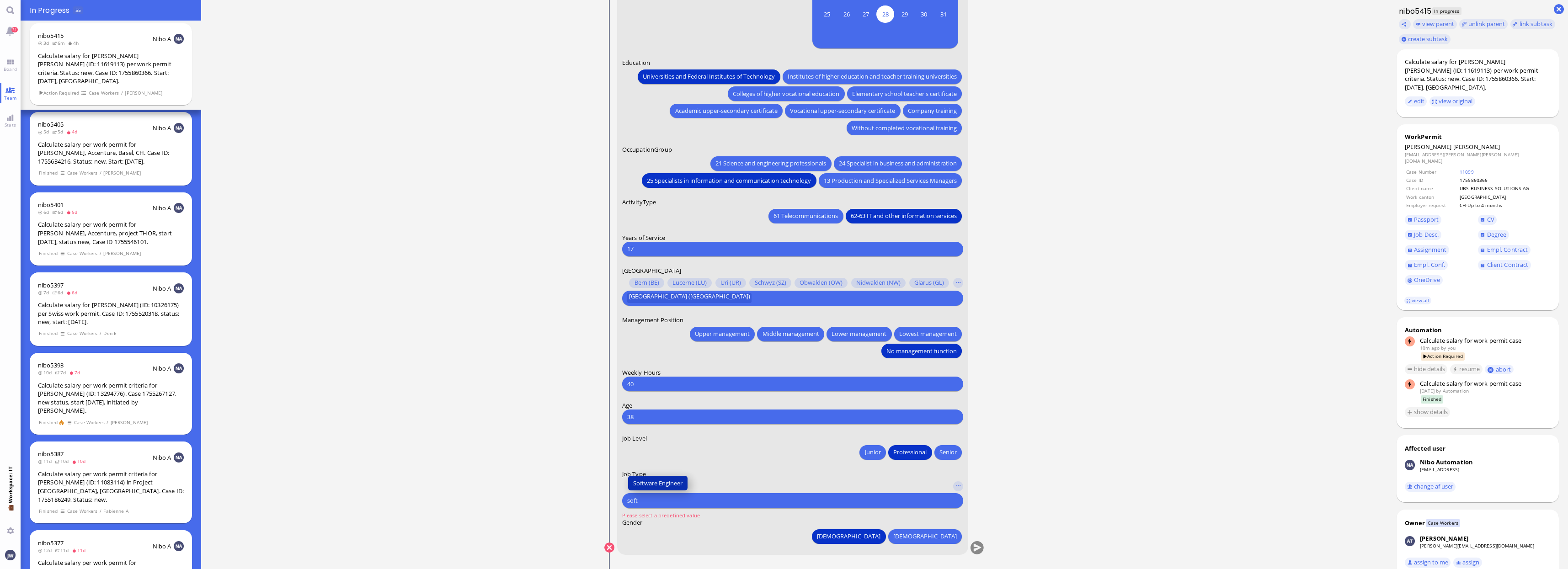
type input "soft"
click at [667, 485] on span "Software Engineer" at bounding box center [657, 483] width 49 height 10
click at [975, 547] on button "submit" at bounding box center [977, 548] width 14 height 14
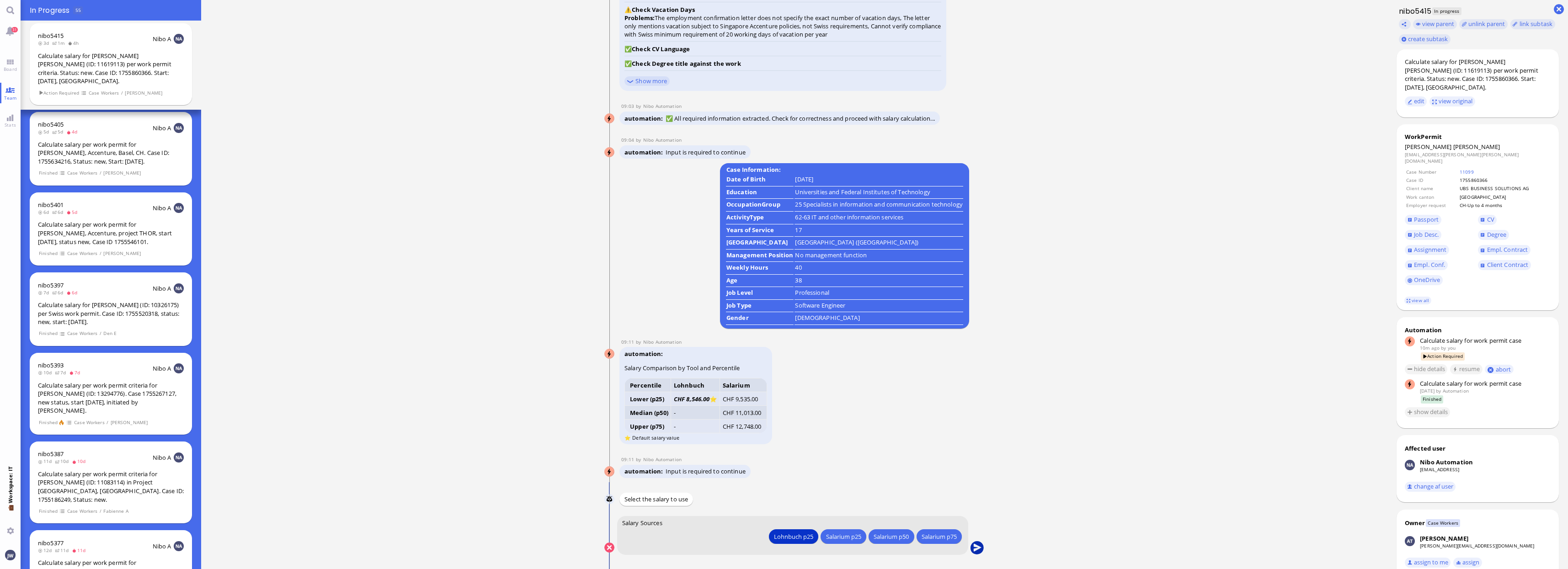
click at [976, 545] on button "submit" at bounding box center [977, 548] width 14 height 14
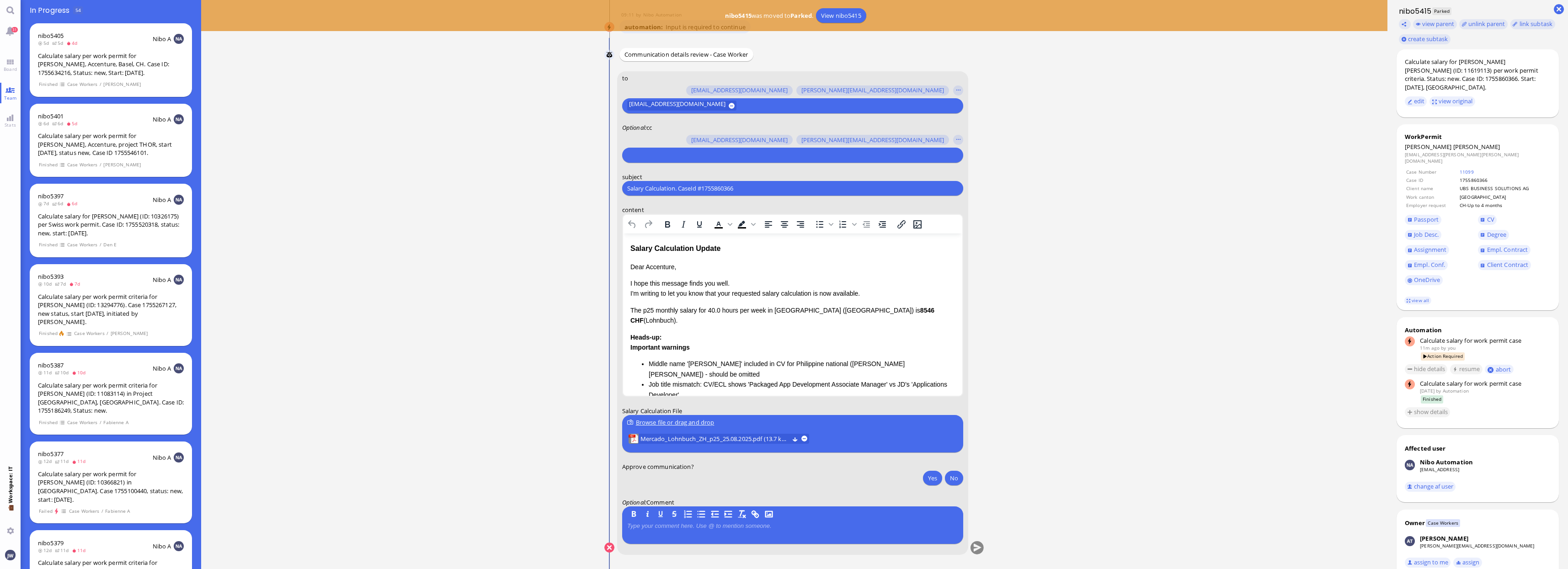
click at [685, 155] on input "text" at bounding box center [791, 155] width 329 height 10
type input "jan"
click at [684, 137] on span "[PERSON_NAME][EMAIL_ADDRESS][PERSON_NAME][DOMAIN_NAME]" at bounding box center [740, 138] width 189 height 10
type input "anu"
click at [684, 137] on span "[PERSON_NAME][EMAIL_ADDRESS][DOMAIN_NAME]" at bounding box center [716, 138] width 142 height 10
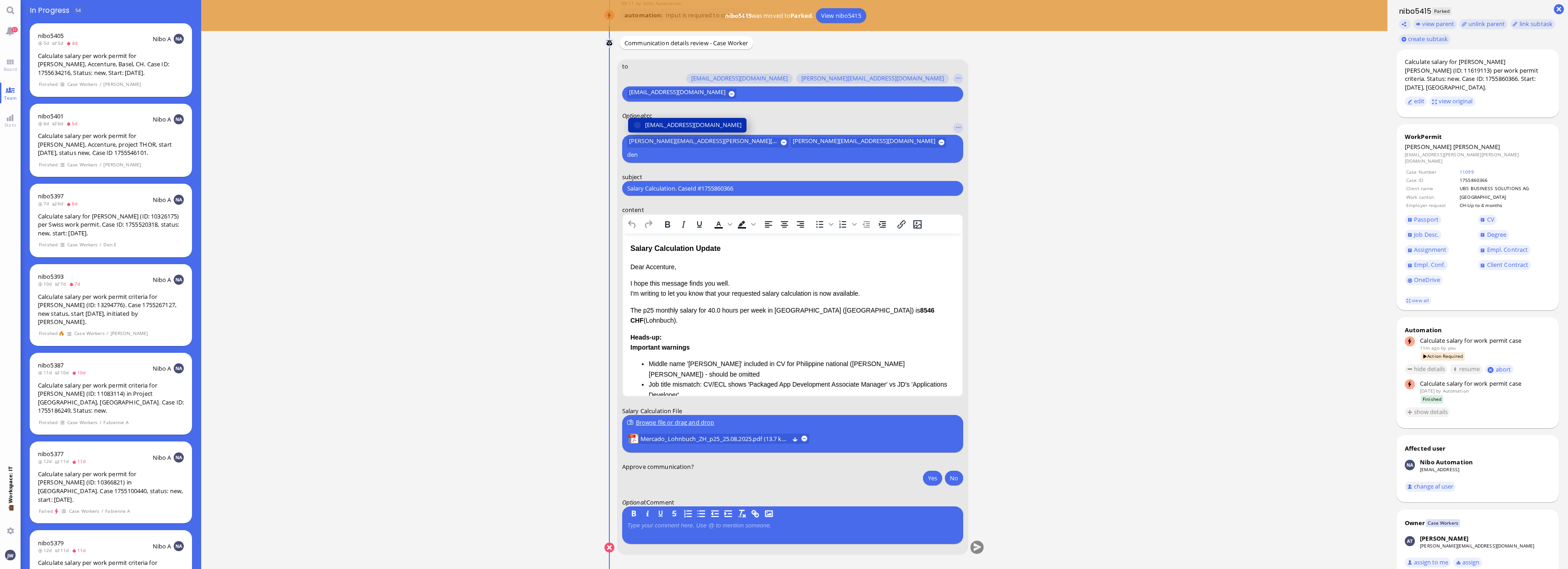
type input "den"
click at [684, 130] on span "[EMAIL_ADDRESS][DOMAIN_NAME]" at bounding box center [693, 125] width 96 height 10
type input "fab"
click at [686, 125] on span "[EMAIL_ADDRESS][DOMAIN_NAME]" at bounding box center [693, 125] width 96 height 10
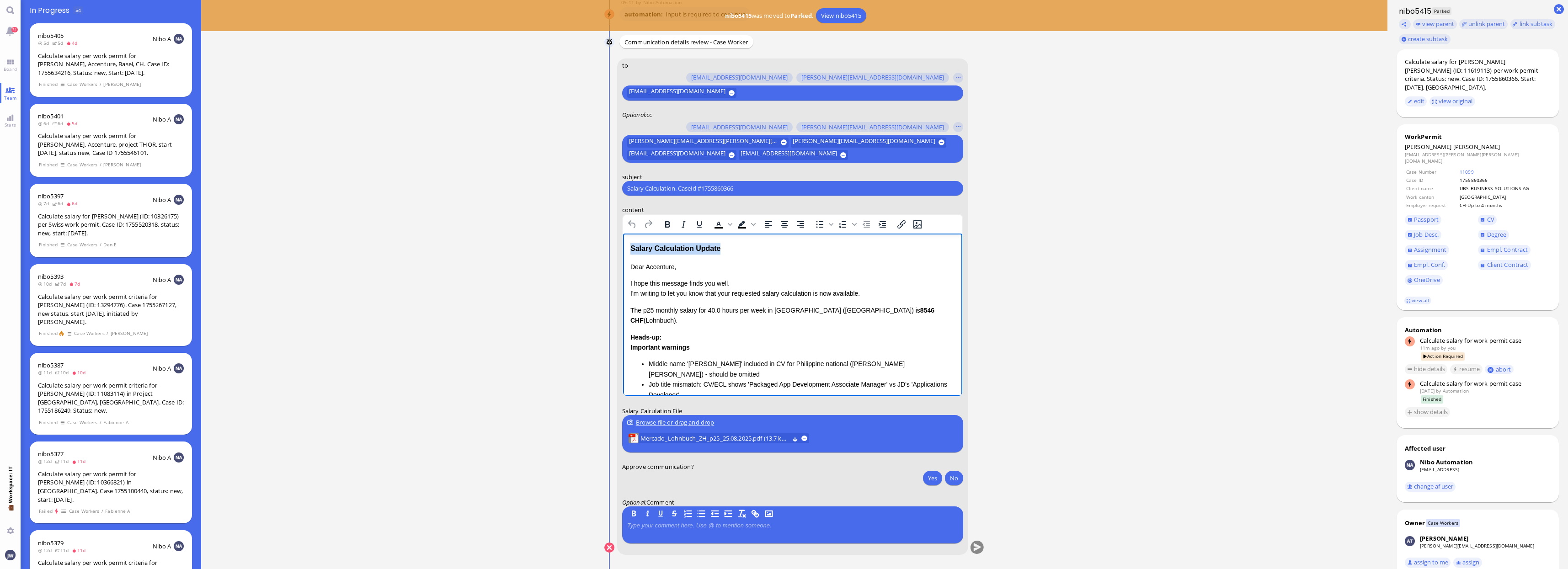
drag, startPoint x: 719, startPoint y: 247, endPoint x: 1241, endPoint y: 472, distance: 568.4
click at [623, 238] on html "Salary Calculation Update Dear Accenture, I hope this message finds you well. I…" at bounding box center [792, 378] width 339 height 289
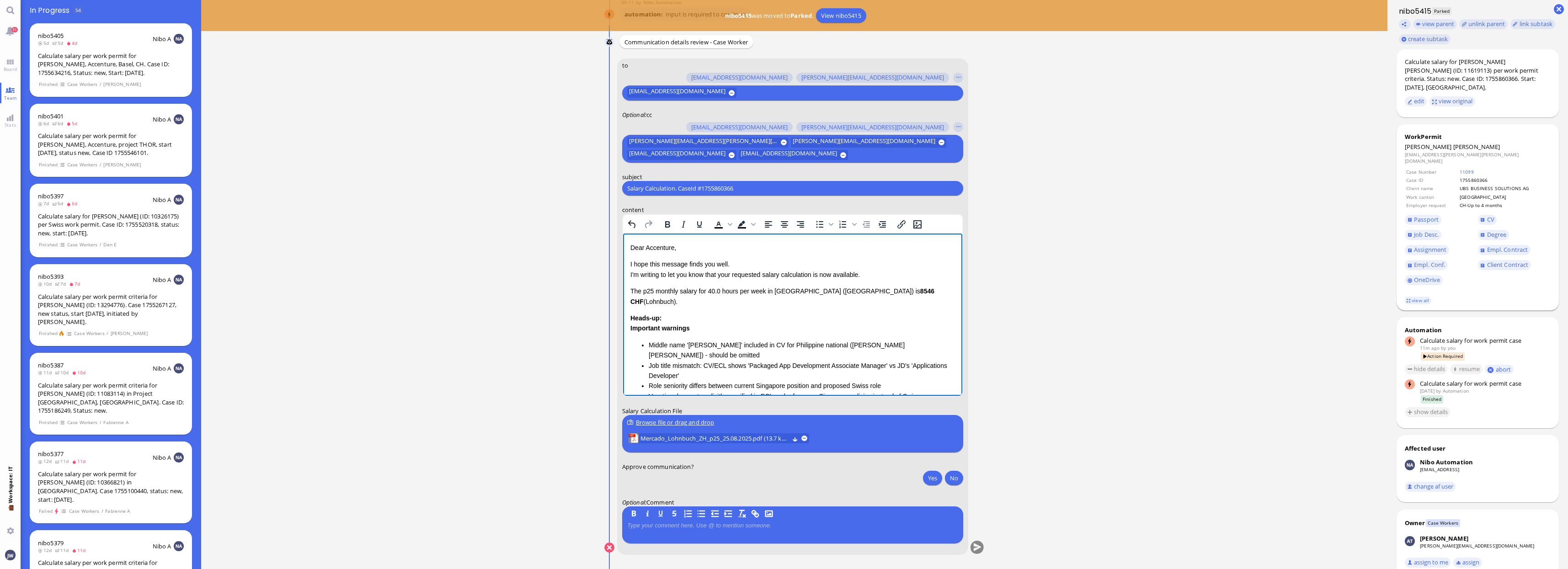
click at [1432, 291] on footer "view all" at bounding box center [1477, 301] width 163 height 20
click at [1427, 296] on link "view all" at bounding box center [1418, 300] width 27 height 8
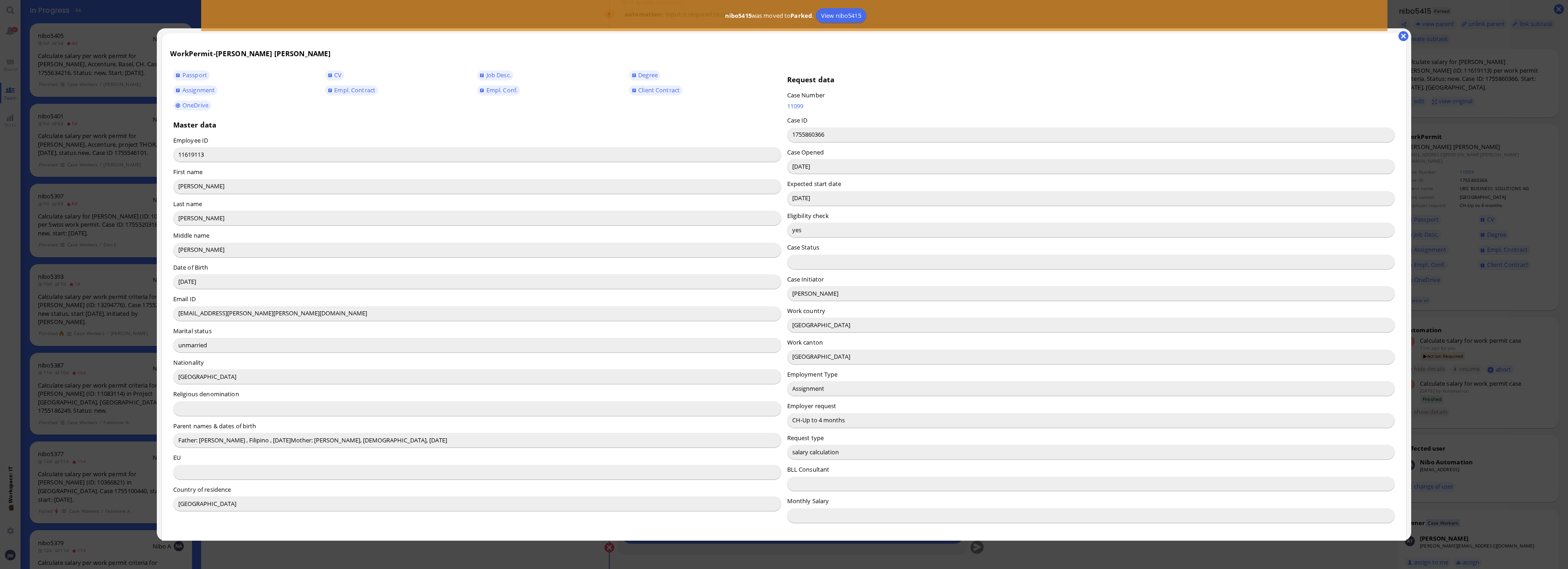
click at [796, 295] on input "[PERSON_NAME]" at bounding box center [1091, 293] width 608 height 15
click at [1402, 38] on button "button" at bounding box center [1403, 36] width 10 height 10
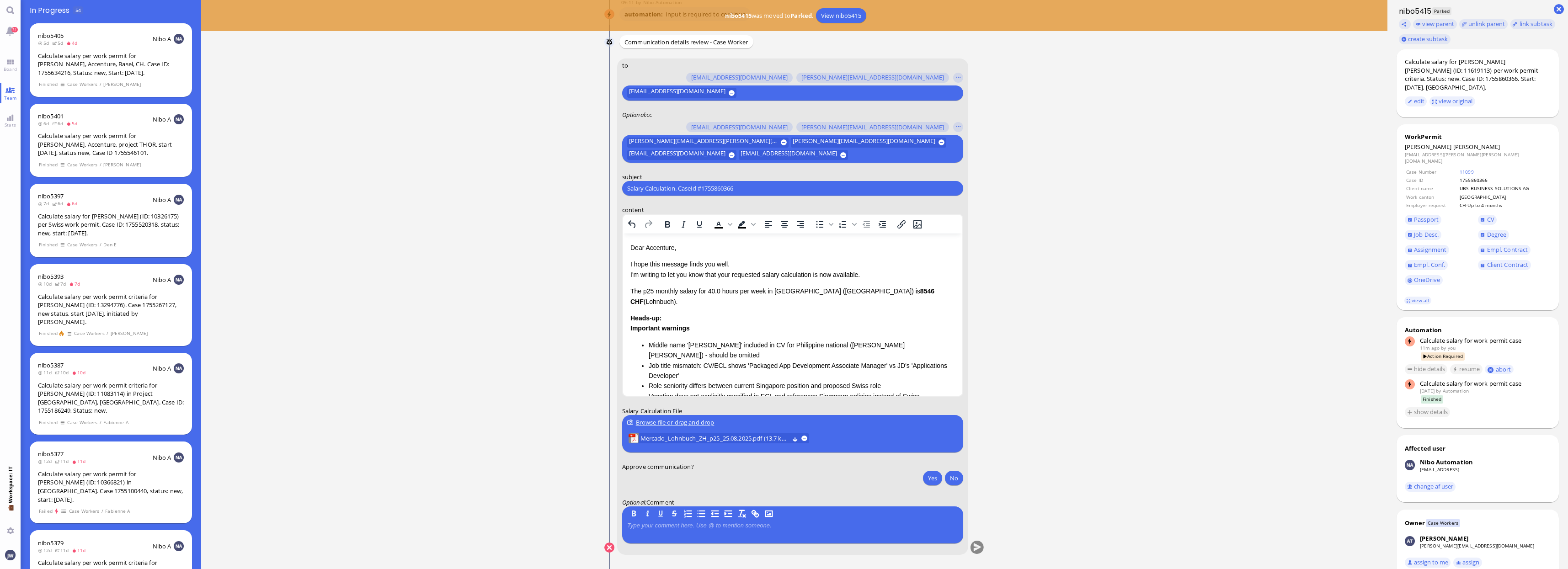
click at [662, 248] on p "Dear Accenture," at bounding box center [792, 248] width 324 height 10
click at [662, 248] on p "Dear Accenture," at bounding box center [792, 248] width 324 height 10
click at [1509, 60] on div "Calculate salary for [PERSON_NAME] [PERSON_NAME] (ID: 11619113) per work permit…" at bounding box center [1478, 75] width 146 height 34
copy div "[PERSON_NAME]"
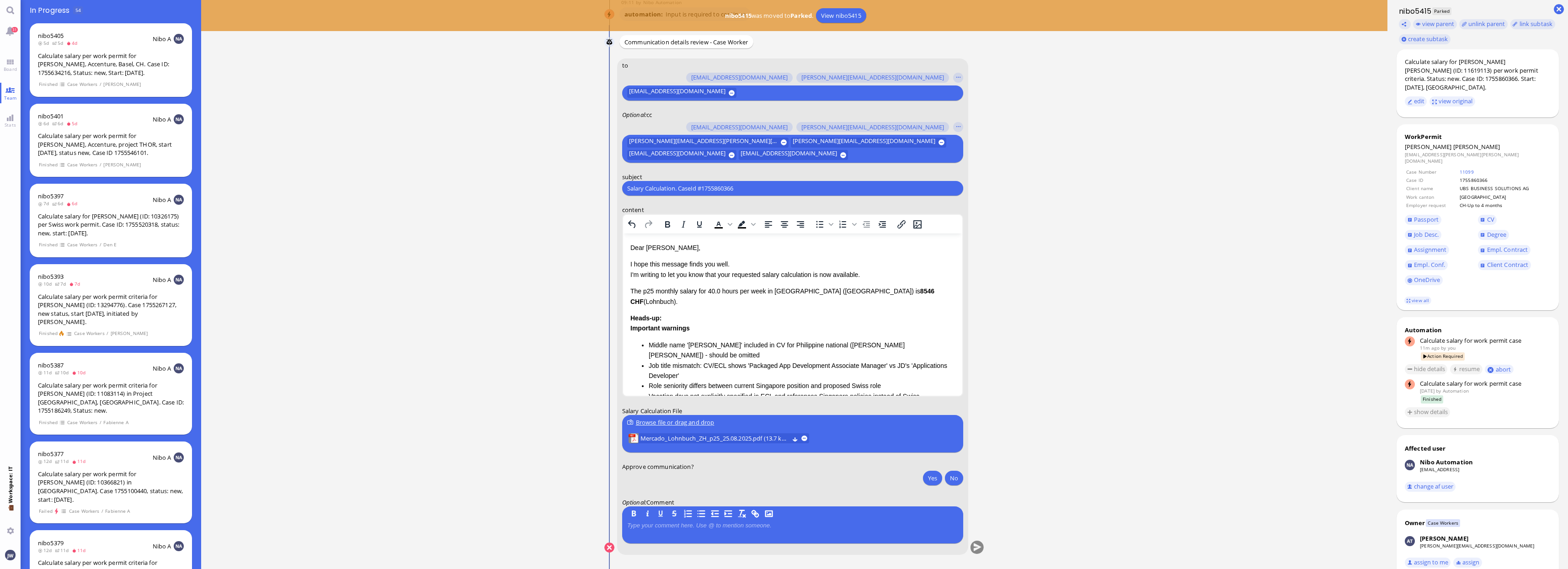
click at [723, 184] on input "Salary Calculation. CaseId #1755860366" at bounding box center [793, 189] width 331 height 10
paste input "PazPerTout new case: [PERSON_NAME] [PERSON_NAME] (1755860366 / 11619113), Emplo…"
type input "PazPerTout new case: [PERSON_NAME] [PERSON_NAME] (1755860366 / 11619113), Emplo…"
click at [726, 274] on p "I hope this message finds you well. I'm writing to let you know that your reque…" at bounding box center [792, 270] width 324 height 21
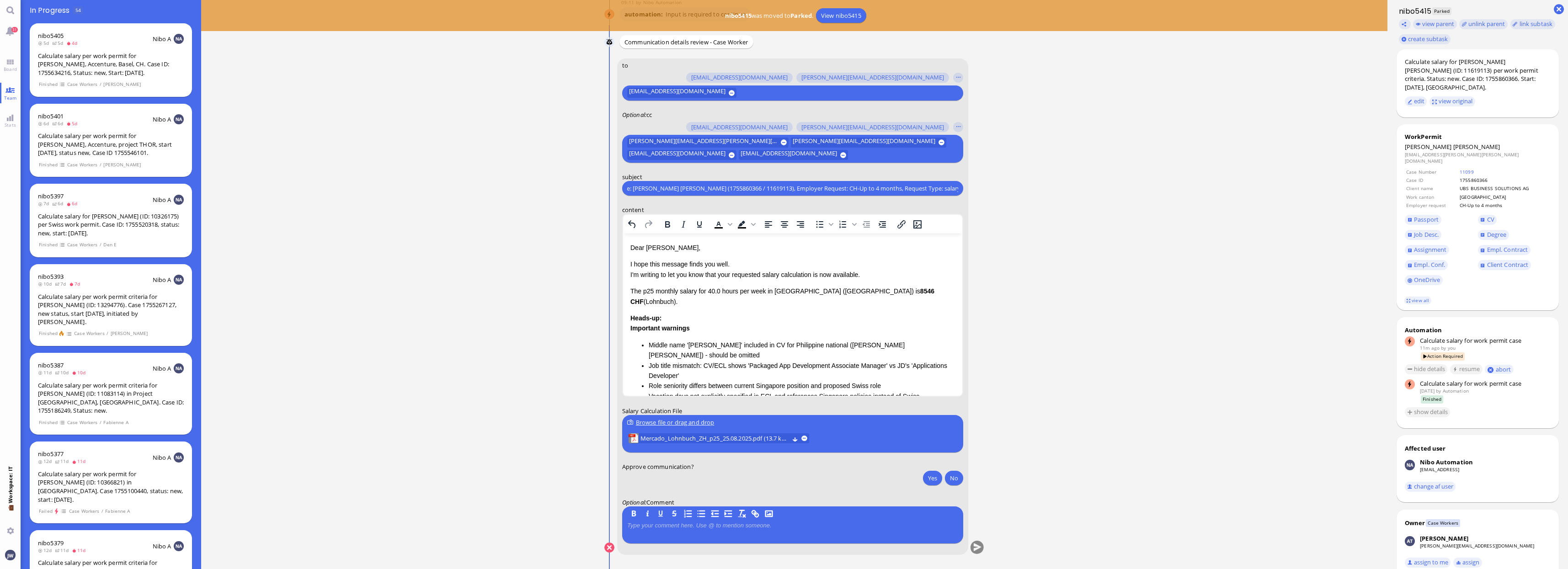
scroll to position [0, 0]
click at [726, 274] on p "I hope this message finds you well. I'm writing to let you know that your reque…" at bounding box center [792, 270] width 324 height 21
click at [811, 273] on p "I hope this message finds you well. I'm writing to let you know that the reques…" at bounding box center [792, 270] width 324 height 21
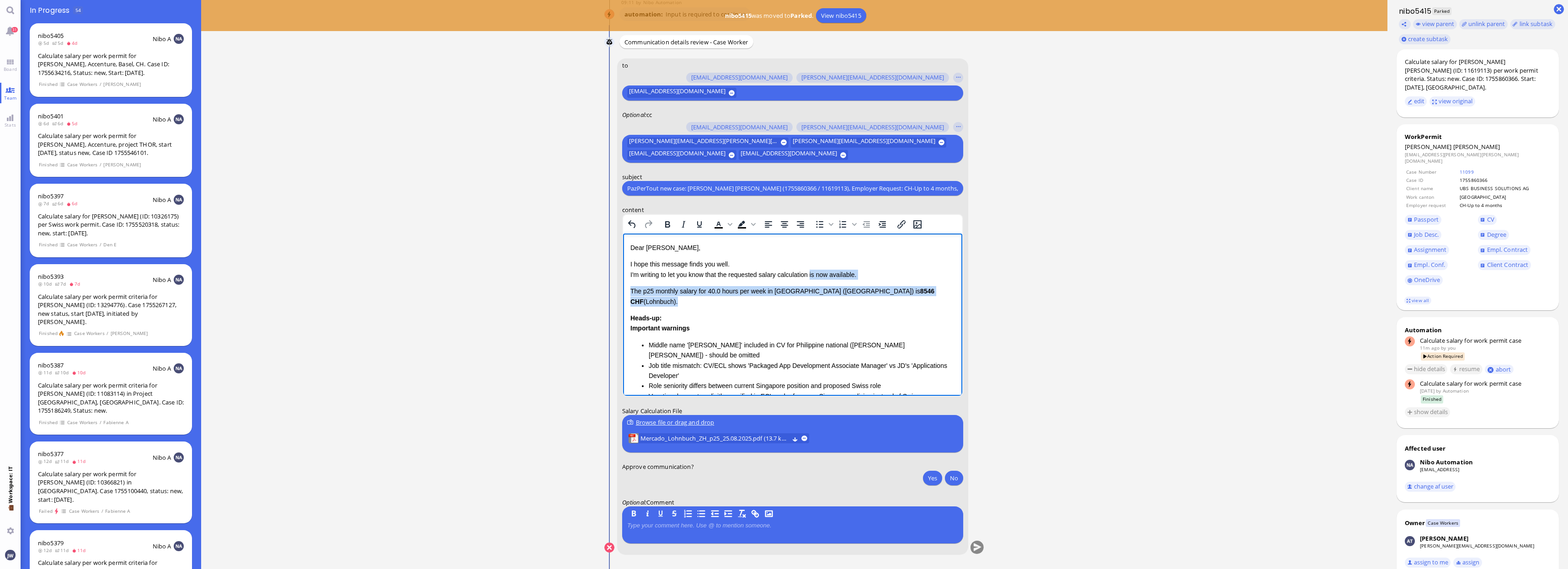
click at [897, 290] on p "The p25 monthly salary for 40.0 hours per week in [GEOGRAPHIC_DATA] ([GEOGRAPHI…" at bounding box center [792, 296] width 324 height 21
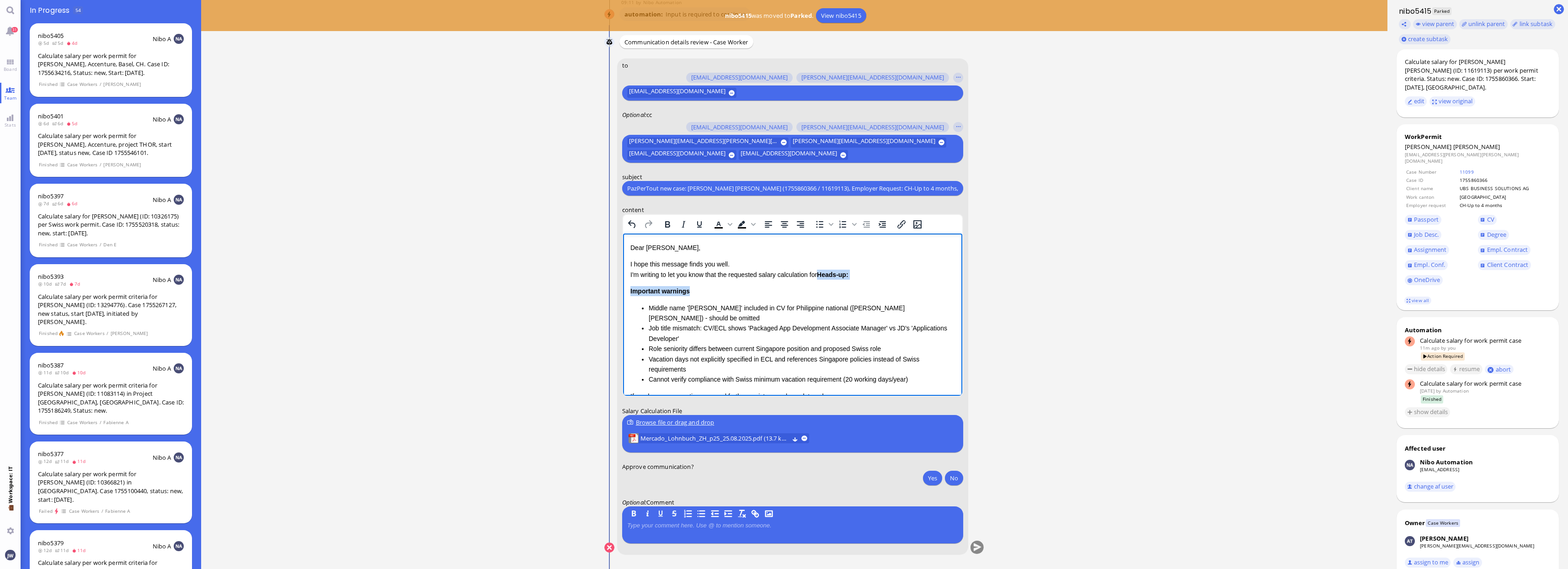
click at [698, 291] on div "Important warnings Middle name '[PERSON_NAME]' included in CV for Philippine na…" at bounding box center [792, 335] width 324 height 99
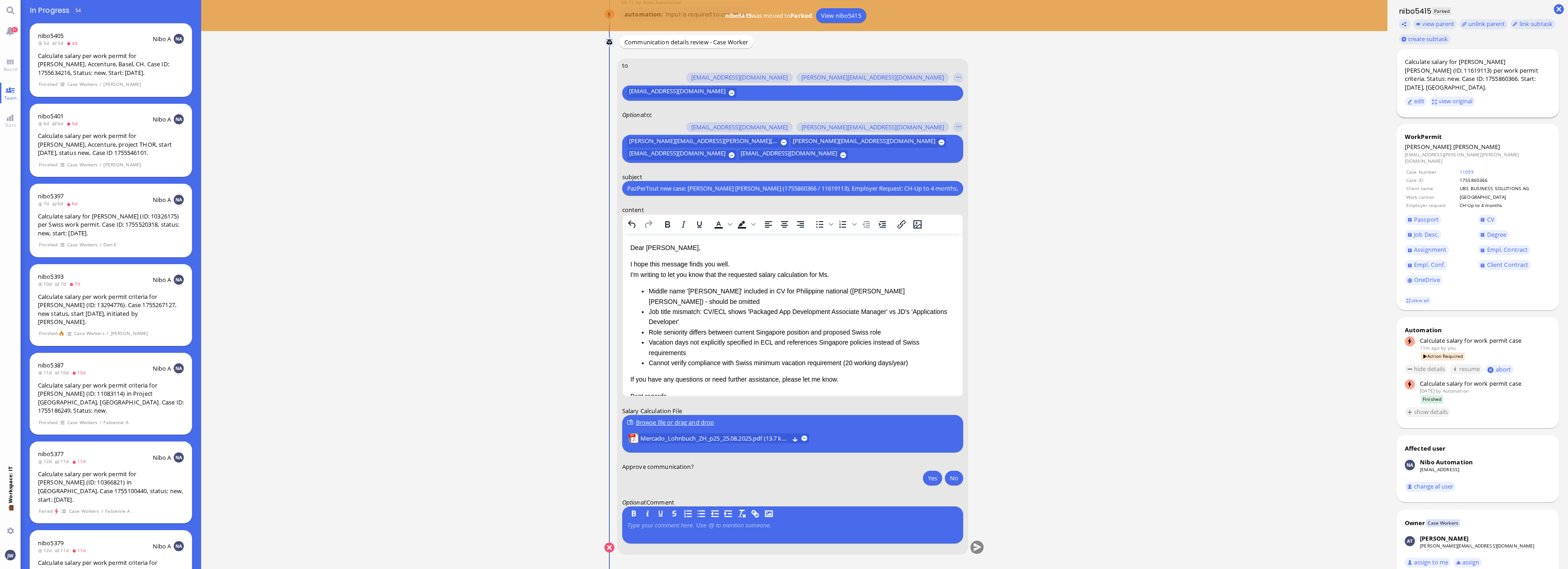
click at [1499, 60] on div "Calculate salary for [PERSON_NAME] [PERSON_NAME] (ID: 11619113) per work permit…" at bounding box center [1478, 75] width 146 height 34
copy div "[PERSON_NAME]"
click at [855, 276] on p "I hope this message finds you well. I'm writing to let you know that the reques…" at bounding box center [792, 270] width 324 height 21
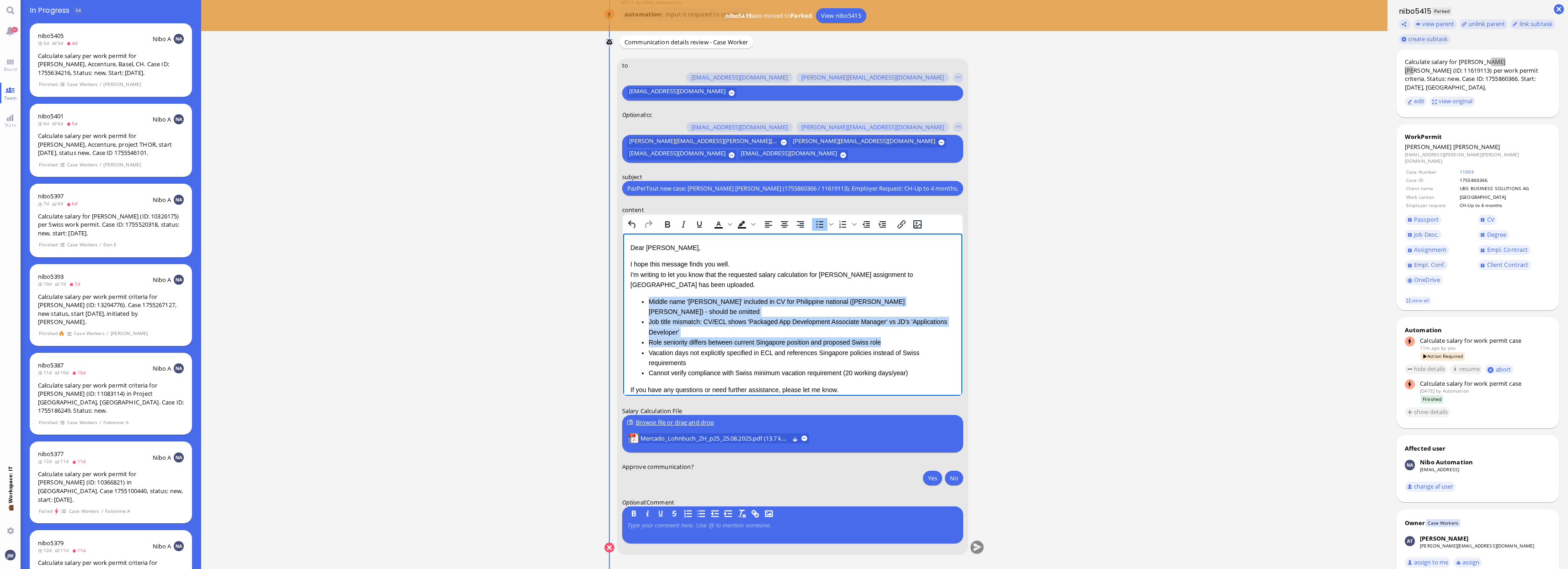
drag, startPoint x: 638, startPoint y: 301, endPoint x: 885, endPoint y: 339, distance: 249.9
click at [885, 339] on ul "Middle name '[PERSON_NAME]' included in CV for Philippine national ([PERSON_NAM…" at bounding box center [792, 337] width 324 height 82
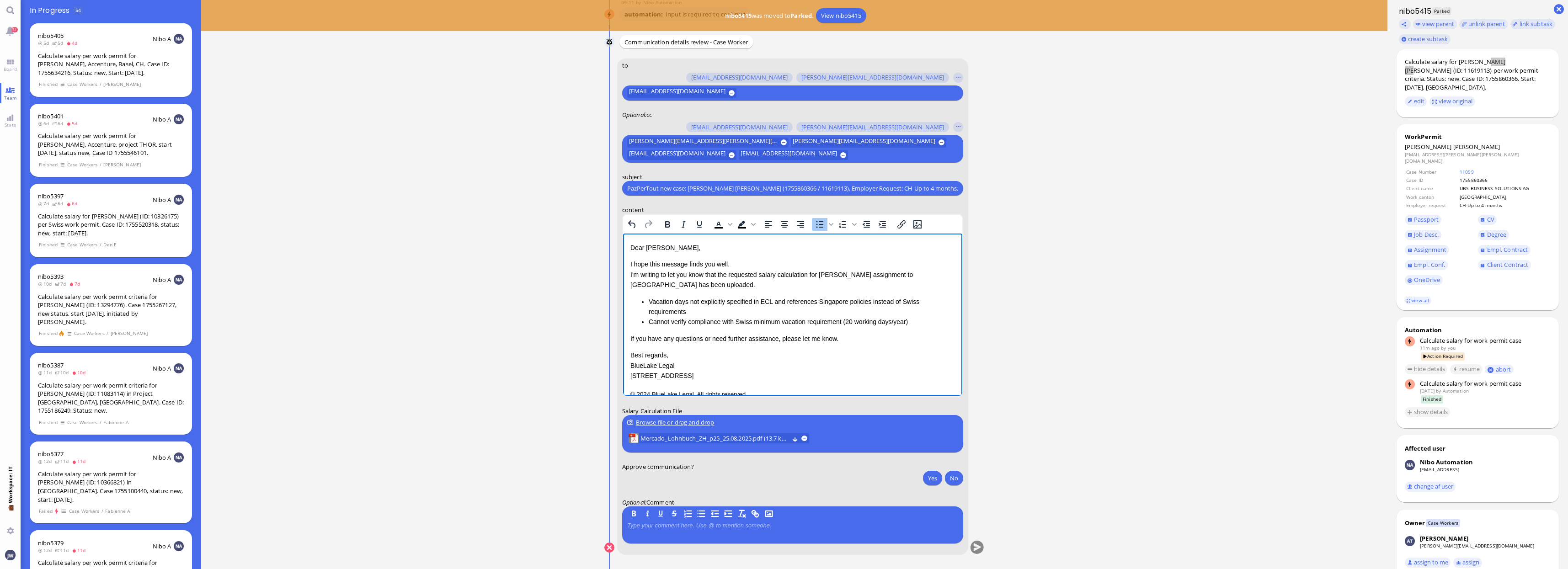
click at [913, 320] on li "Cannot verify compliance with Swiss minimum vacation requirement (20 working da…" at bounding box center [801, 321] width 306 height 10
click at [639, 321] on ul "Vacation days not explicitly specified in ECL and references Singapore policies…" at bounding box center [792, 312] width 324 height 30
click at [702, 311] on li "Vacation days not explicitly specified in ECL and references Singapore policies…" at bounding box center [801, 307] width 306 height 21
drag, startPoint x: 645, startPoint y: 299, endPoint x: 679, endPoint y: 291, distance: 34.9
click at [645, 299] on ul "Vacation days not explicitly specified in ECL and references Singapore policies…" at bounding box center [792, 312] width 324 height 30
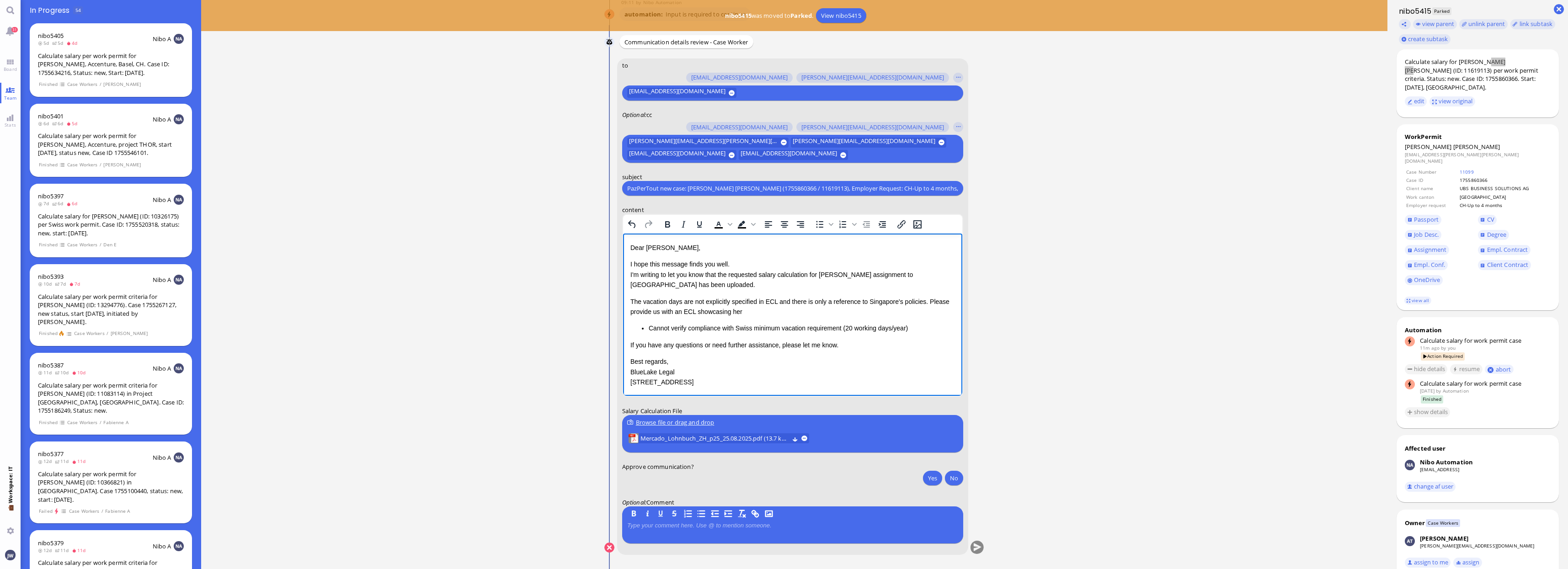
click at [656, 302] on p "The vacation days are not explicitly specified in ECL and there is only a refer…" at bounding box center [792, 307] width 324 height 21
click at [677, 300] on p "The vacation days are not explicitly specified in ECL and there is only a refer…" at bounding box center [792, 307] width 324 height 21
copy p "vacation days"
click at [750, 313] on p "The vacation days are not explicitly specified in ECL and there is only a refer…" at bounding box center [792, 307] width 324 height 21
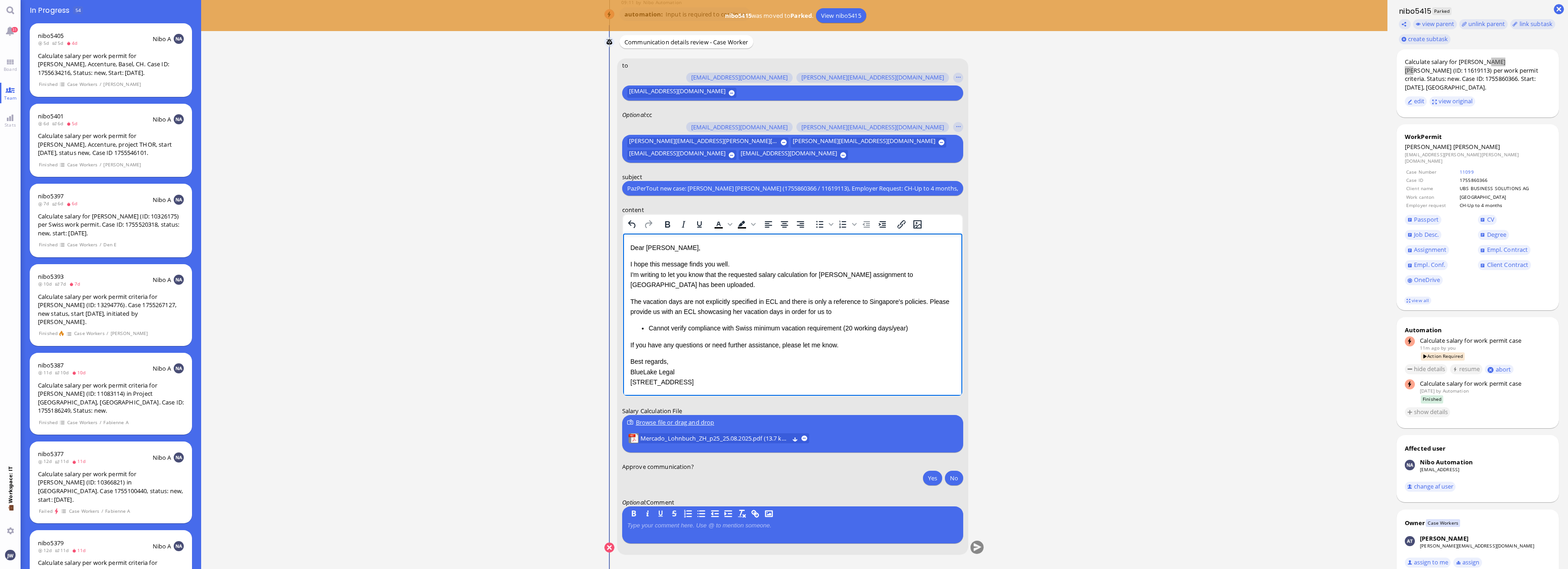
click at [668, 326] on li "Cannot verify compliance with Swiss minimum vacation requirement (20 working da…" at bounding box center [801, 328] width 306 height 10
drag, startPoint x: 690, startPoint y: 320, endPoint x: 758, endPoint y: 321, distance: 68.0
click at [758, 321] on p "The vacation days are not explicitly specified in ECL and there is only a refer…" at bounding box center [792, 312] width 324 height 30
click at [638, 299] on p "The vacation days are not explicitly specified in ECL and there is only a refer…" at bounding box center [792, 312] width 324 height 30
click at [634, 298] on p "The vacation days are not explicitly specified in ECL and there is only a refer…" at bounding box center [792, 312] width 324 height 30
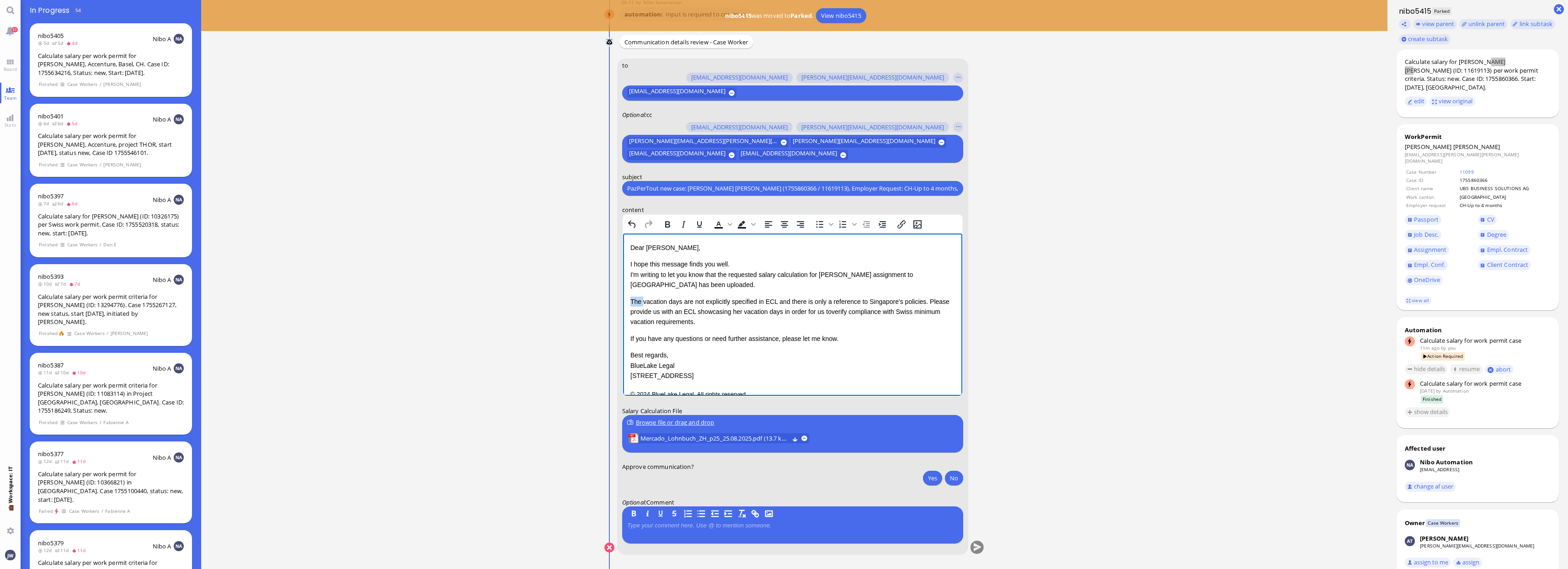
click at [634, 298] on p "The vacation days are not explicitly specified in ECL and there is only a refer…" at bounding box center [792, 312] width 324 height 30
click at [695, 320] on p "The vacation days are not explicitly specified in ECL and there is only a refer…" at bounding box center [792, 312] width 324 height 30
copy p "The vacation days are not explicitly specified in ECL and there is only a refer…"
click at [844, 344] on div "Dear [PERSON_NAME], I hope this message finds you well. I'm writing to let you …" at bounding box center [792, 312] width 324 height 138
click at [842, 339] on p "If you have any questions or need further assistance, please let me know." at bounding box center [792, 338] width 324 height 10
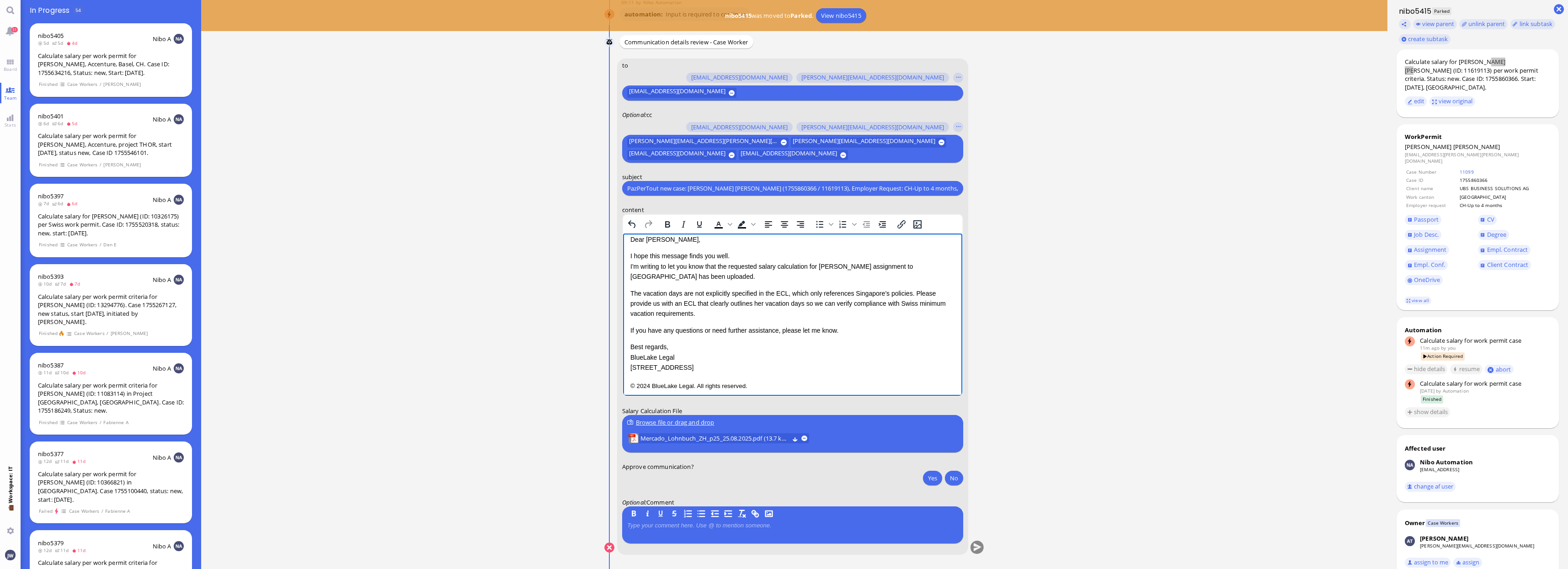
scroll to position [13, 0]
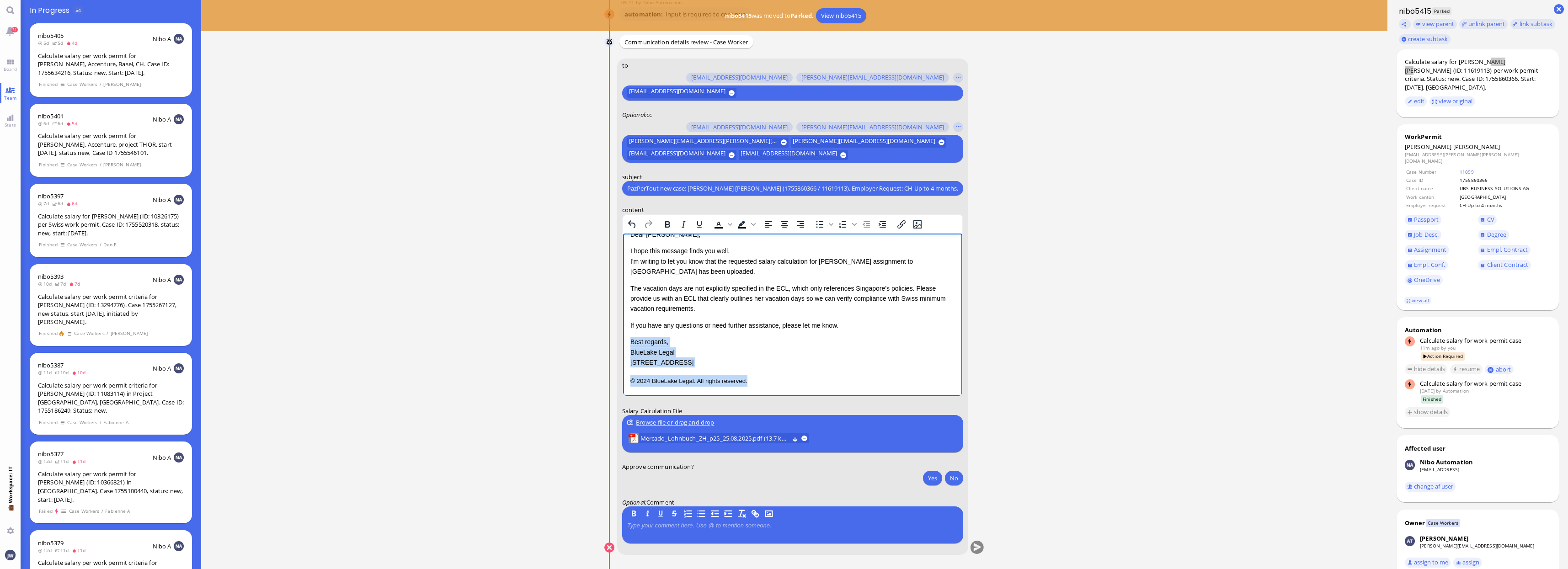
click at [750, 378] on p "© 2024 BlueLake Legal. All rights reserved." at bounding box center [792, 381] width 324 height 12
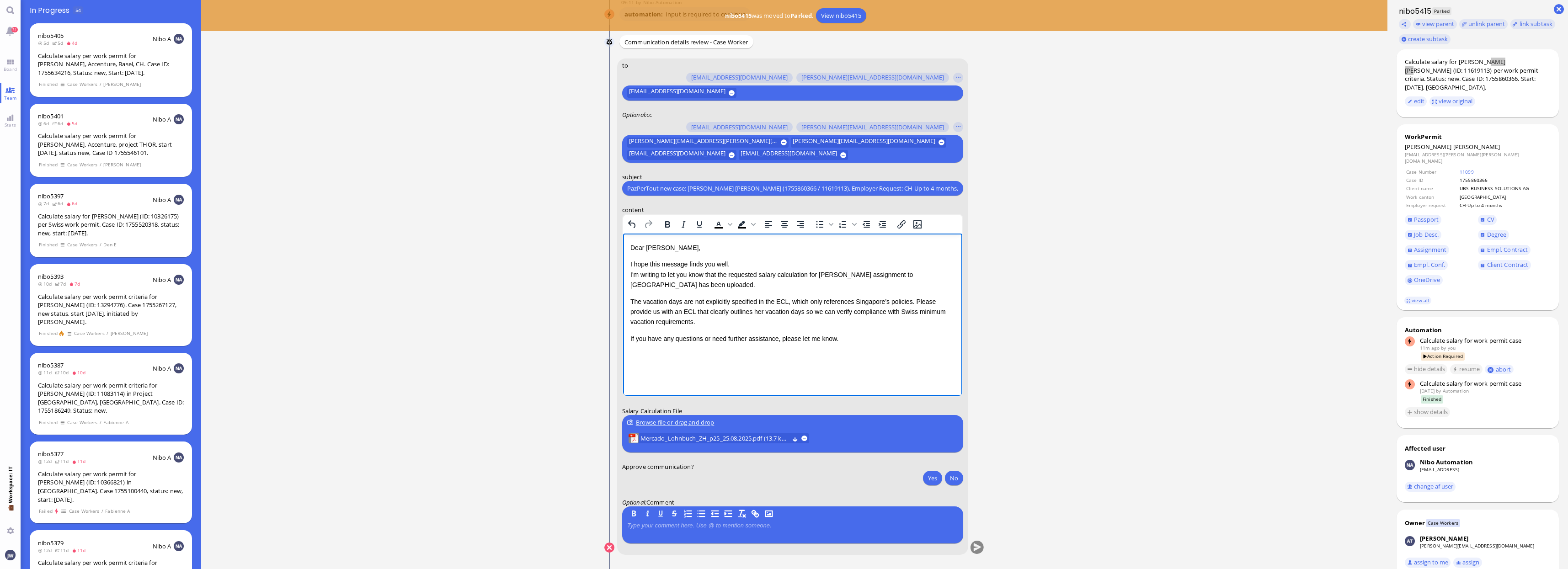
scroll to position [0, 0]
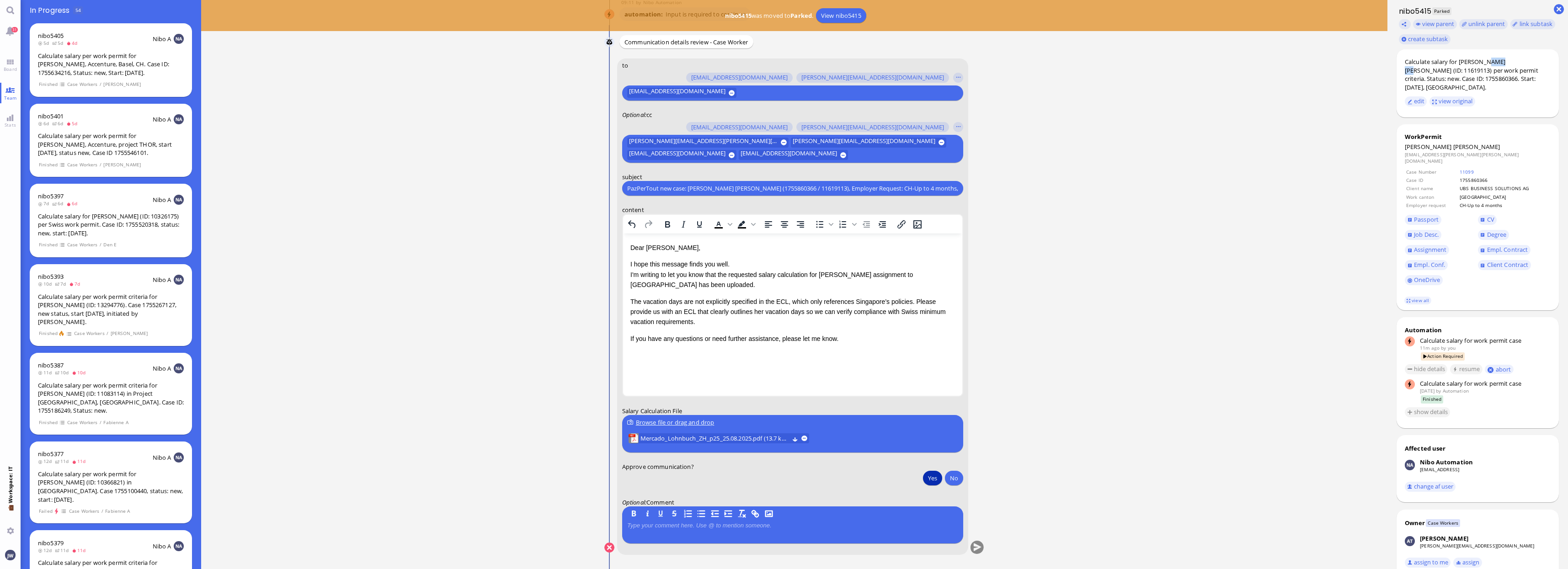
click at [934, 480] on button "Yes" at bounding box center [933, 478] width 19 height 15
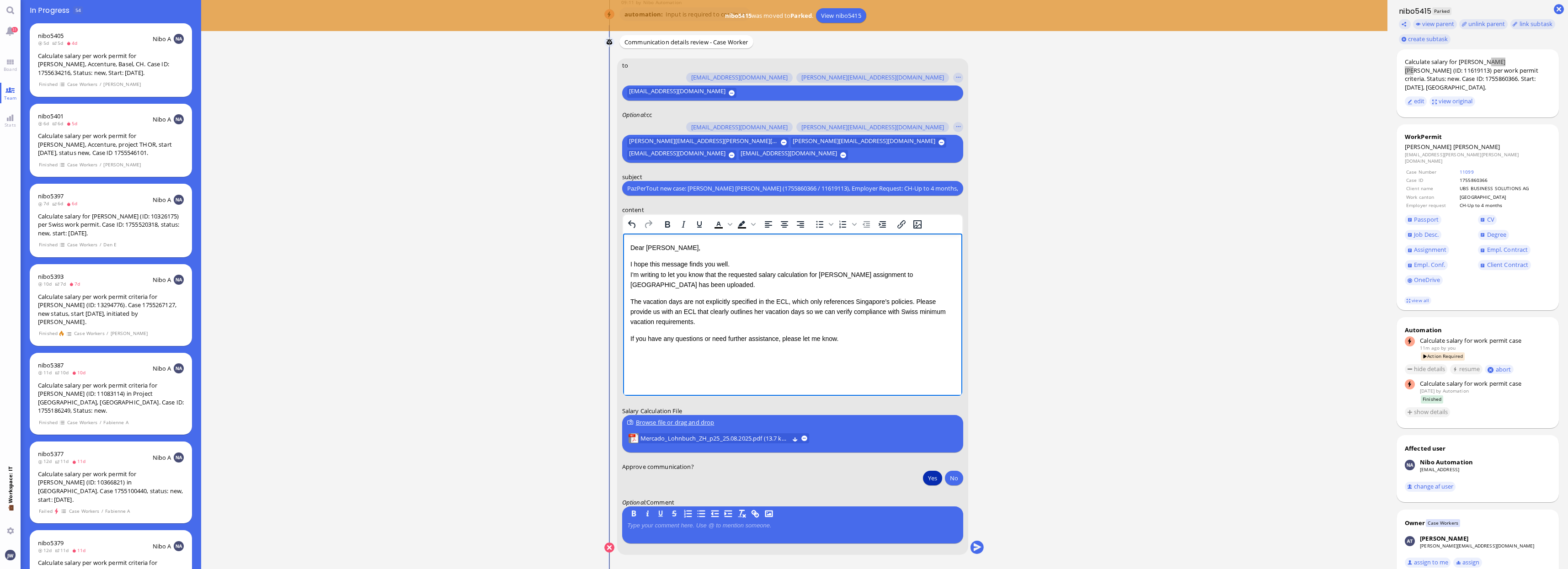
click at [688, 318] on p "The vacation days are not explicitly specified in the ECL, which only reference…" at bounding box center [792, 312] width 324 height 30
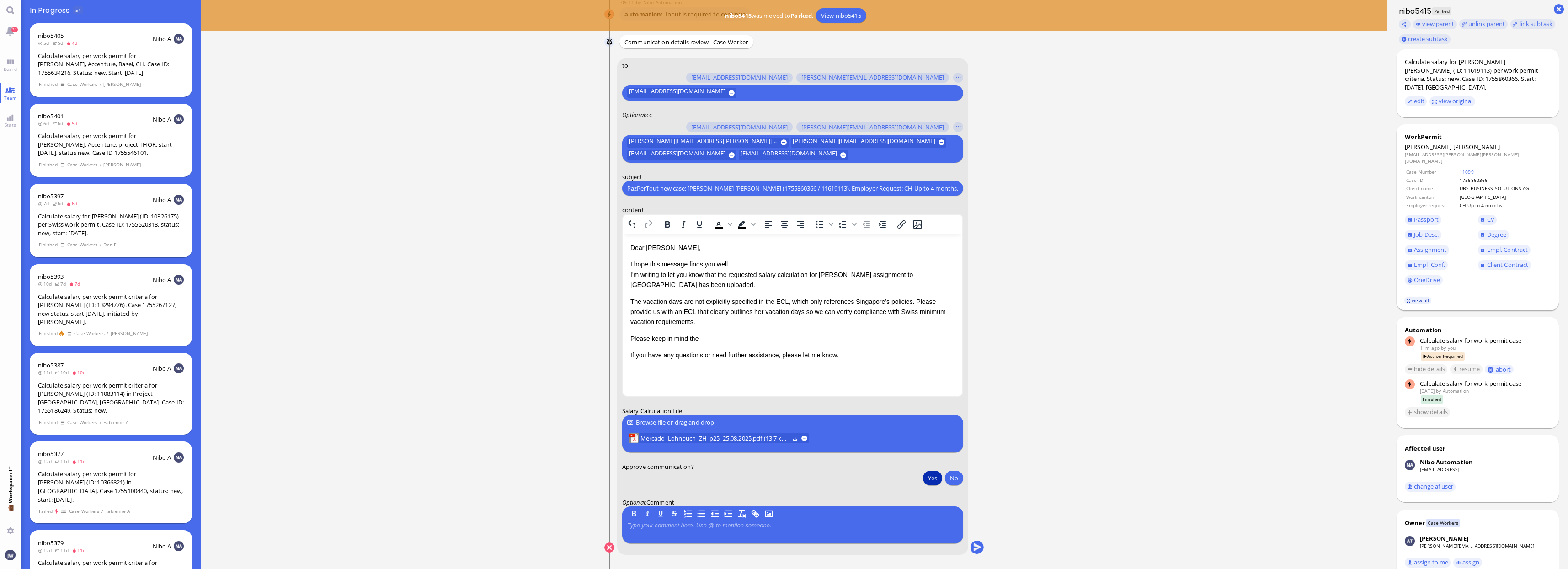
click at [1413, 296] on link "view all" at bounding box center [1418, 300] width 27 height 8
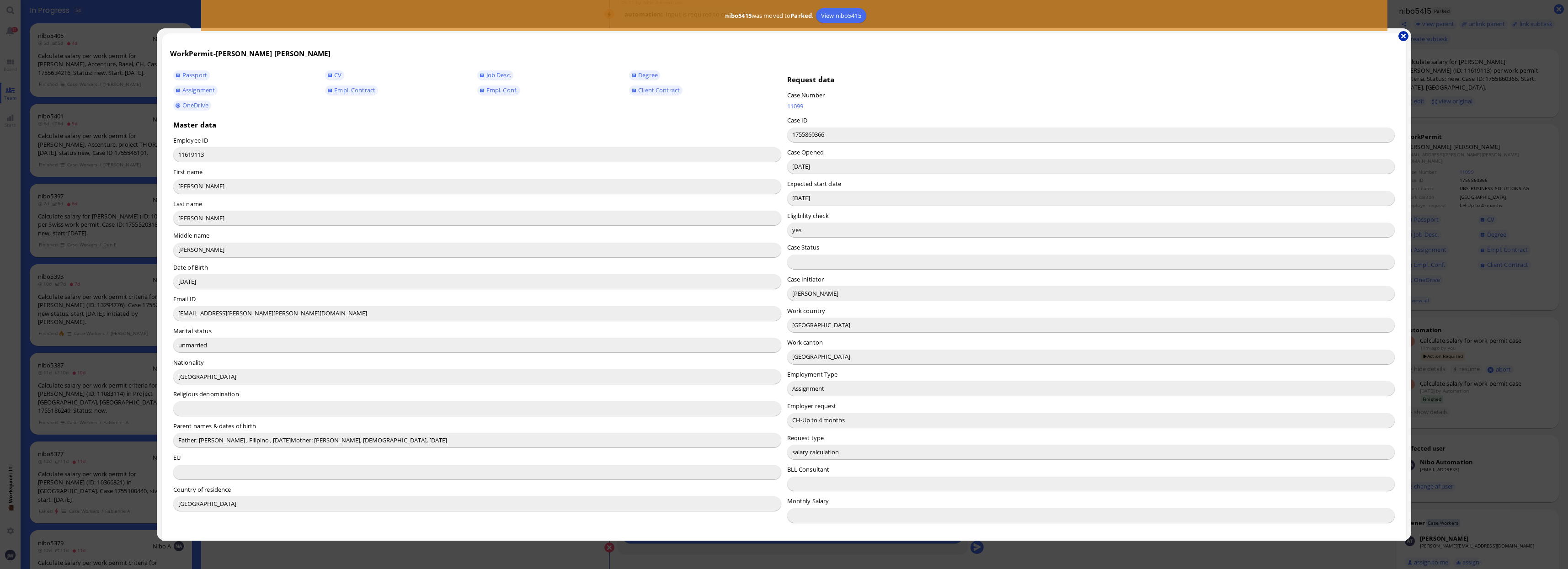
click at [1400, 36] on button "button" at bounding box center [1403, 36] width 10 height 10
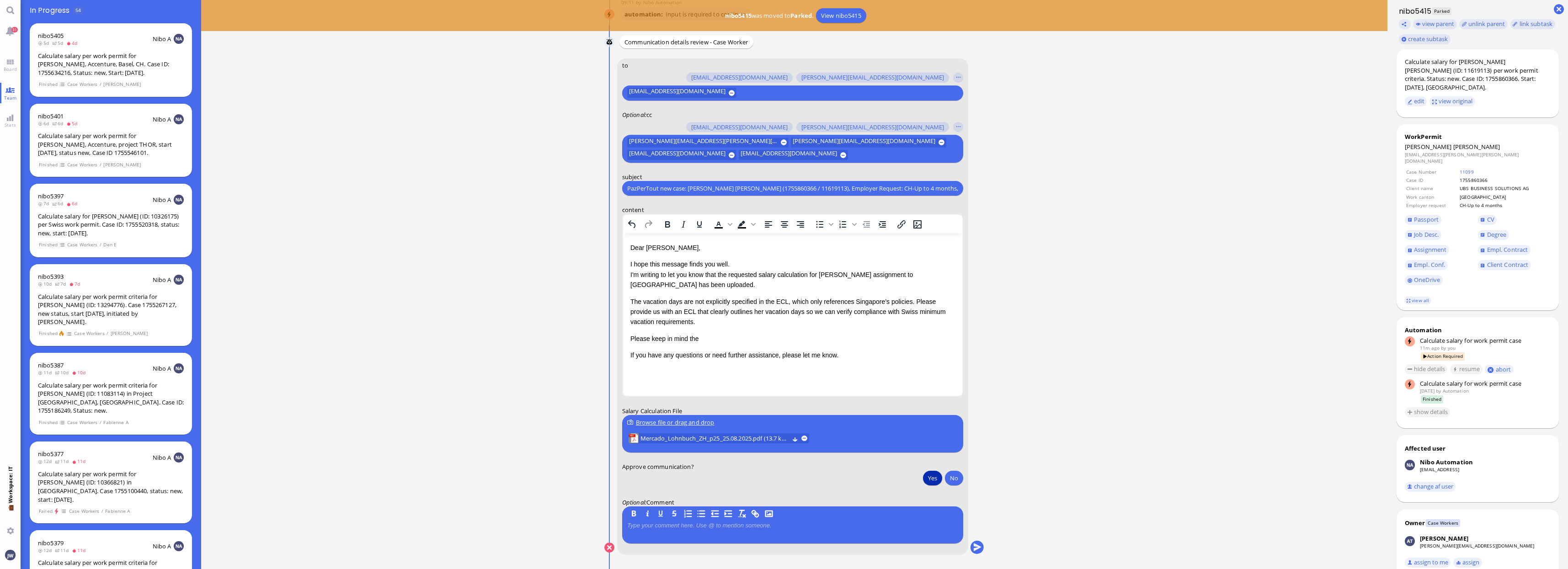
click at [710, 337] on p "Please keep in mind the" at bounding box center [792, 338] width 324 height 10
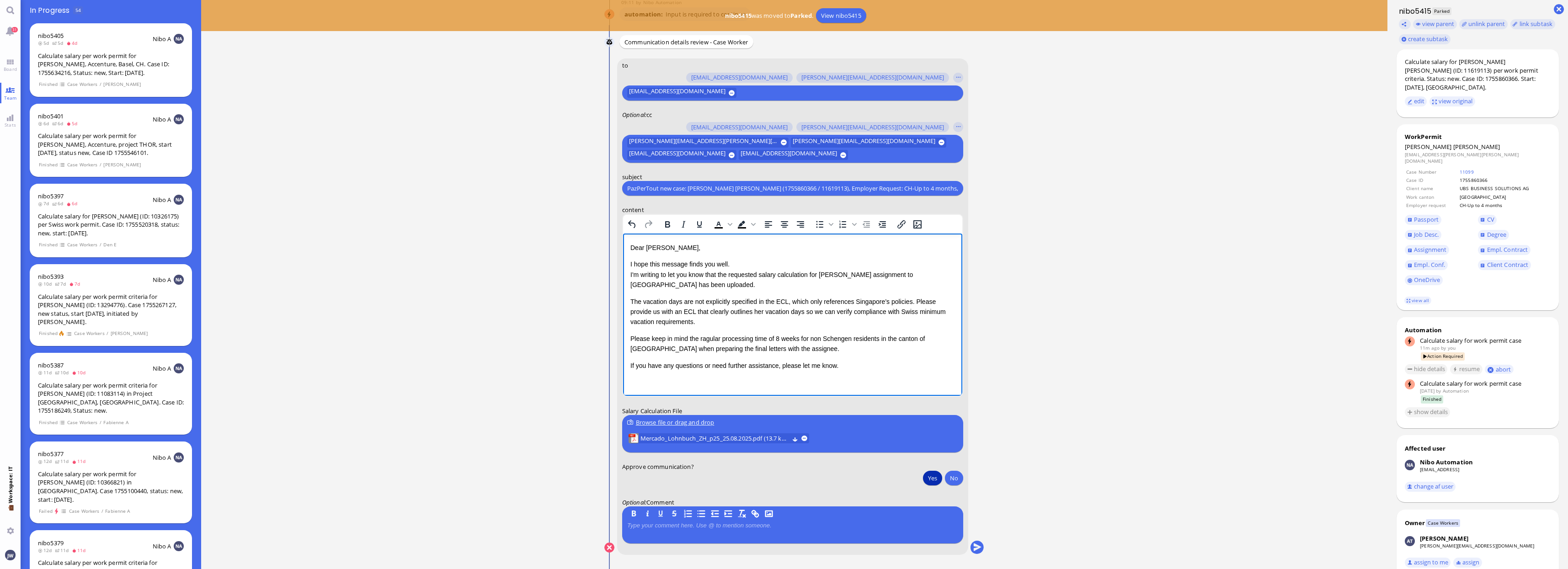
click at [699, 425] on div "Browse file or drag and drop" at bounding box center [793, 422] width 331 height 10
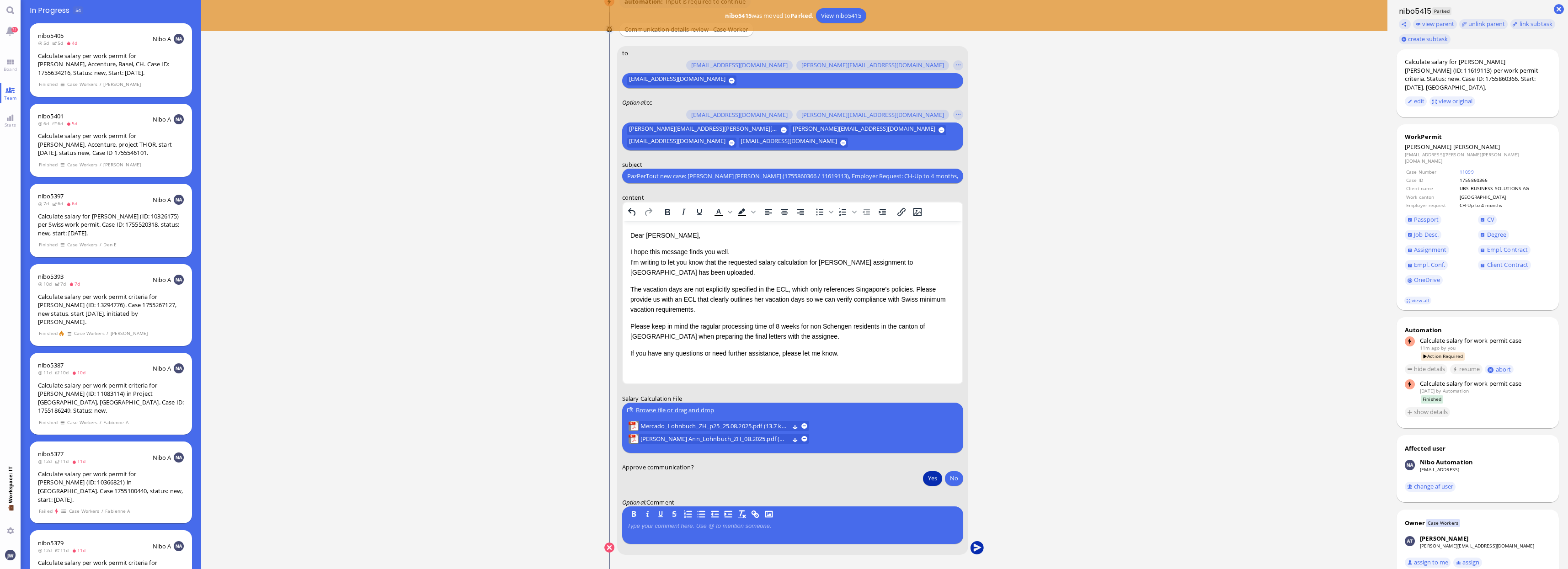
click at [976, 548] on button "submit" at bounding box center [977, 548] width 14 height 14
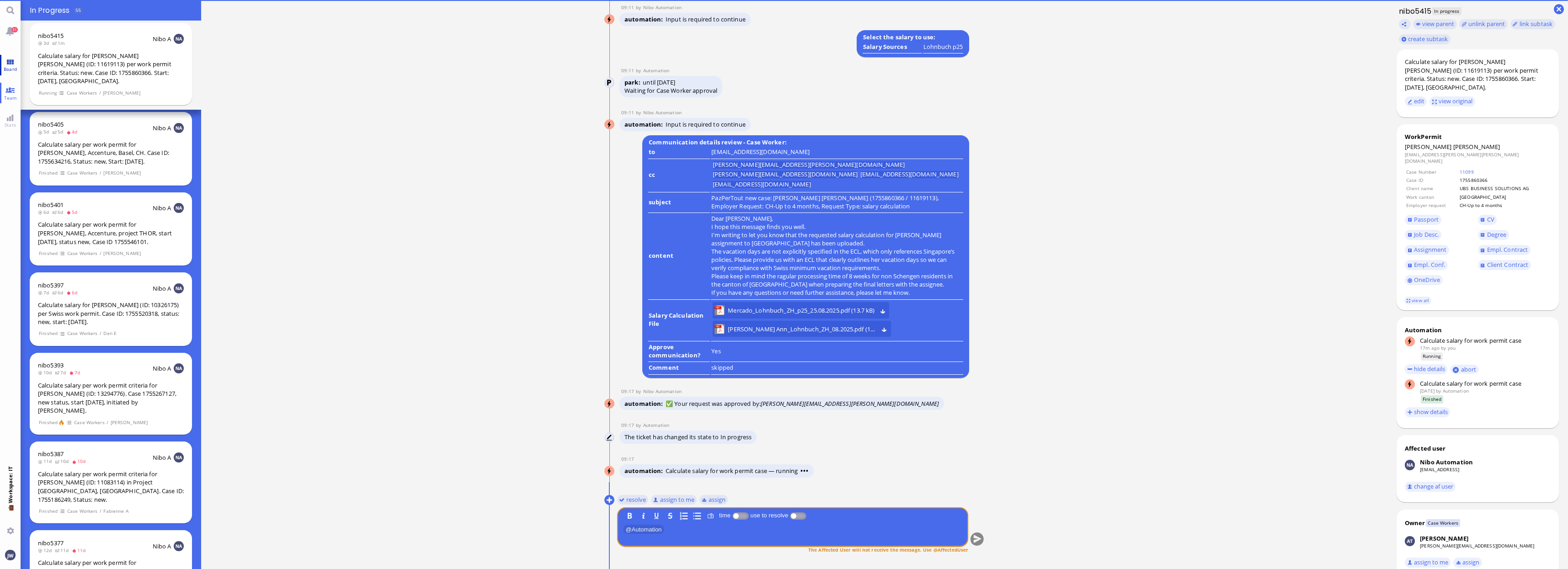
click at [12, 71] on span "Board" at bounding box center [10, 69] width 18 height 7
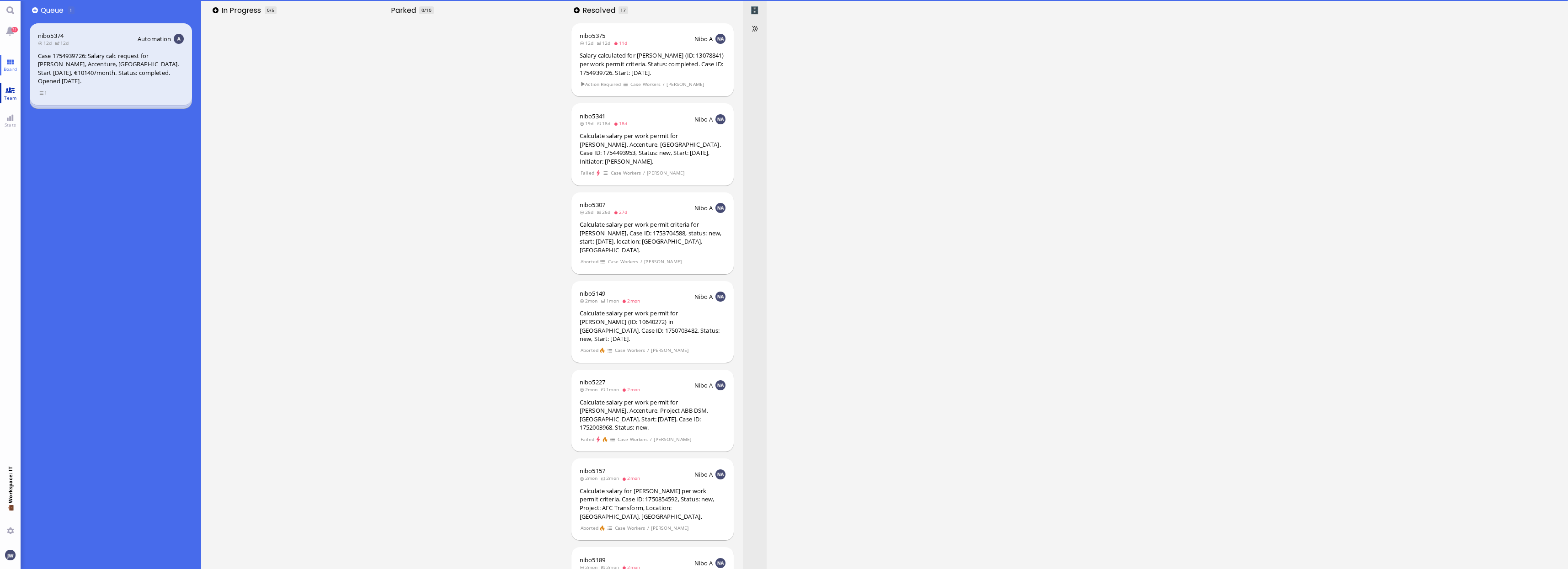
click at [10, 87] on link "Team" at bounding box center [10, 93] width 21 height 21
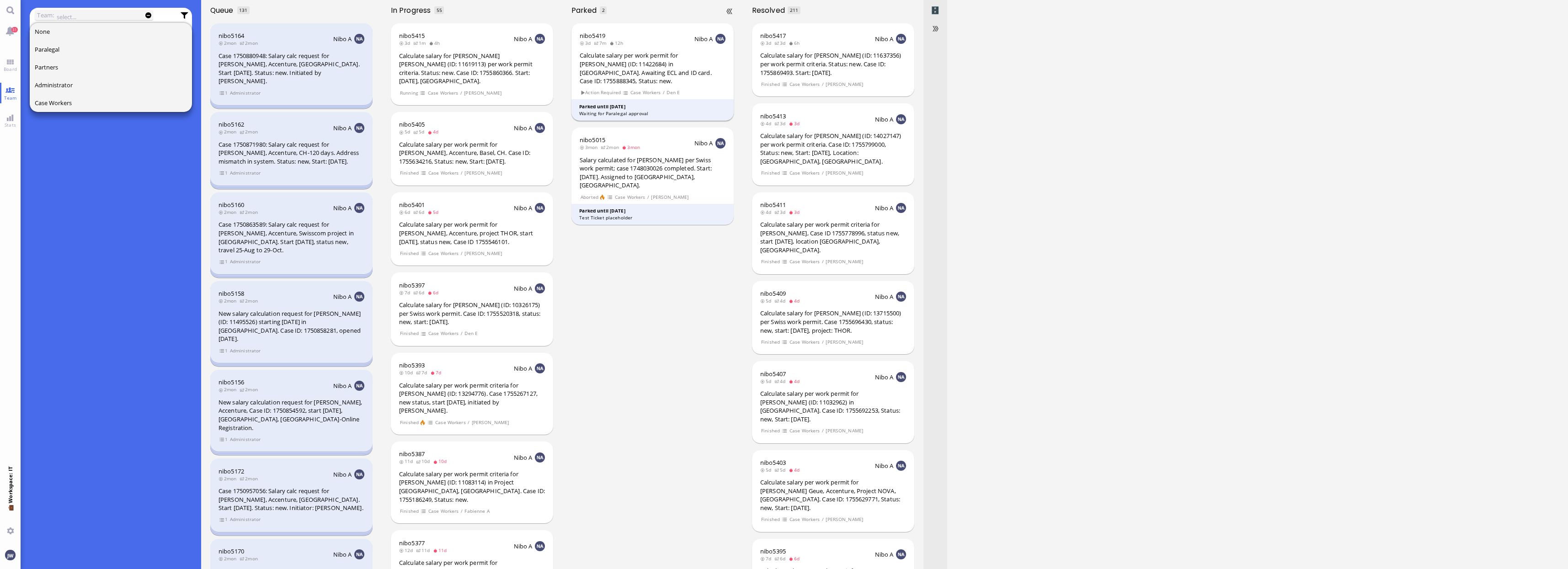
click at [663, 72] on div "Calculate salary per work permit for [PERSON_NAME] (ID: 11422684) in [GEOGRAPHI…" at bounding box center [653, 68] width 146 height 34
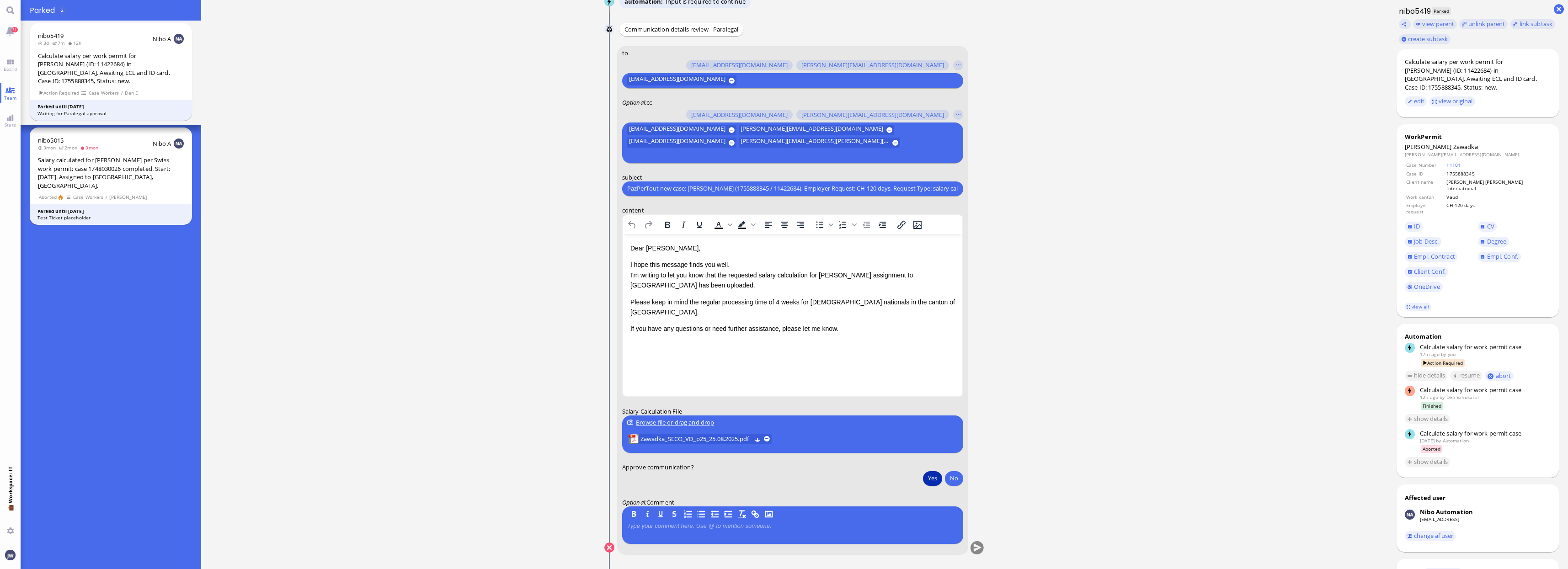
click at [934, 480] on button "Yes" at bounding box center [933, 478] width 19 height 15
click at [983, 545] on button "submit" at bounding box center [977, 548] width 14 height 14
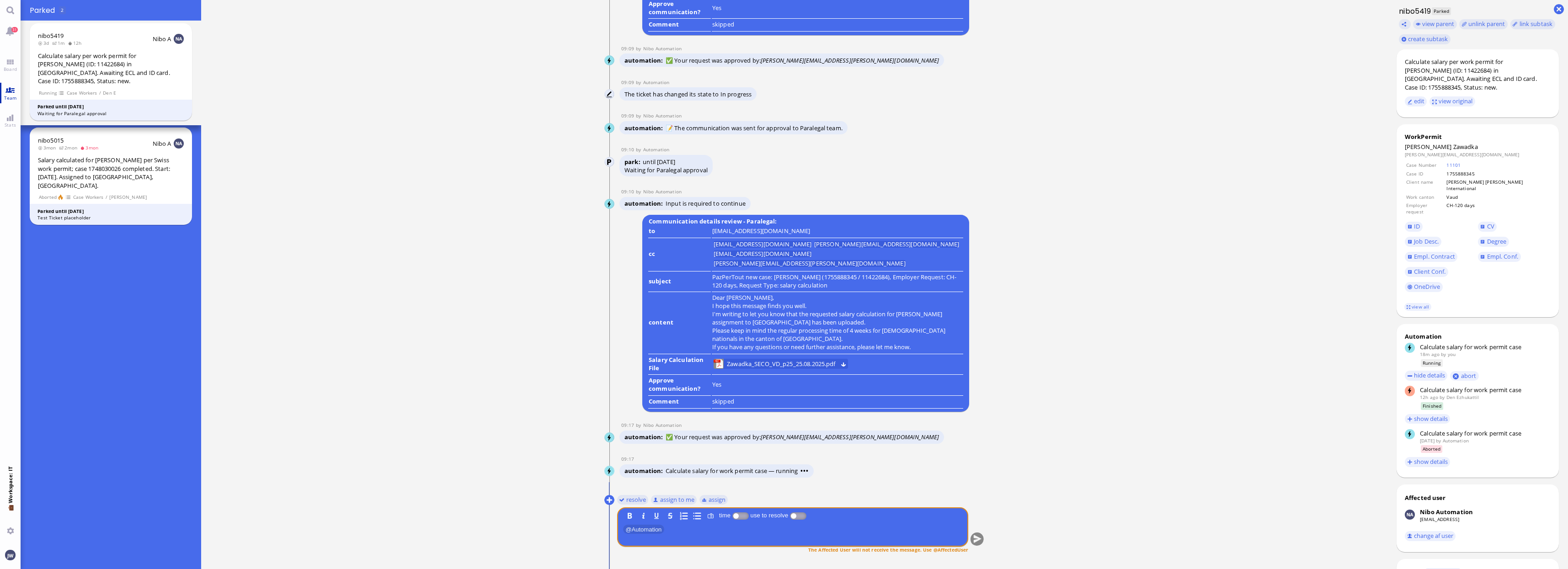
click at [15, 94] on link "Team" at bounding box center [10, 93] width 21 height 21
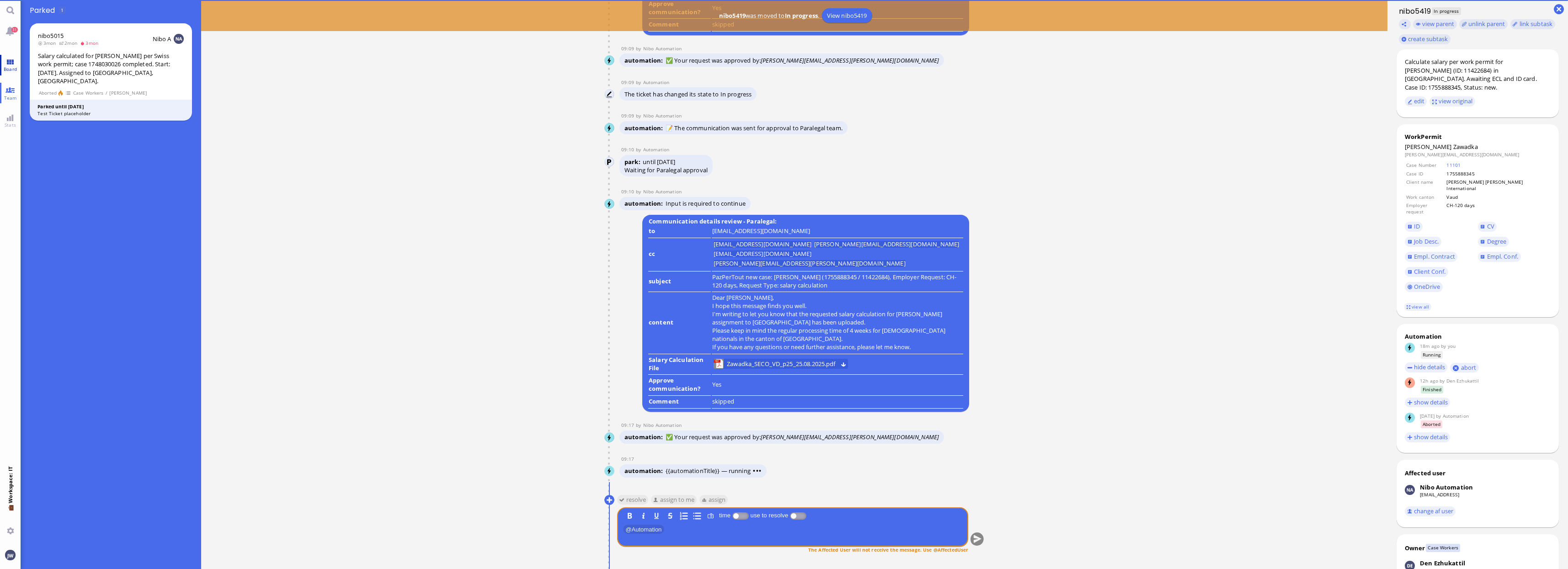
click at [9, 68] on span "Board" at bounding box center [10, 69] width 18 height 7
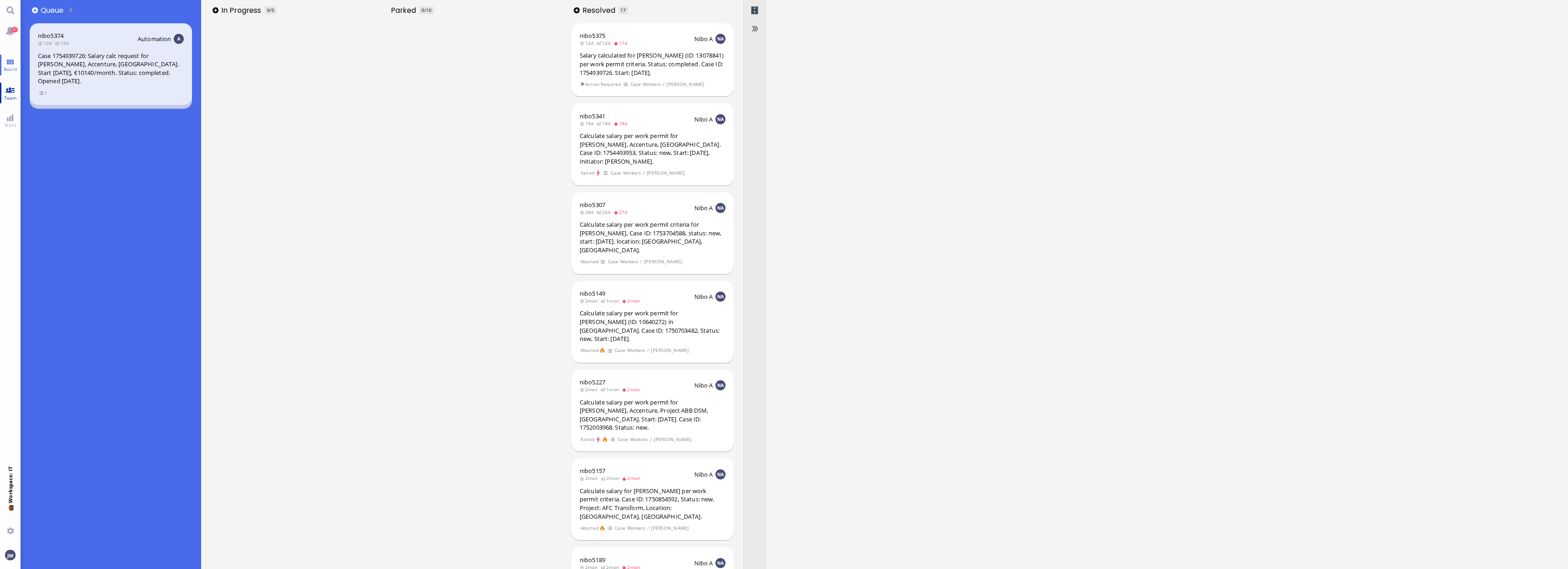
click at [13, 89] on link "Team" at bounding box center [10, 93] width 21 height 21
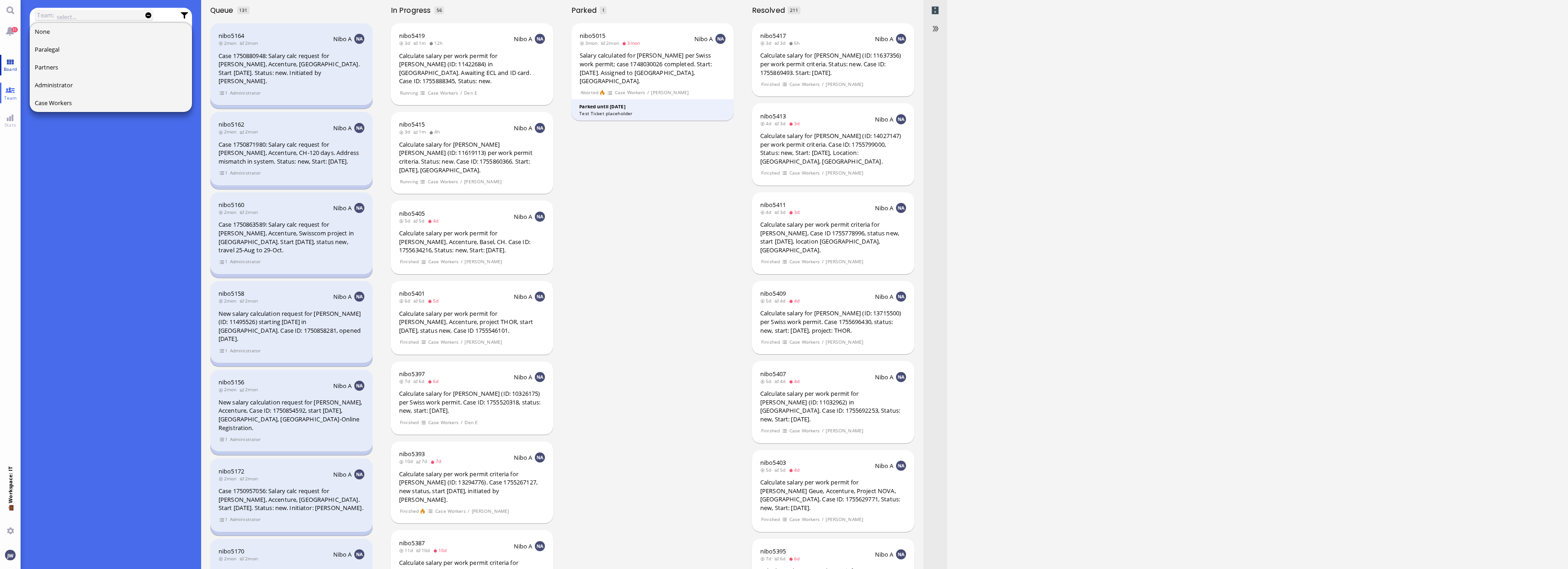
click at [3, 62] on link "Board" at bounding box center [10, 65] width 21 height 21
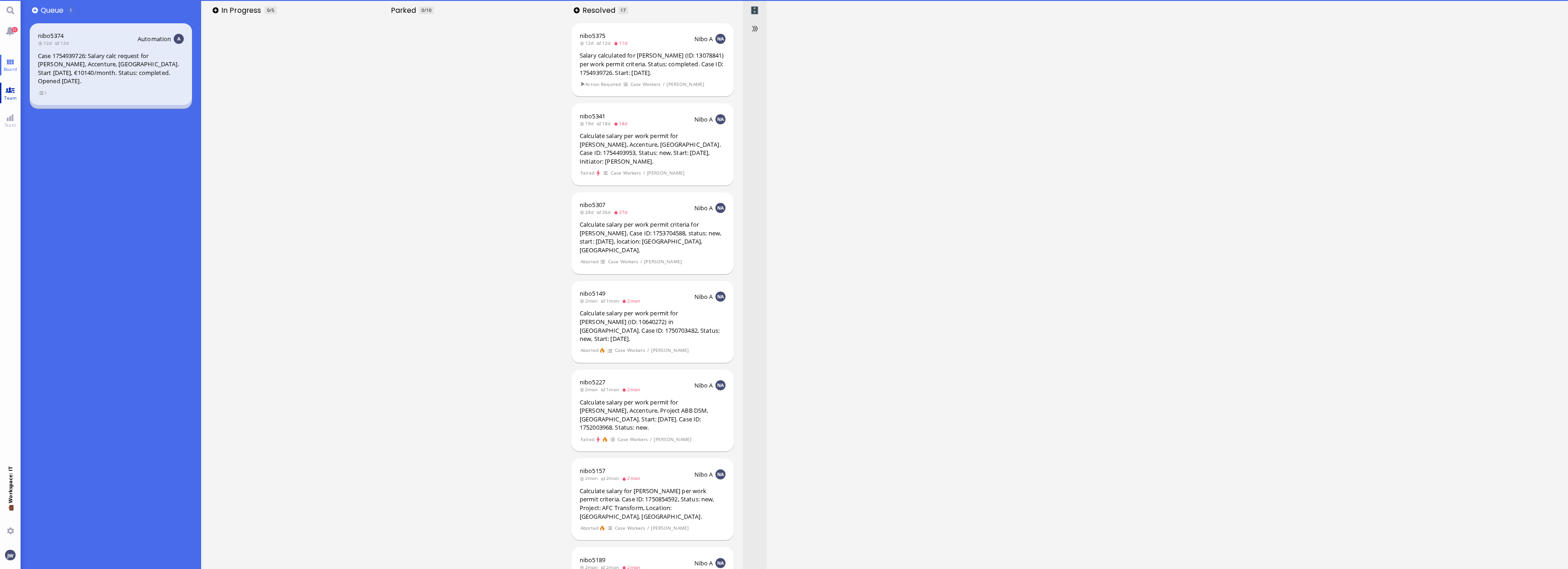
click at [15, 93] on link "Team" at bounding box center [10, 93] width 21 height 21
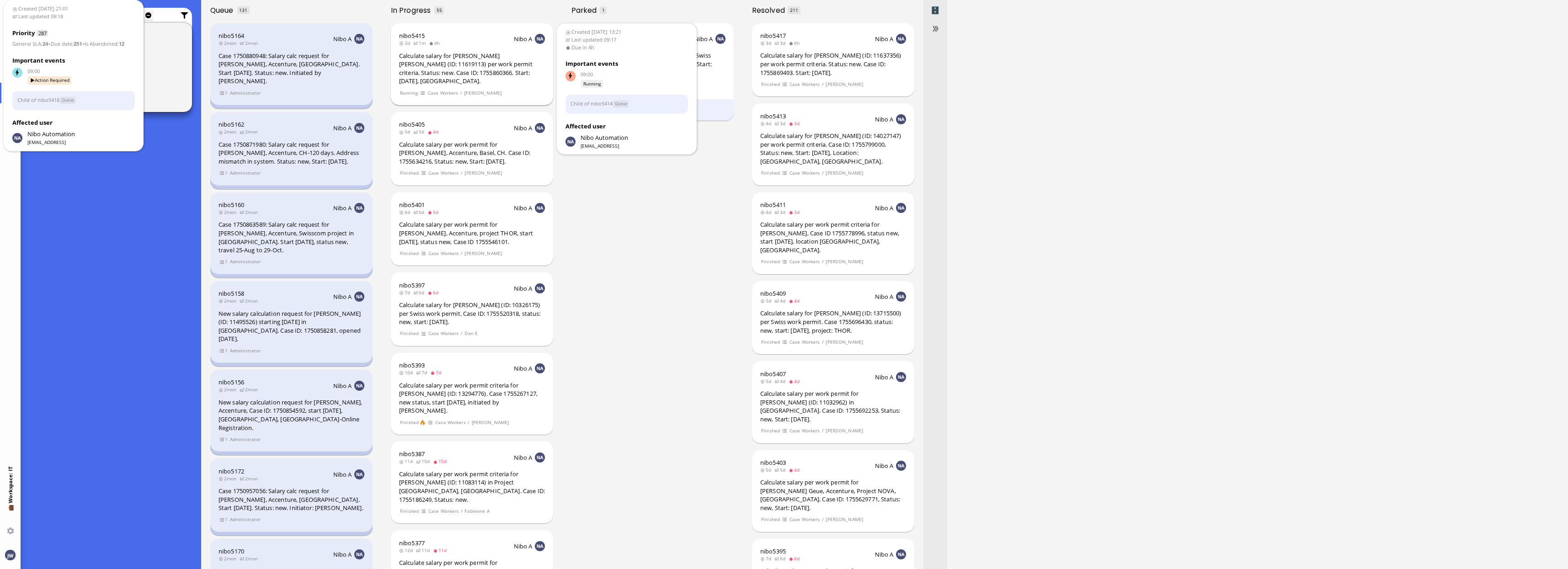
click at [491, 61] on div "Calculate salary for [PERSON_NAME] [PERSON_NAME] (ID: 11619113) per work permit…" at bounding box center [472, 69] width 146 height 34
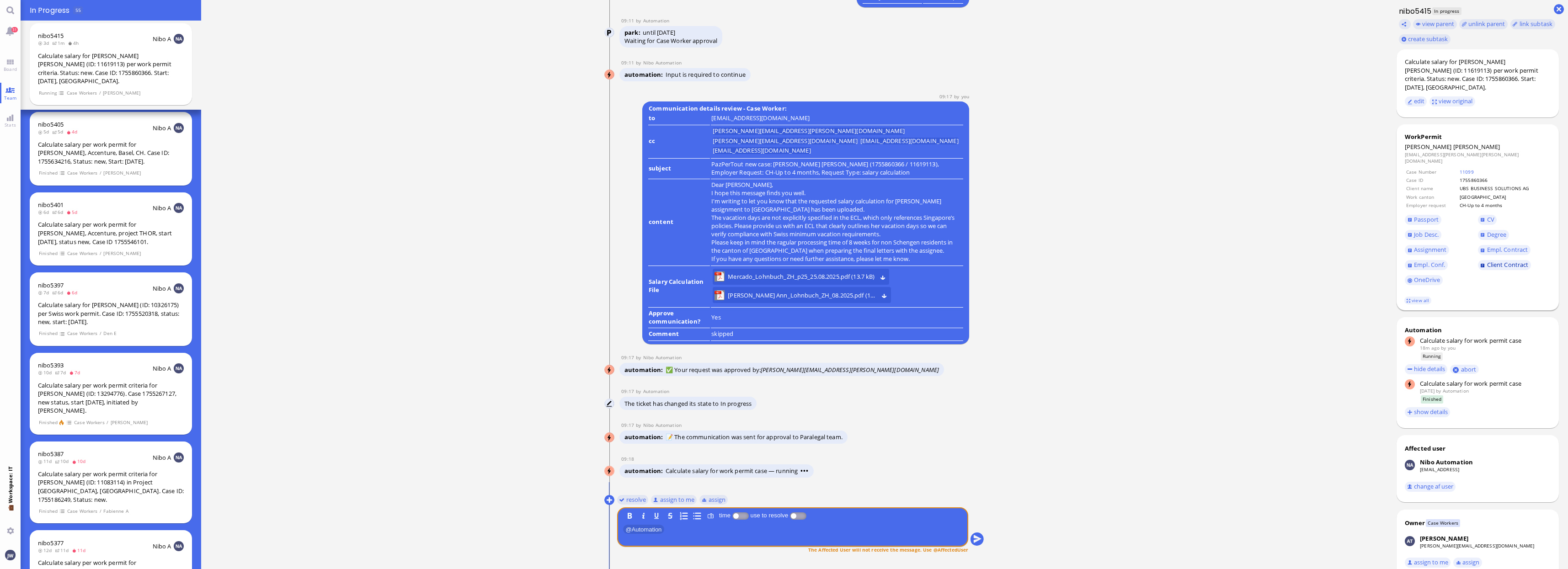
click at [1504, 260] on span "Client Contract" at bounding box center [1508, 265] width 41 height 9
click at [1496, 245] on span "Empl. Contract" at bounding box center [1508, 250] width 41 height 9
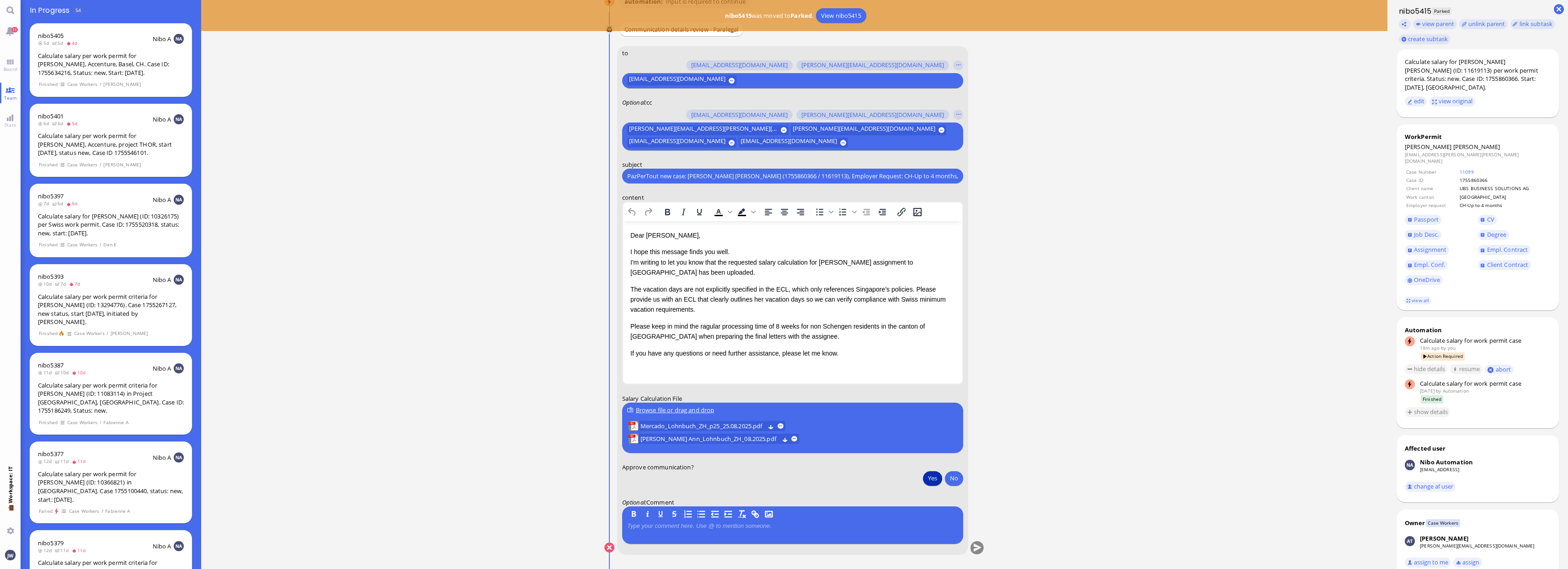
click at [927, 481] on button "Yes" at bounding box center [933, 478] width 19 height 15
click at [1436, 245] on span "Assignment" at bounding box center [1430, 250] width 32 height 9
click at [981, 545] on button "submit" at bounding box center [977, 548] width 14 height 14
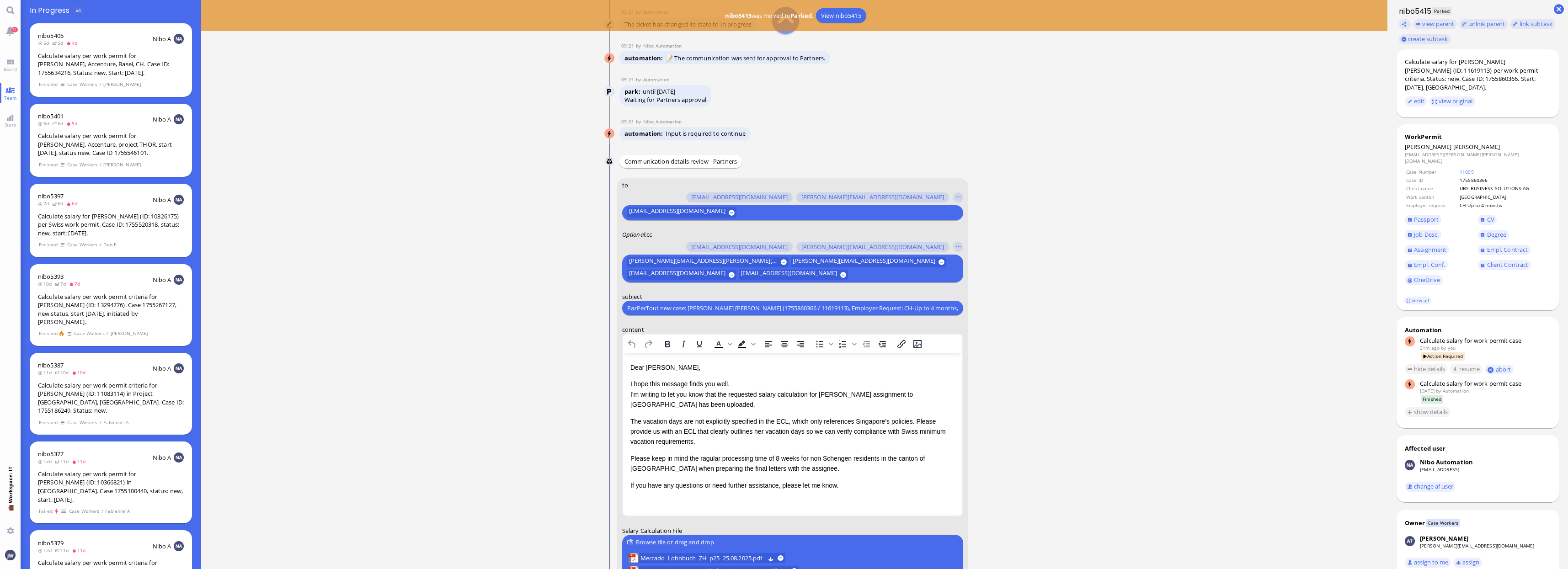
scroll to position [-172, 0]
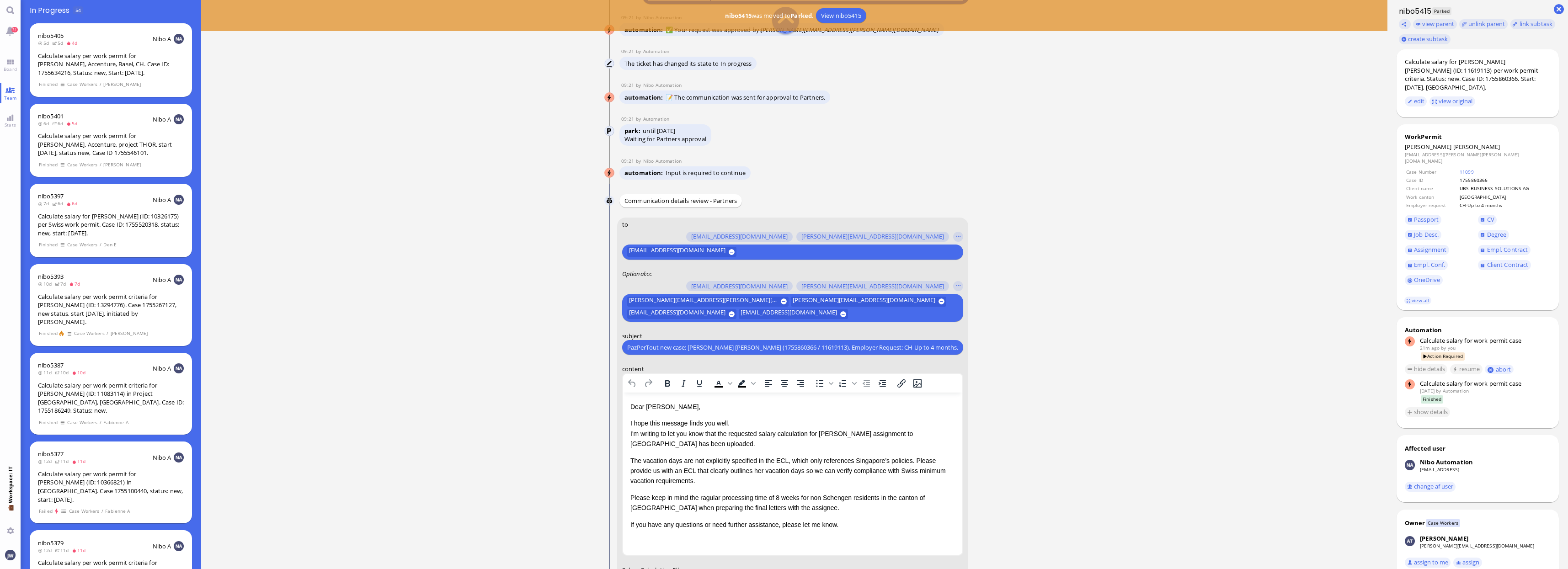
click at [976, 256] on conversation-line "You to [PERSON_NAME][EMAIL_ADDRESS][DOMAIN_NAME] [DOMAIN_NAME][EMAIL_ADDRESS][D…" at bounding box center [794, 477] width 380 height 520
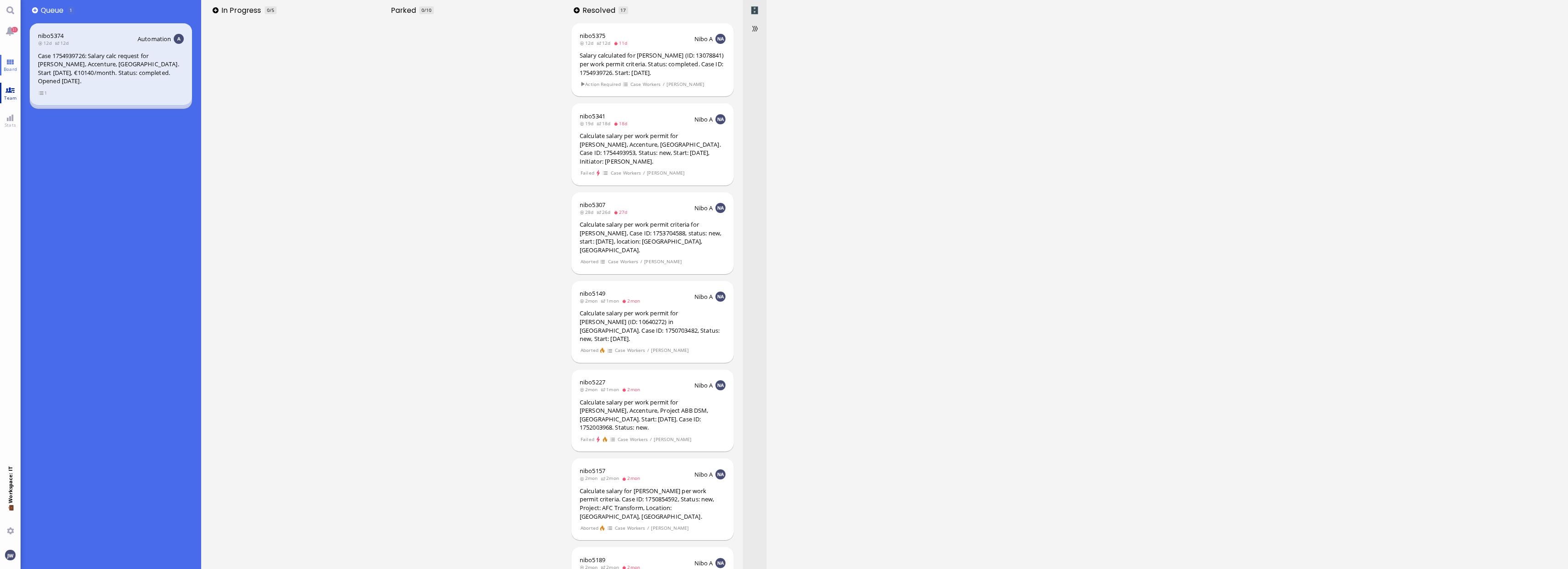
click at [11, 91] on link "Team" at bounding box center [10, 93] width 21 height 21
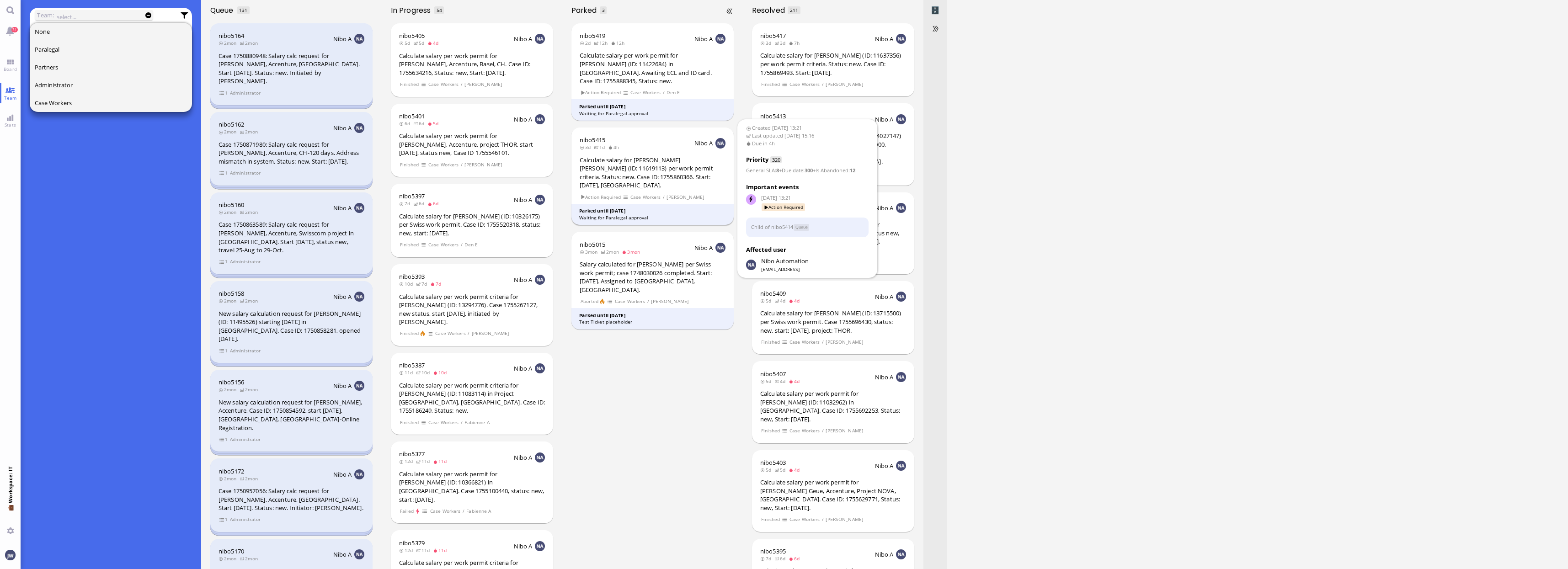
click at [641, 169] on div "Calculate salary for [PERSON_NAME] [PERSON_NAME] (ID: 11619113) per work permit…" at bounding box center [653, 173] width 146 height 34
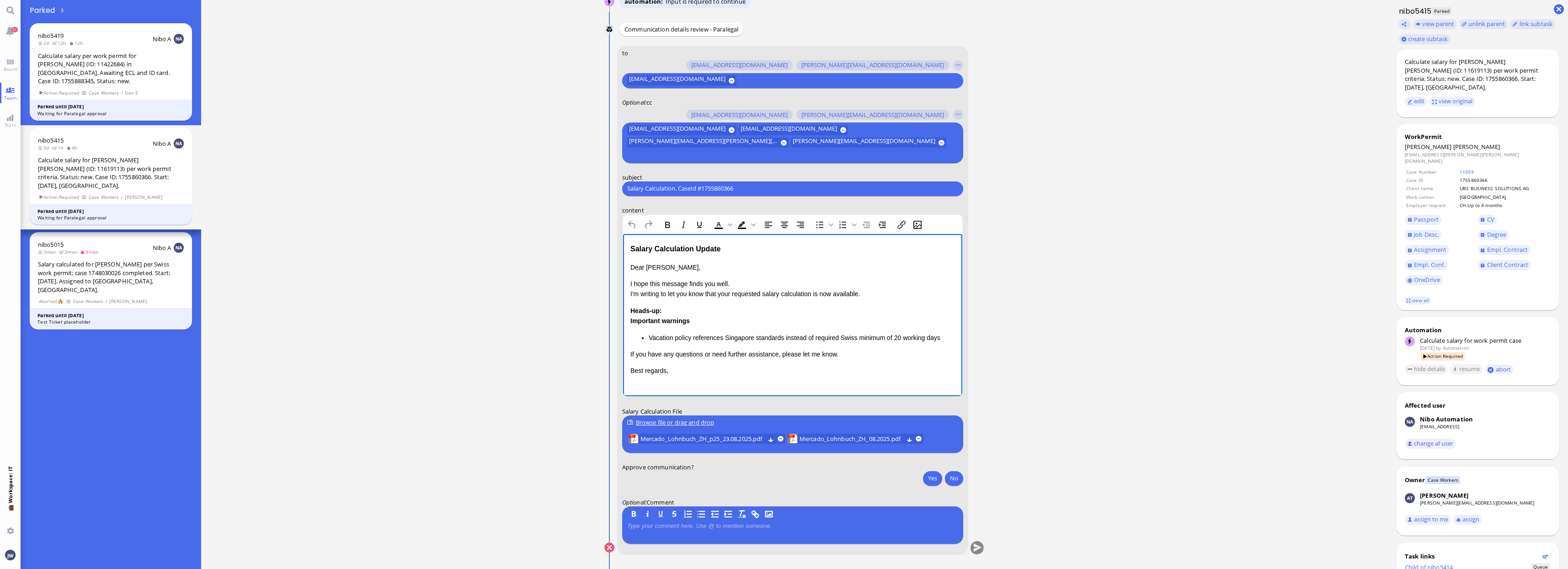
drag, startPoint x: 729, startPoint y: 250, endPoint x: 575, endPoint y: 264, distance: 154.6
click at [623, 264] on html "Salary Calculation Update Dear Emiliano, I hope this message finds you well. I'…" at bounding box center [792, 309] width 339 height 152
drag, startPoint x: 757, startPoint y: 242, endPoint x: 681, endPoint y: 251, distance: 76.5
click at [681, 251] on html "Salary Calculation Update Dear Emiliano, I hope this message finds you well. I'…" at bounding box center [792, 309] width 339 height 152
drag, startPoint x: 717, startPoint y: 248, endPoint x: 612, endPoint y: 254, distance: 105.2
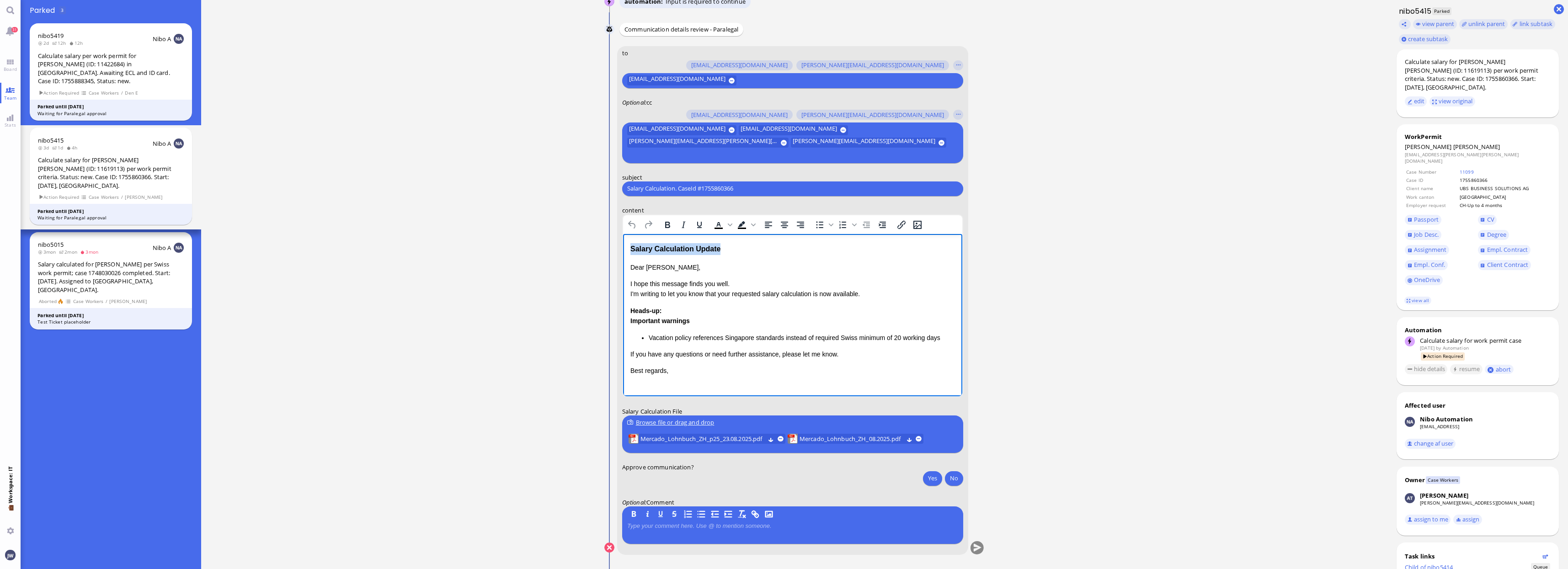
click at [623, 254] on html "Salary Calculation Update Dear Emiliano, I hope this message finds you well. I'…" at bounding box center [792, 309] width 339 height 152
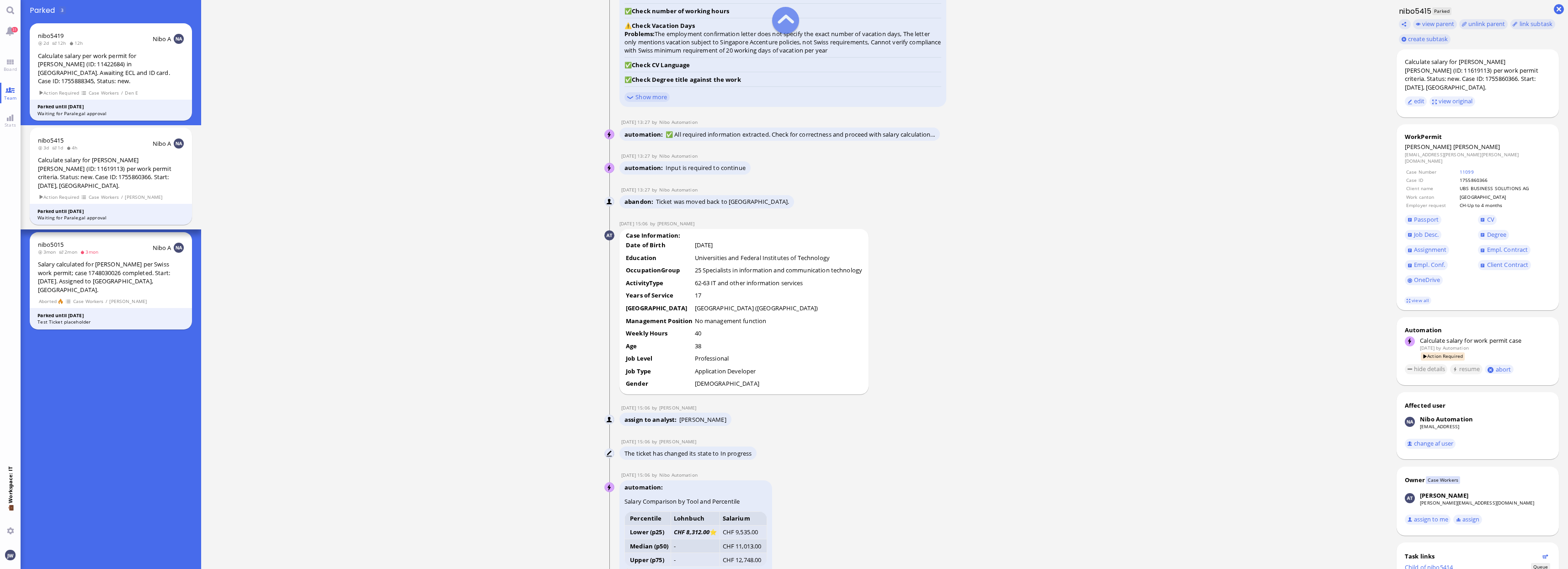
scroll to position [-1143, 0]
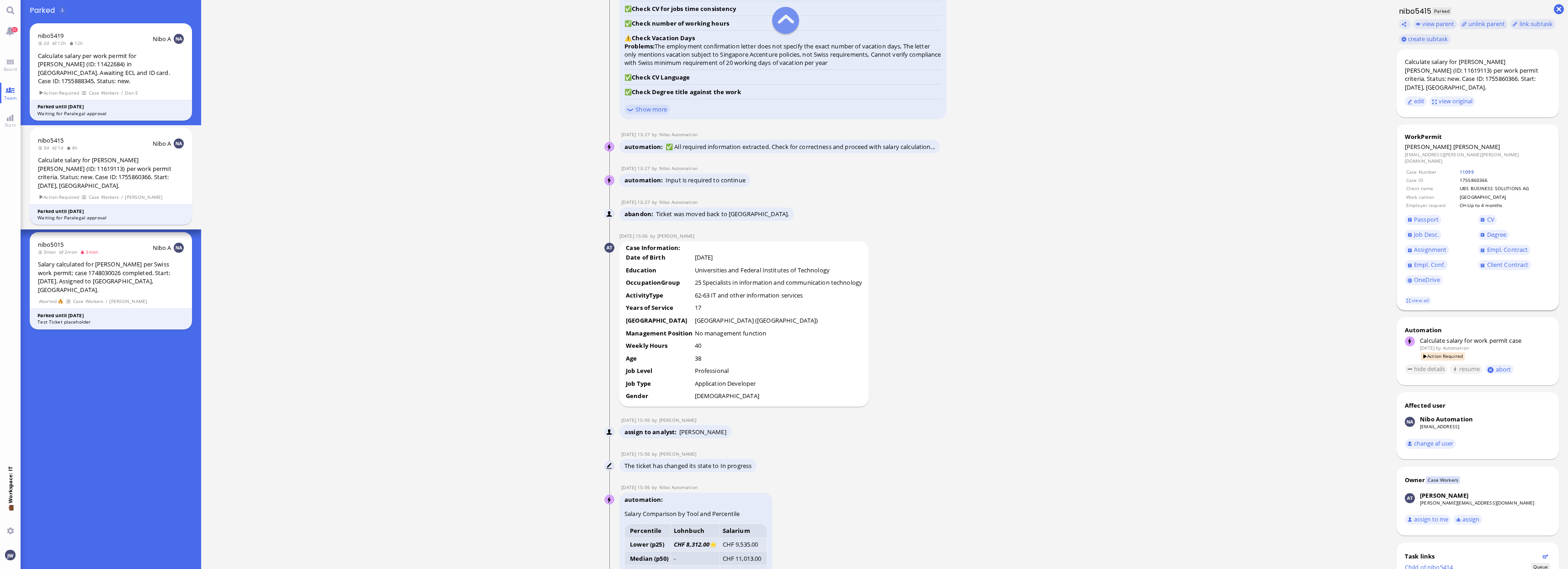
click at [1466, 169] on link "11099" at bounding box center [1466, 172] width 14 height 7
click at [1489, 215] on span "CV" at bounding box center [1491, 220] width 7 height 9
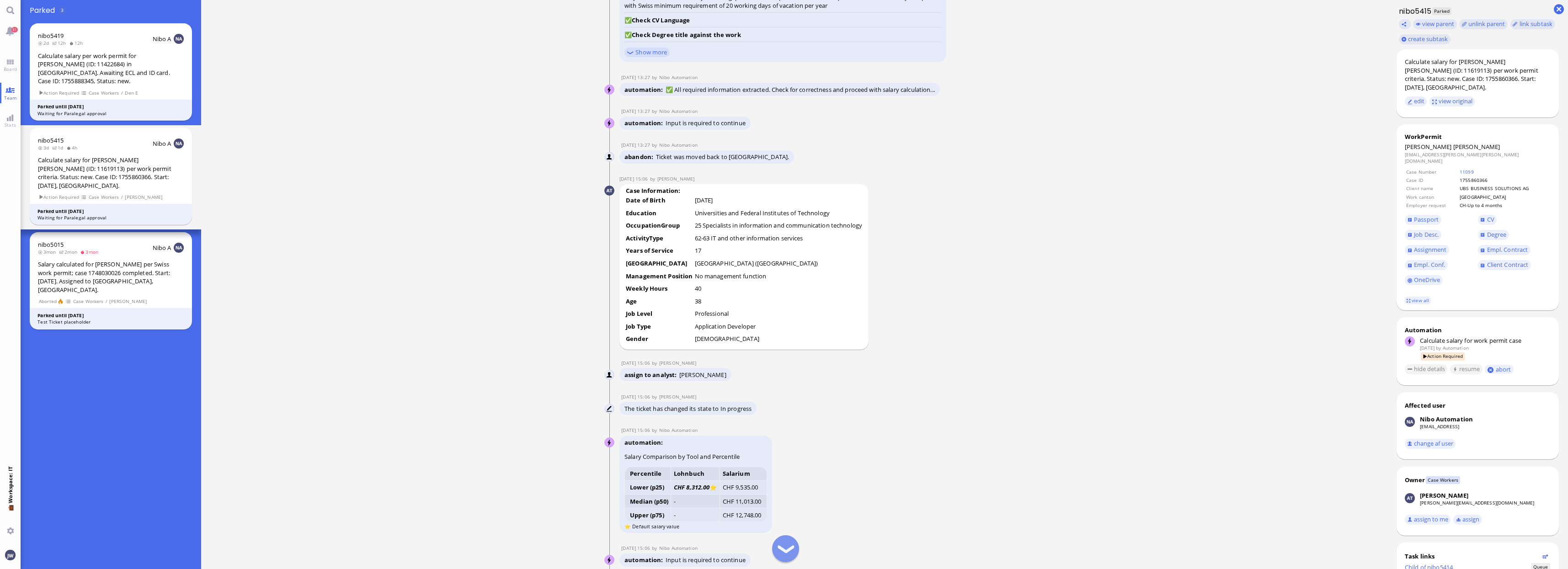
scroll to position [-1028, 0]
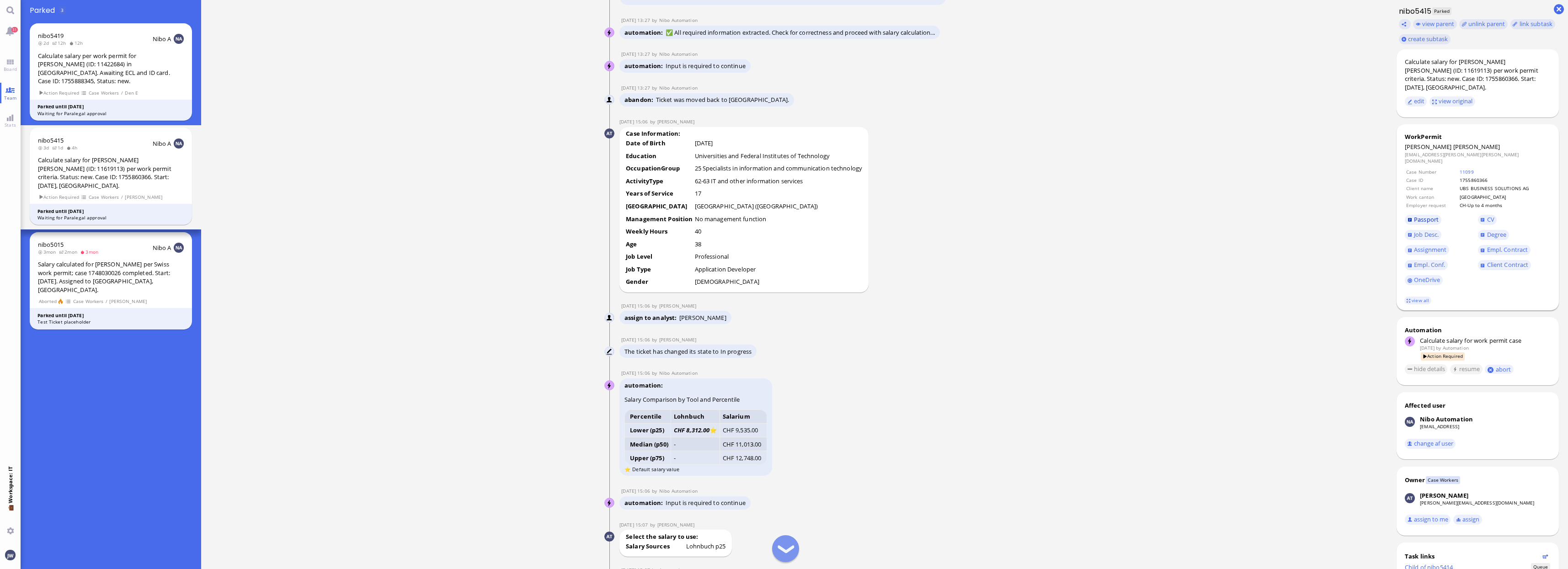
click at [1425, 215] on span "Passport" at bounding box center [1426, 220] width 25 height 9
click at [1485, 230] on link "Degree" at bounding box center [1493, 235] width 31 height 10
click at [1415, 231] on span "Job Desc." at bounding box center [1426, 235] width 25 height 9
click at [1423, 245] on span "Assignment" at bounding box center [1430, 250] width 32 height 9
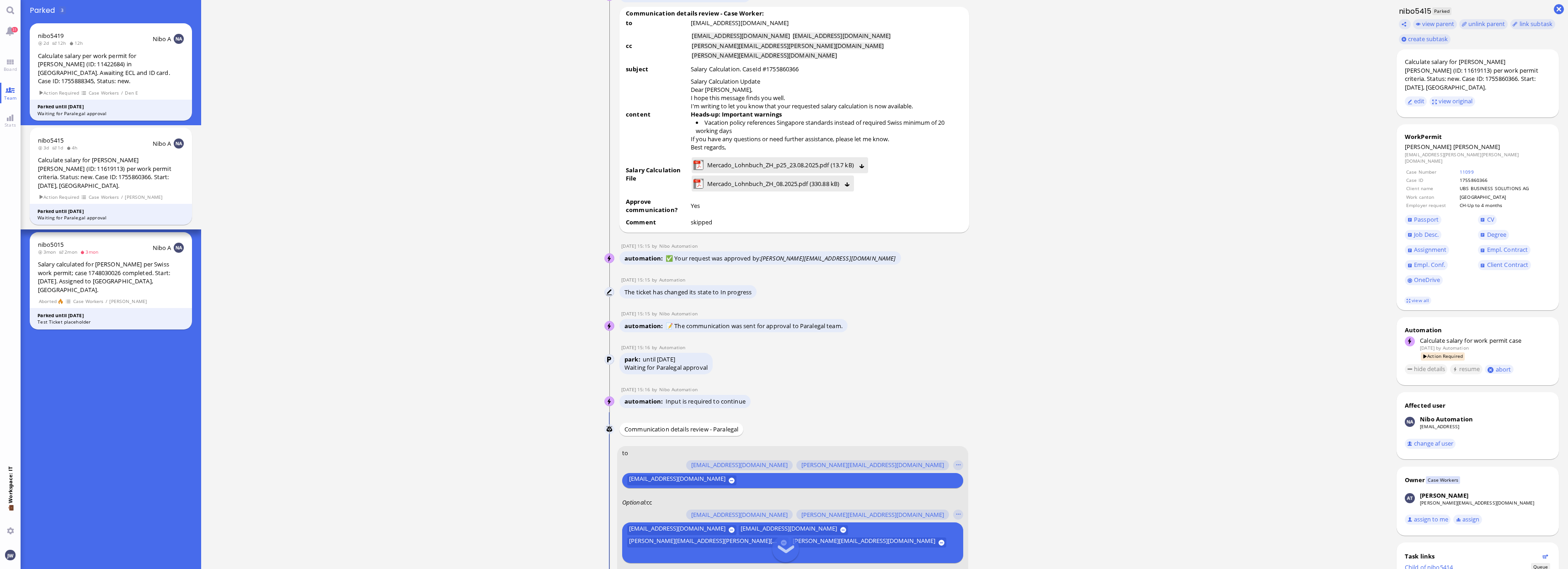
scroll to position [-514, 0]
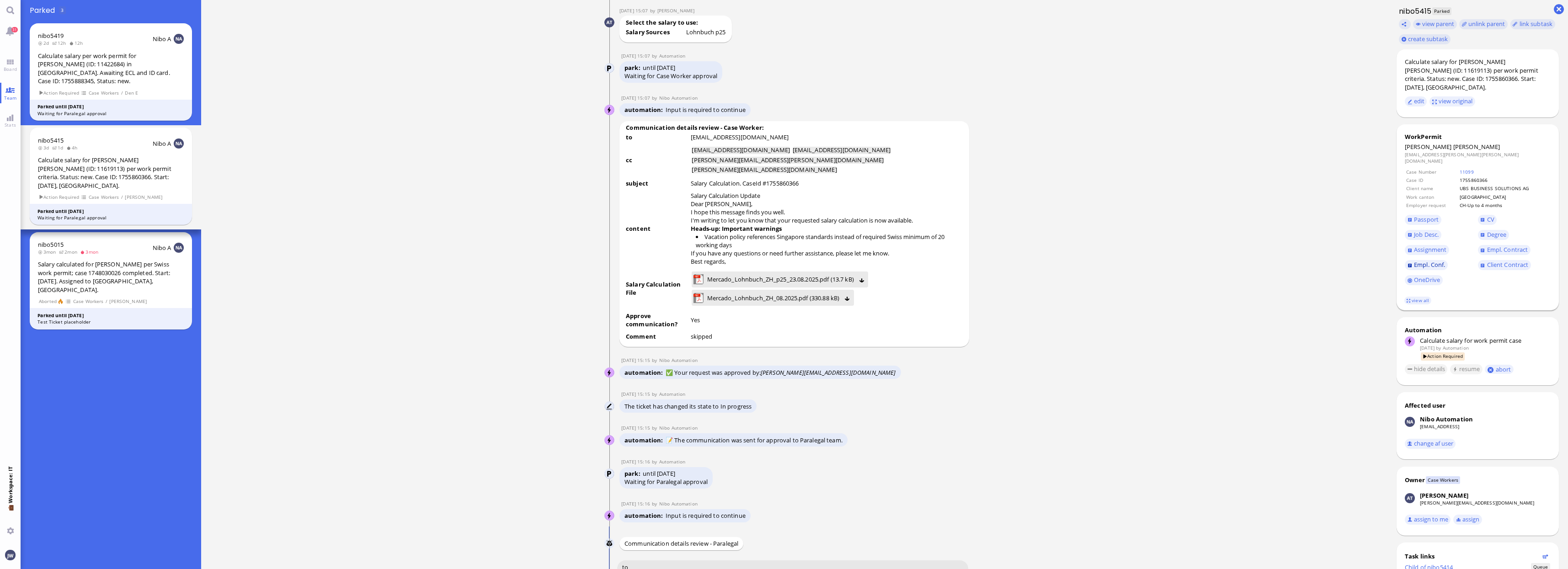
click at [1444, 260] on span "Empl. Conf." at bounding box center [1429, 265] width 31 height 9
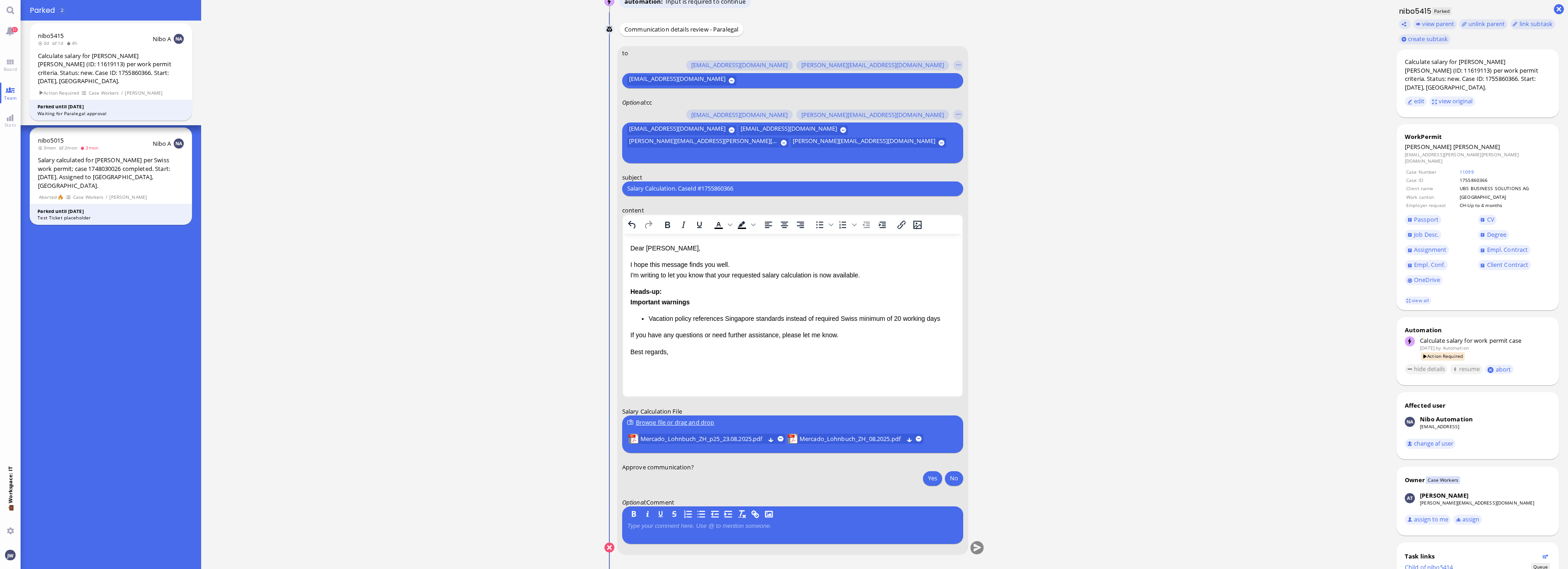
scroll to position [1, 0]
click at [945, 475] on div "Yes No" at bounding box center [942, 480] width 43 height 17
click at [952, 481] on button "No" at bounding box center [954, 478] width 18 height 15
click at [976, 551] on button "submit" at bounding box center [977, 548] width 14 height 14
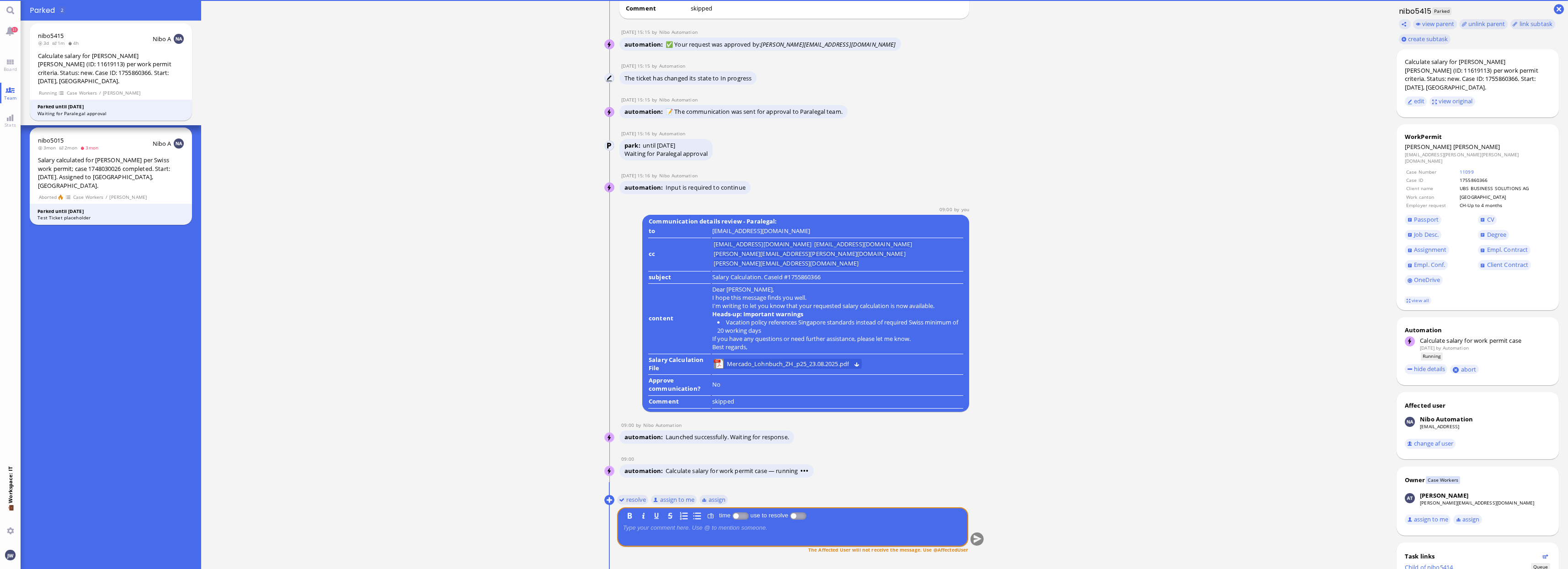
scroll to position [0, 0]
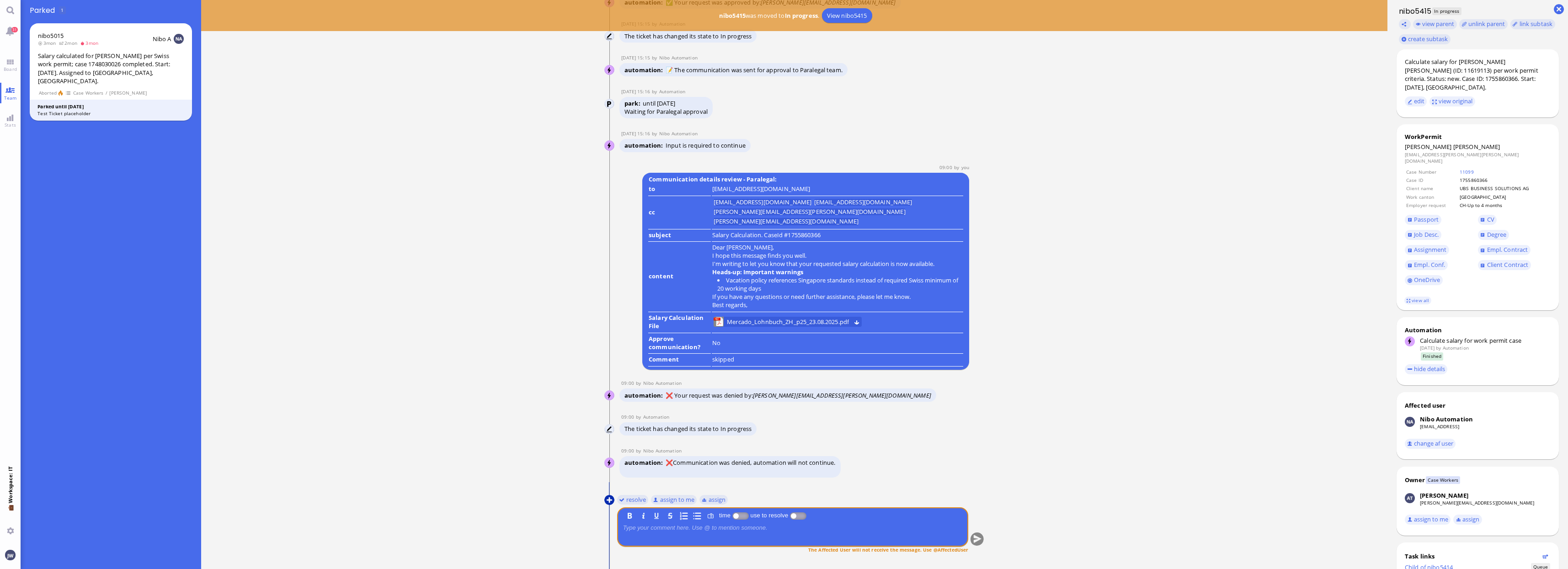
click at [607, 500] on button at bounding box center [609, 500] width 10 height 10
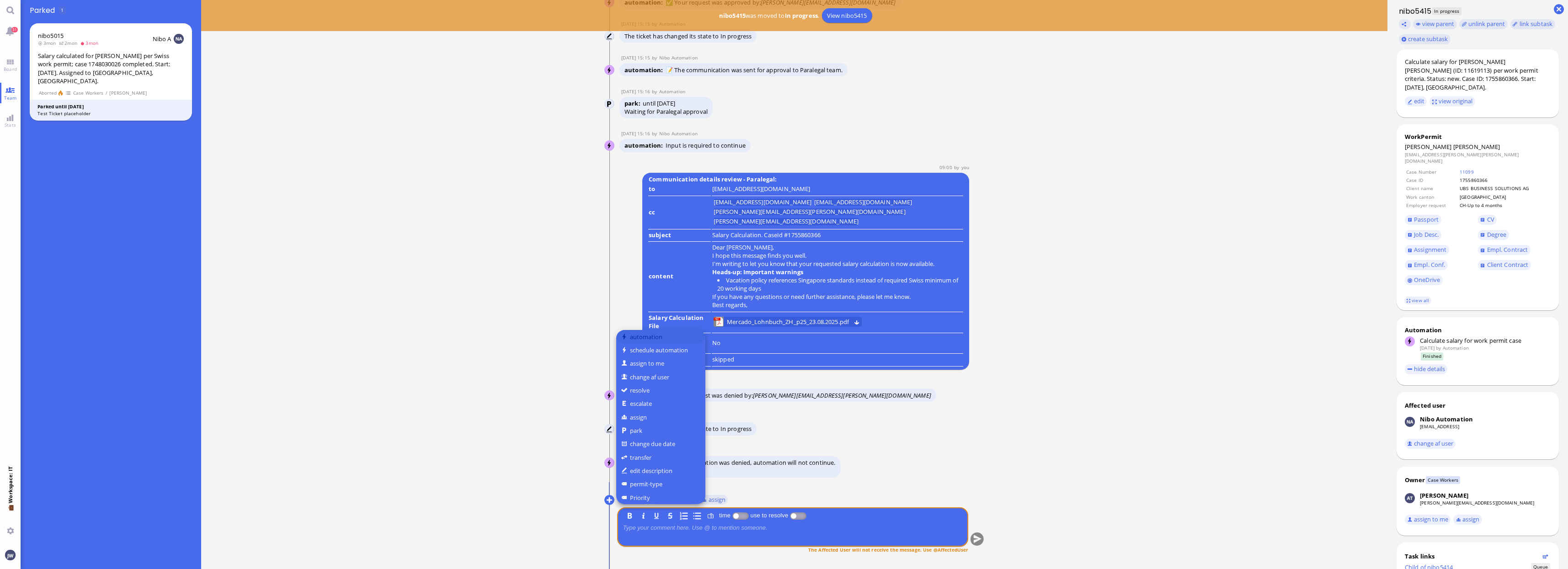
click at [655, 343] on button "automation" at bounding box center [660, 337] width 89 height 13
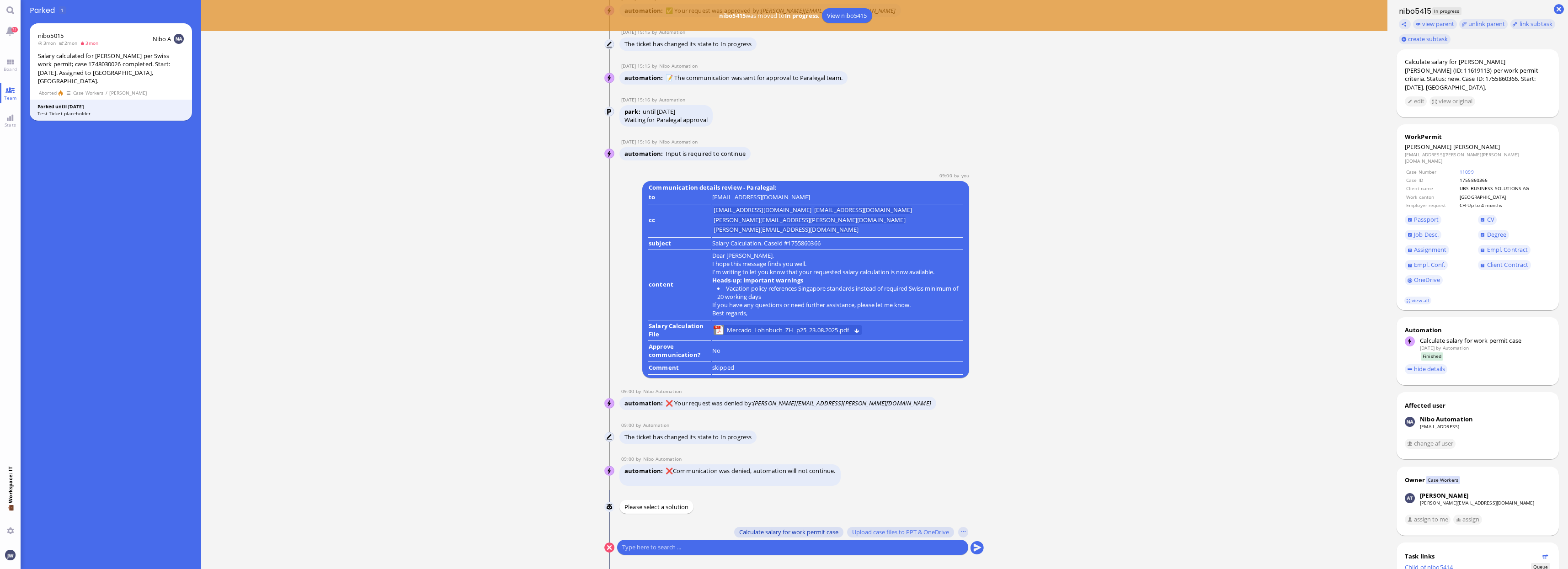
click at [763, 531] on span "Calculate salary for work permit case" at bounding box center [788, 532] width 99 height 7
